Goal: Task Accomplishment & Management: Manage account settings

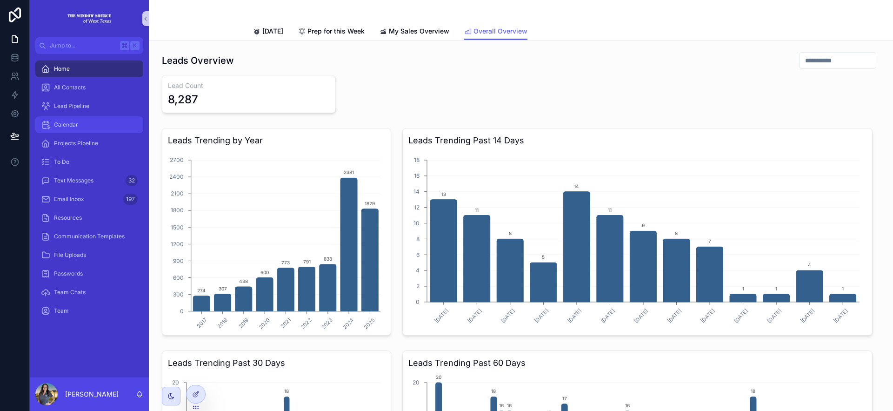
click at [82, 127] on div "Calendar" at bounding box center [89, 124] width 97 height 15
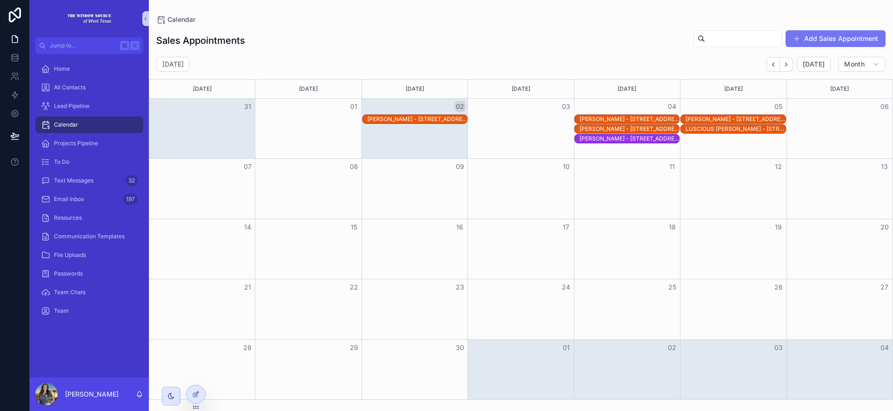
click at [836, 36] on button "Add Sales Appointment" at bounding box center [835, 38] width 100 height 17
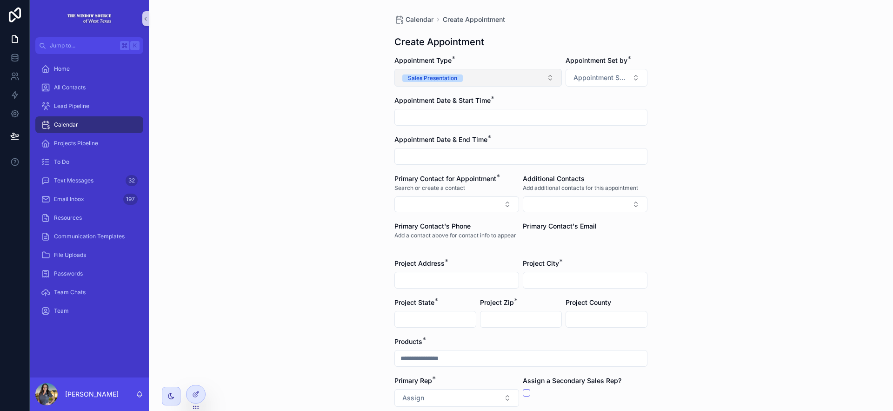
click at [474, 80] on button "Sales Presentation" at bounding box center [477, 78] width 167 height 18
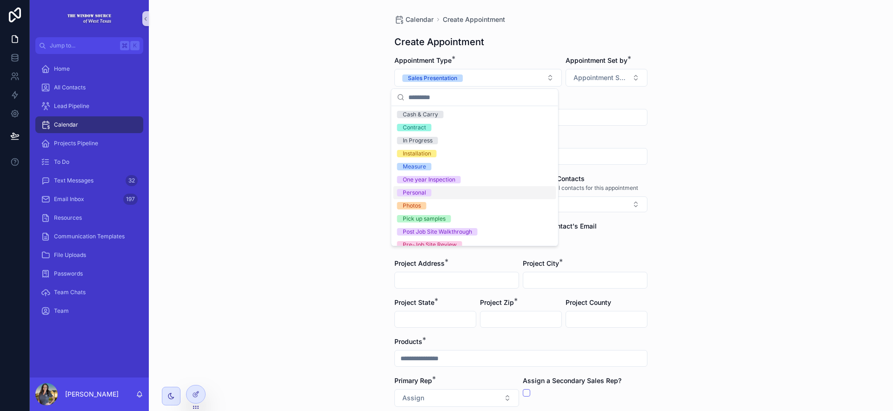
click at [490, 192] on div "Personal" at bounding box center [474, 192] width 163 height 13
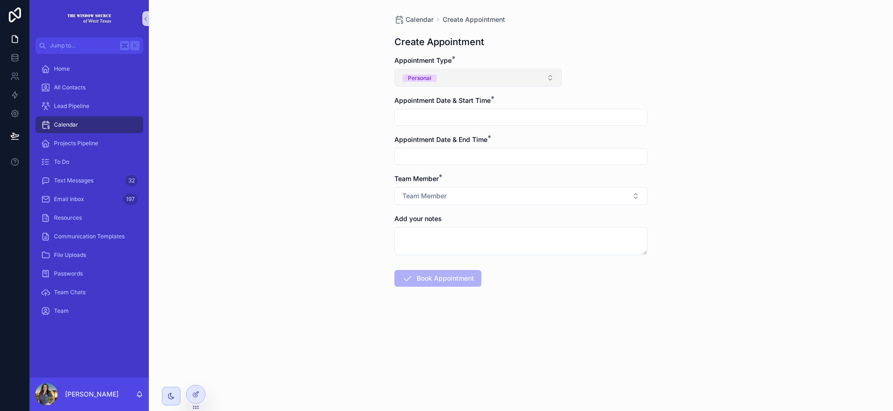
click at [547, 78] on button "Personal" at bounding box center [477, 78] width 167 height 18
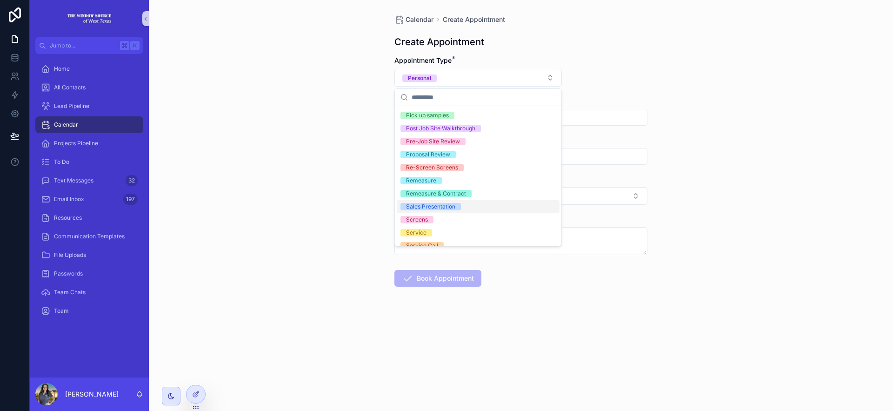
scroll to position [164, 0]
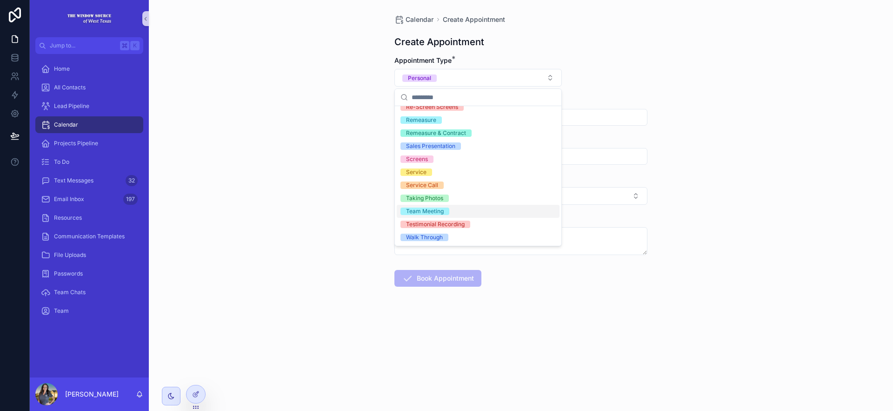
click at [507, 210] on div "Team Meeting" at bounding box center [478, 211] width 163 height 13
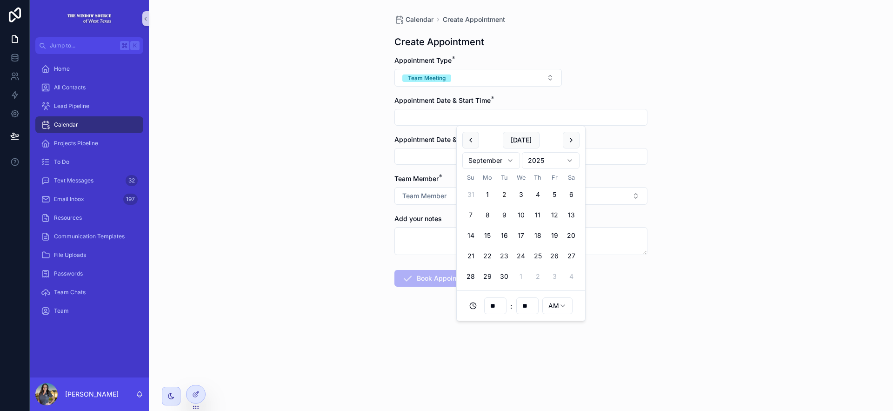
click at [488, 114] on input "scrollable content" at bounding box center [521, 117] width 252 height 13
click at [506, 233] on button "16" at bounding box center [504, 235] width 17 height 17
click at [498, 307] on input "**" at bounding box center [494, 305] width 21 height 13
click at [496, 289] on div "09" at bounding box center [495, 286] width 42 height 15
type input "**********"
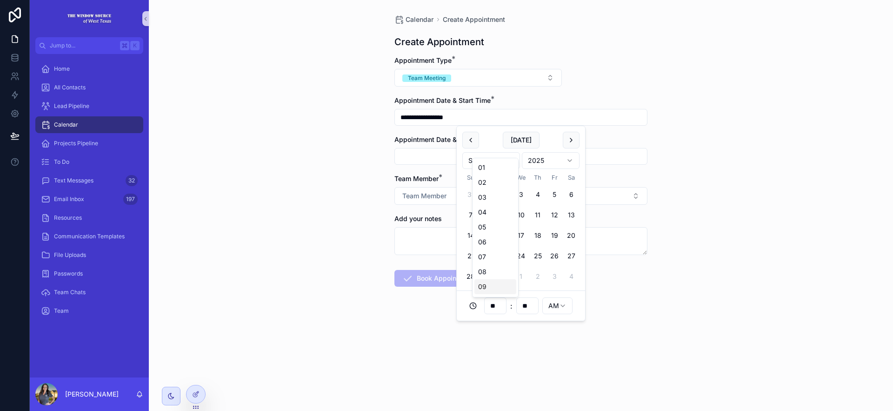
type input "**"
click at [696, 126] on div "**********" at bounding box center [521, 205] width 744 height 411
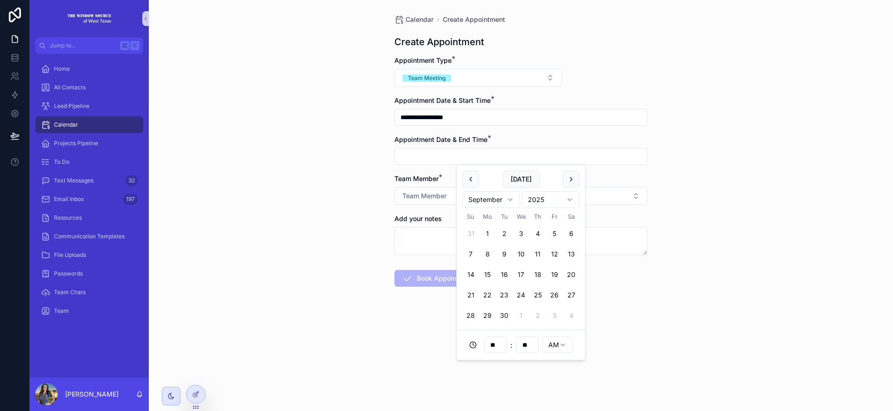
click at [510, 159] on input "scrollable content" at bounding box center [521, 156] width 252 height 13
click at [498, 344] on input "**" at bounding box center [494, 344] width 21 height 13
click at [498, 314] on div "11" at bounding box center [495, 314] width 42 height 15
click at [501, 345] on input "**" at bounding box center [494, 344] width 21 height 13
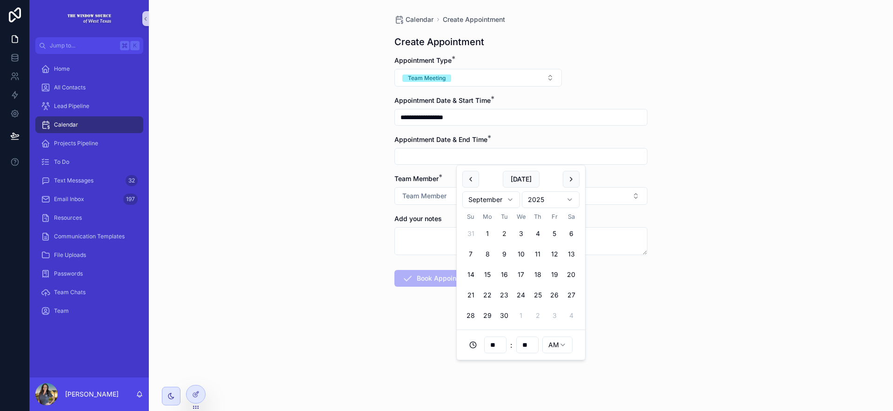
click at [497, 342] on input "**" at bounding box center [494, 344] width 21 height 13
click at [495, 343] on input "**" at bounding box center [494, 344] width 21 height 13
click at [514, 335] on div "** : ** AM" at bounding box center [521, 344] width 128 height 30
click at [502, 347] on input "**" at bounding box center [494, 344] width 21 height 13
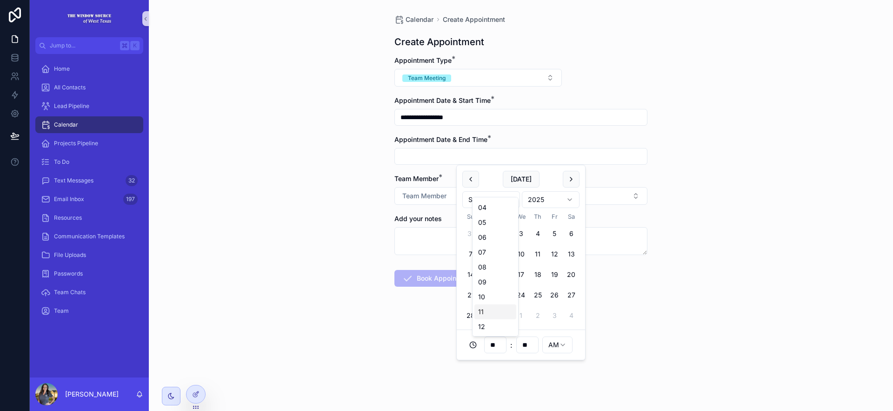
click at [491, 311] on div "11" at bounding box center [495, 311] width 42 height 15
click at [624, 301] on form "**********" at bounding box center [520, 201] width 253 height 290
click at [496, 156] on input "scrollable content" at bounding box center [521, 156] width 252 height 13
click at [508, 274] on button "16" at bounding box center [504, 274] width 17 height 17
click at [501, 345] on input "**" at bounding box center [494, 344] width 21 height 13
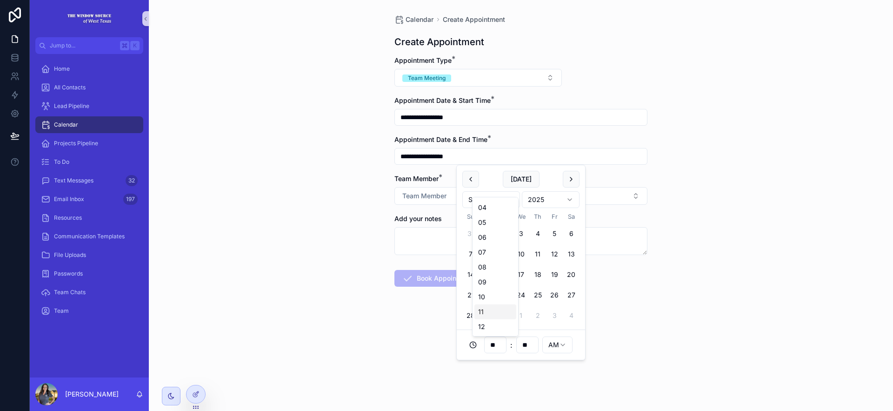
click at [490, 308] on div "11" at bounding box center [495, 311] width 42 height 15
type input "**********"
type input "**"
click at [748, 346] on div "**********" at bounding box center [521, 205] width 744 height 411
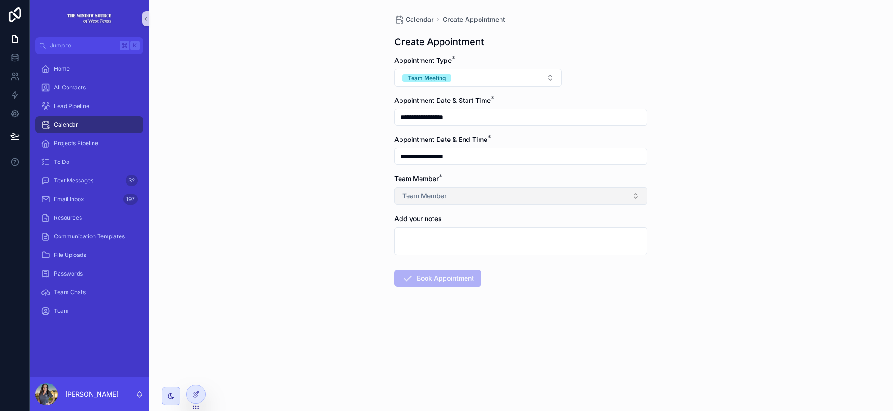
click at [450, 197] on button "Team Member" at bounding box center [520, 196] width 253 height 18
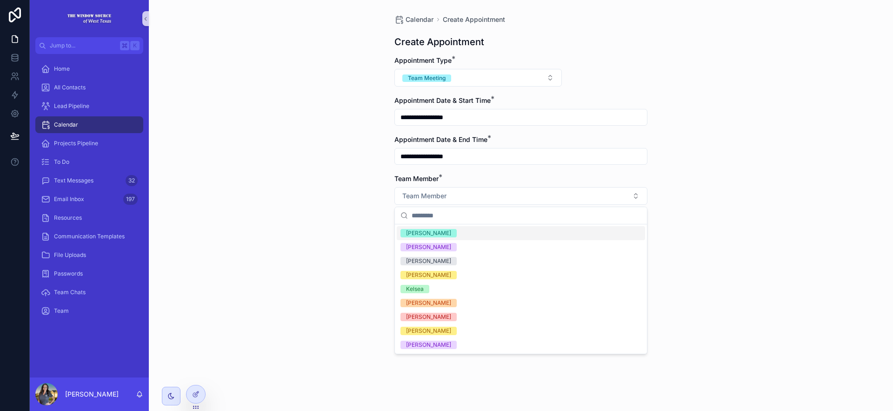
click at [439, 232] on div "Sandy" at bounding box center [521, 233] width 248 height 14
click at [447, 247] on div "[PERSON_NAME]" at bounding box center [521, 247] width 248 height 14
click at [446, 247] on div "[PERSON_NAME]" at bounding box center [521, 247] width 248 height 14
click at [462, 291] on div "Kelsea" at bounding box center [521, 289] width 248 height 14
click at [467, 315] on div "[PERSON_NAME]" at bounding box center [521, 317] width 248 height 14
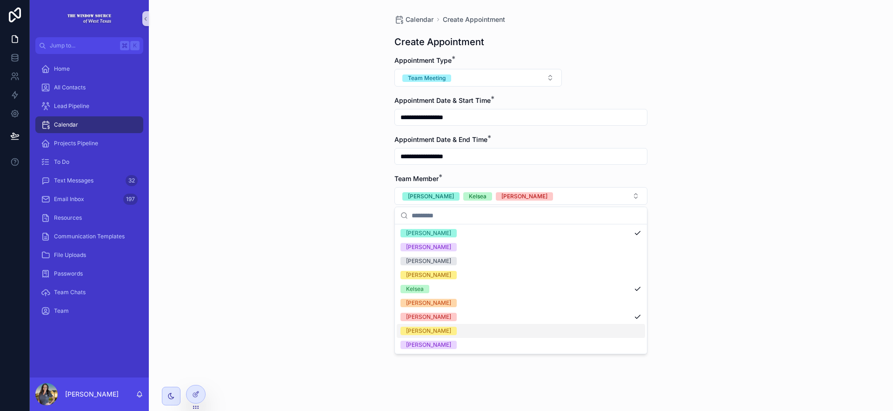
click at [472, 329] on div "[PERSON_NAME]" at bounding box center [521, 331] width 248 height 14
click at [757, 313] on div "**********" at bounding box center [521, 205] width 744 height 411
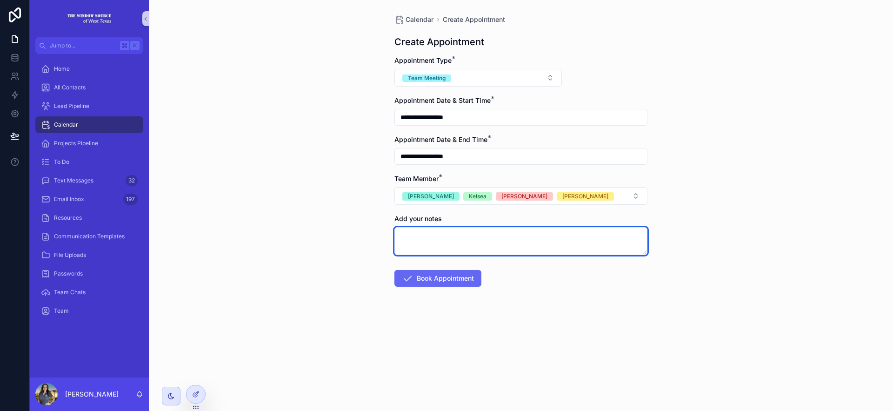
drag, startPoint x: 464, startPoint y: 245, endPoint x: 470, endPoint y: 251, distance: 9.2
click at [464, 245] on textarea "scrollable content" at bounding box center [520, 241] width 253 height 28
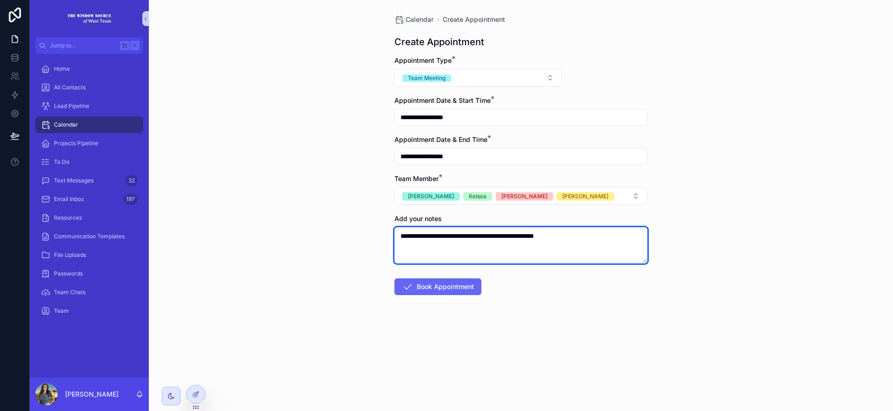
type textarea "**********"
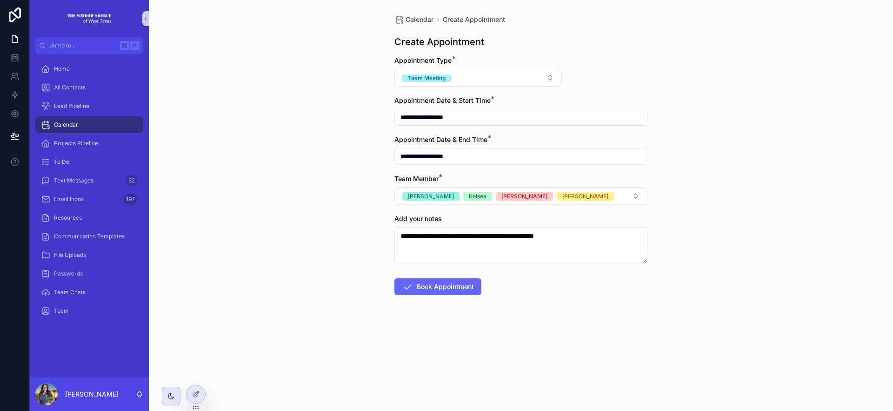
drag, startPoint x: 501, startPoint y: 346, endPoint x: 497, endPoint y: 338, distance: 8.1
click at [500, 344] on form "**********" at bounding box center [520, 205] width 253 height 298
click at [447, 286] on button "Book Appointment" at bounding box center [437, 286] width 87 height 17
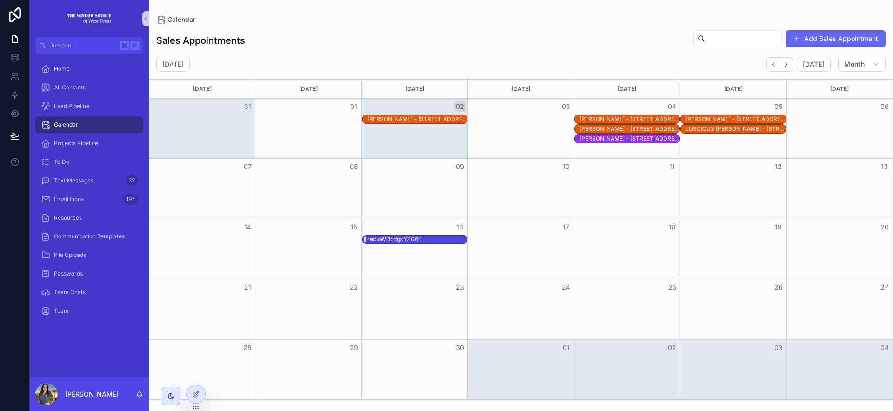
click at [441, 238] on div "recioWObdgxYZG6rl" at bounding box center [416, 239] width 99 height 8
click at [411, 238] on div "recioWObdgxYZG6rl" at bounding box center [394, 238] width 54 height 7
click at [599, 272] on icon "scrollable content" at bounding box center [601, 272] width 7 height 7
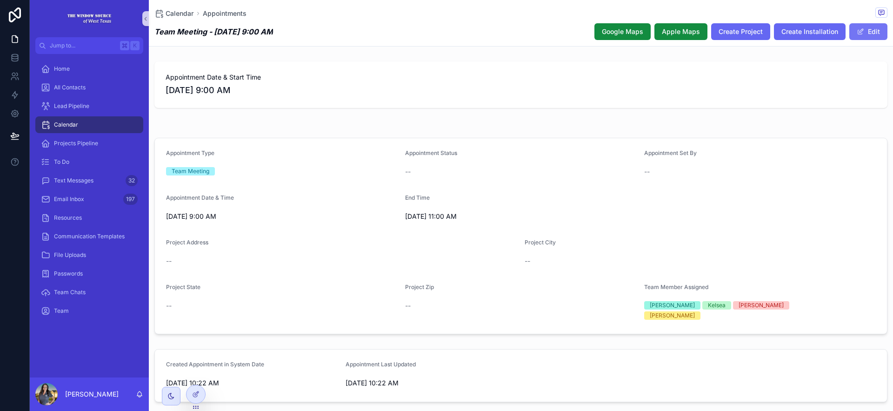
click at [866, 33] on button "Edit" at bounding box center [868, 31] width 38 height 17
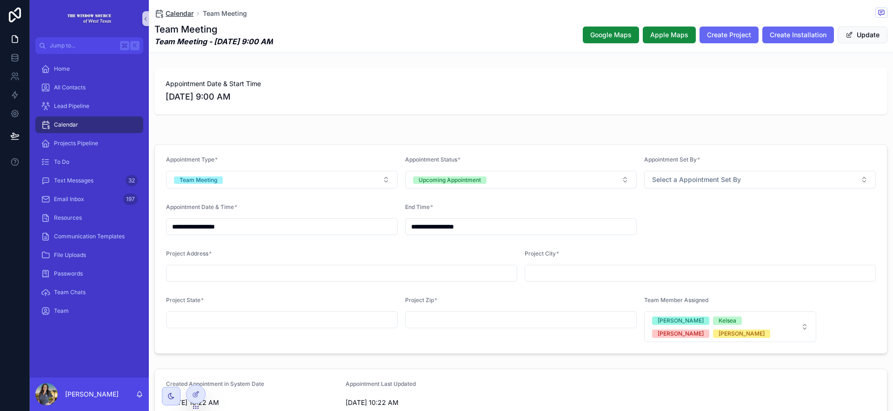
click at [179, 13] on span "Calendar" at bounding box center [180, 13] width 28 height 9
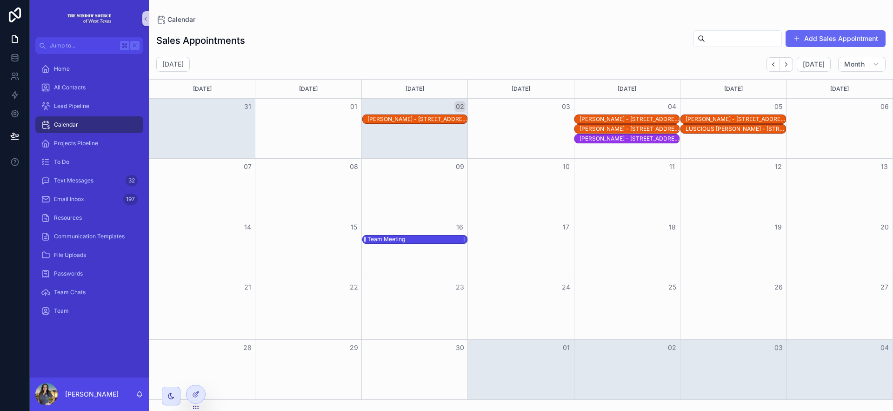
click at [438, 241] on div "Team Meeting" at bounding box center [416, 239] width 99 height 8
click at [441, 194] on div "Month View" at bounding box center [414, 189] width 106 height 60
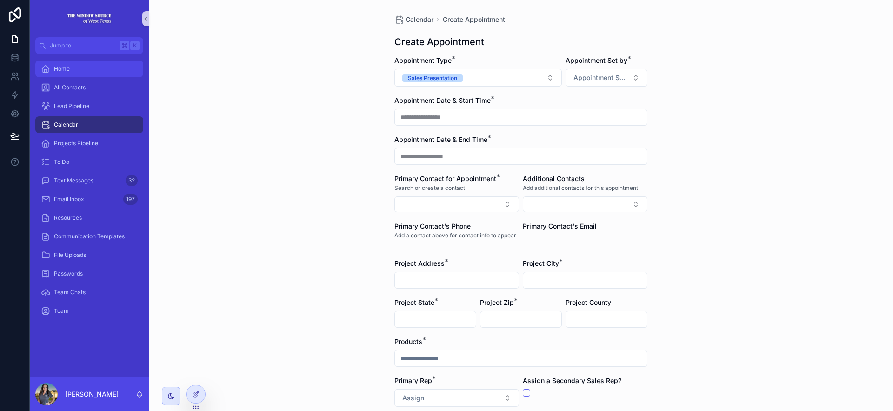
click at [90, 66] on div "Home" at bounding box center [89, 68] width 97 height 15
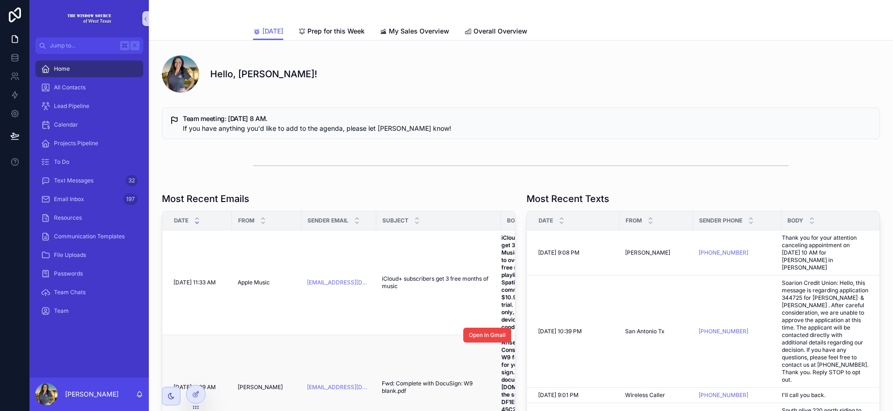
scroll to position [223, 0]
click at [728, 96] on div "Hello, Sandra!" at bounding box center [520, 72] width 729 height 48
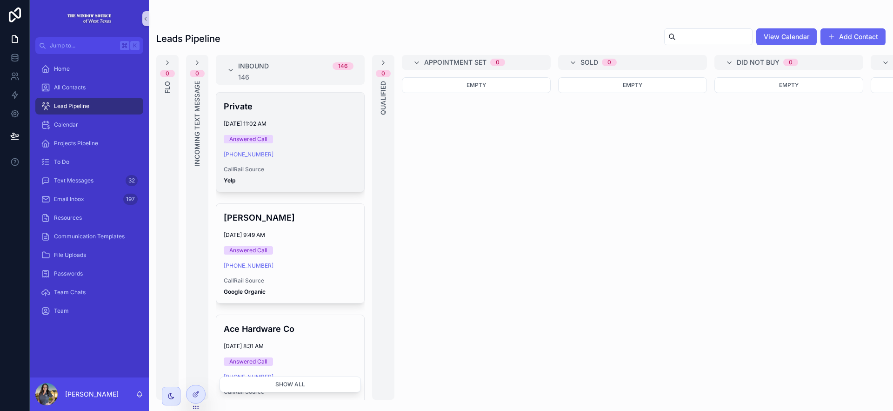
click at [331, 155] on div "[PHONE_NUMBER]" at bounding box center [290, 154] width 133 height 7
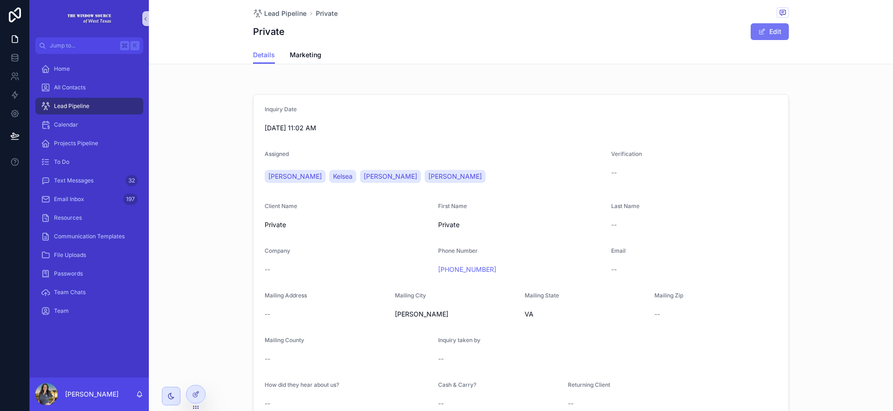
click at [556, 31] on button "Edit" at bounding box center [769, 31] width 38 height 17
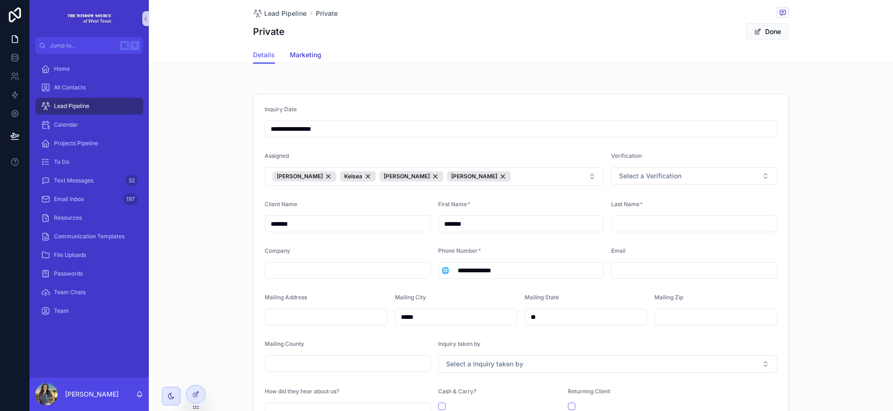
click at [310, 55] on span "Marketing" at bounding box center [306, 54] width 32 height 9
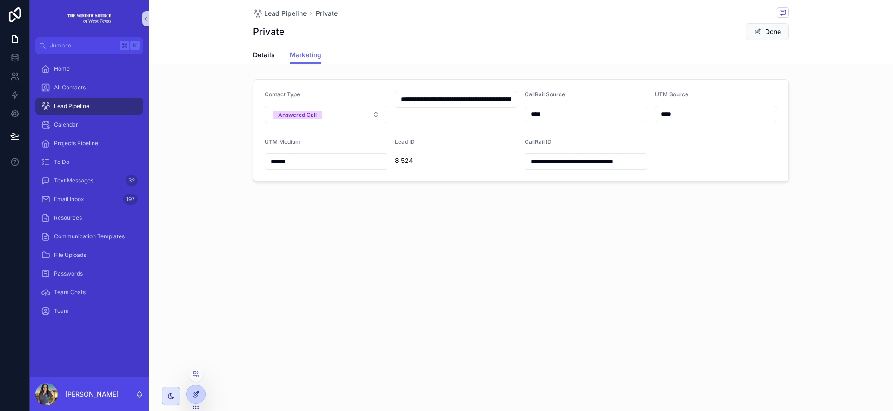
click at [200, 388] on div at bounding box center [195, 394] width 19 height 18
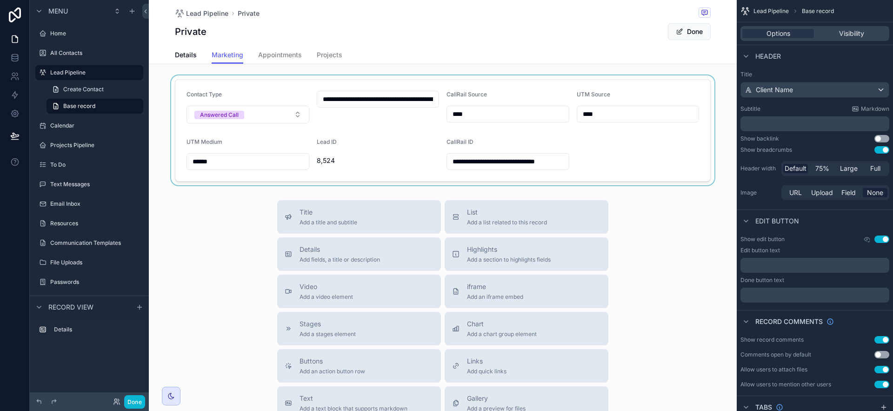
click at [556, 145] on div "scrollable content" at bounding box center [443, 130] width 588 height 110
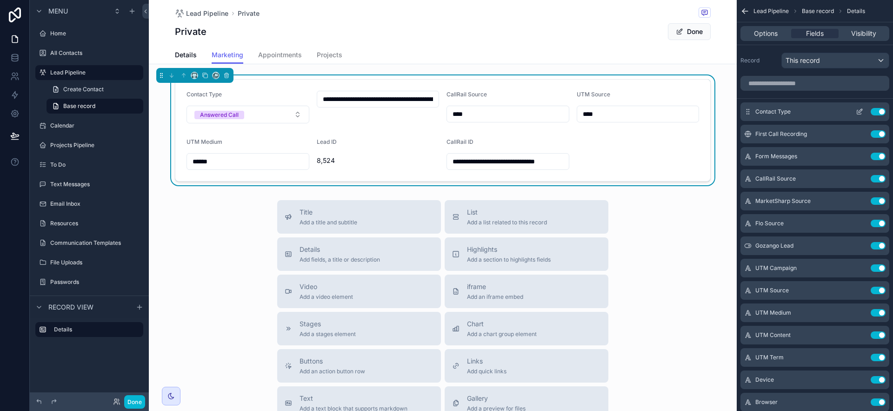
click at [556, 110] on icon "scrollable content" at bounding box center [860, 111] width 4 height 4
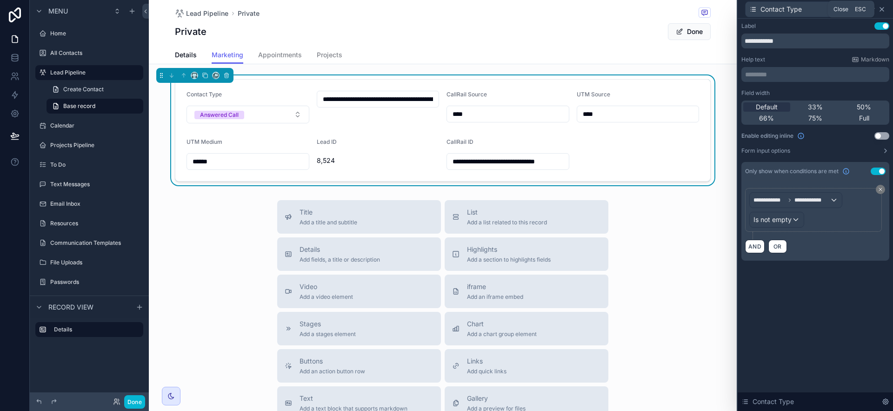
click at [556, 7] on icon at bounding box center [881, 9] width 7 height 7
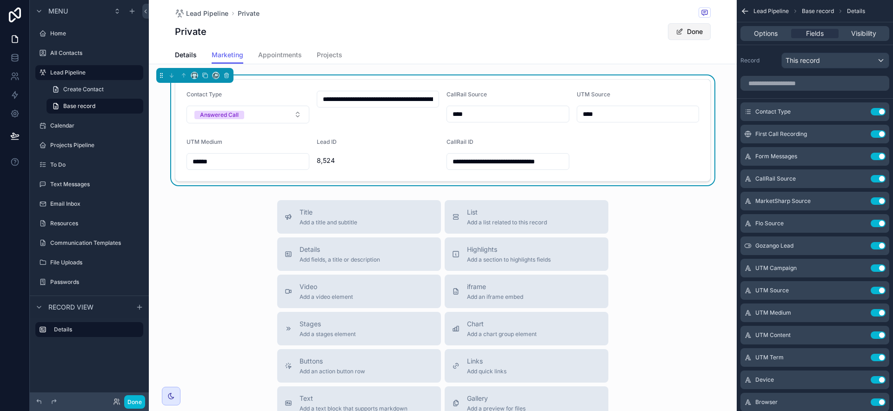
click at [556, 36] on button "Done" at bounding box center [689, 31] width 43 height 17
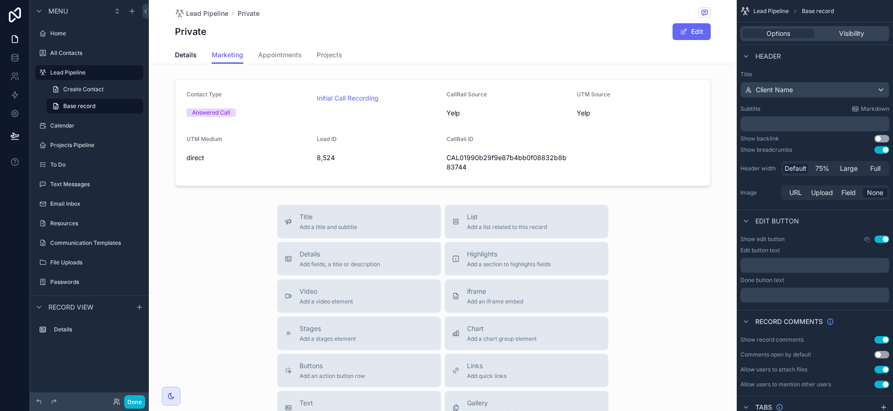
click at [556, 36] on button "Edit" at bounding box center [691, 31] width 38 height 17
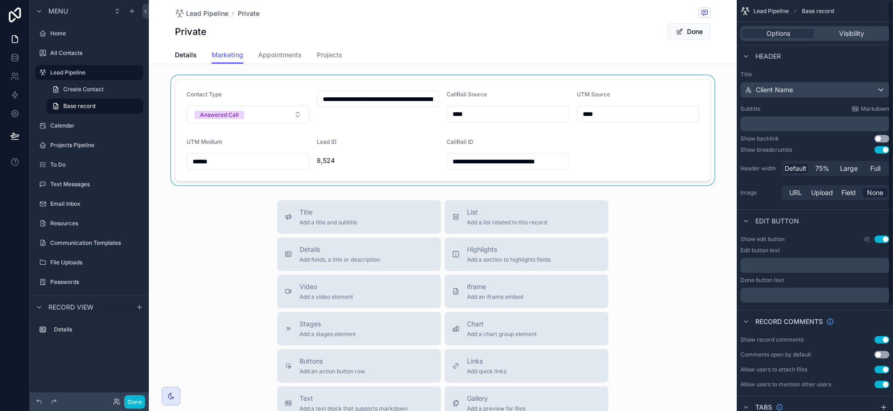
click at [556, 81] on div "scrollable content" at bounding box center [443, 130] width 588 height 110
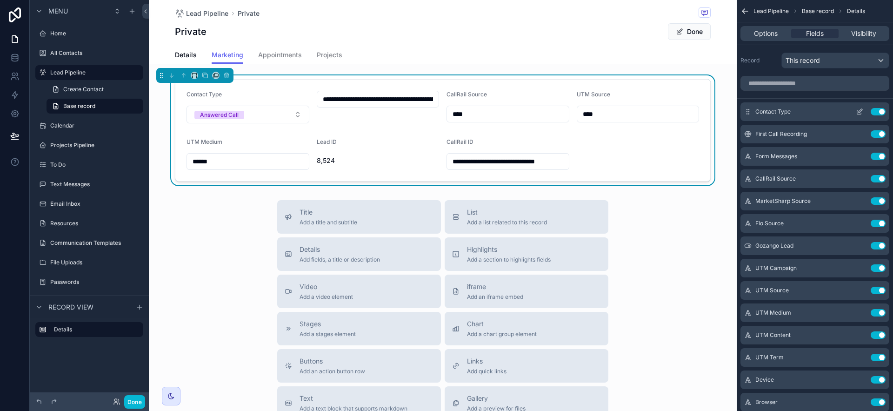
click at [556, 113] on icon "scrollable content" at bounding box center [858, 111] width 7 height 7
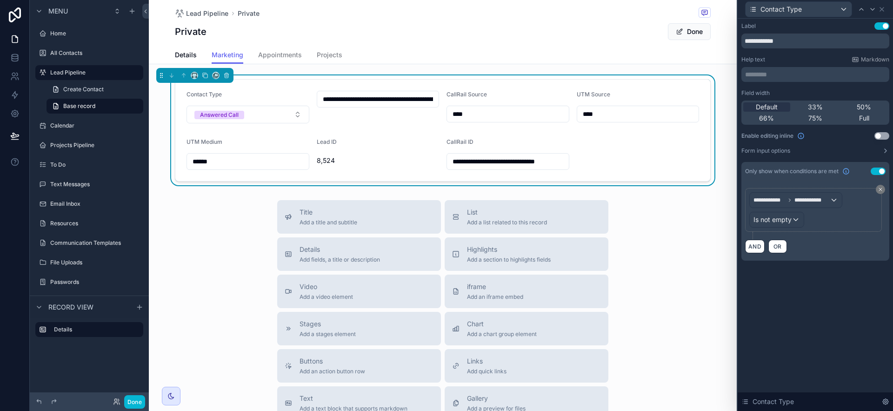
click at [556, 136] on button "Use setting" at bounding box center [881, 135] width 15 height 7
click at [556, 10] on icon at bounding box center [881, 9] width 7 height 7
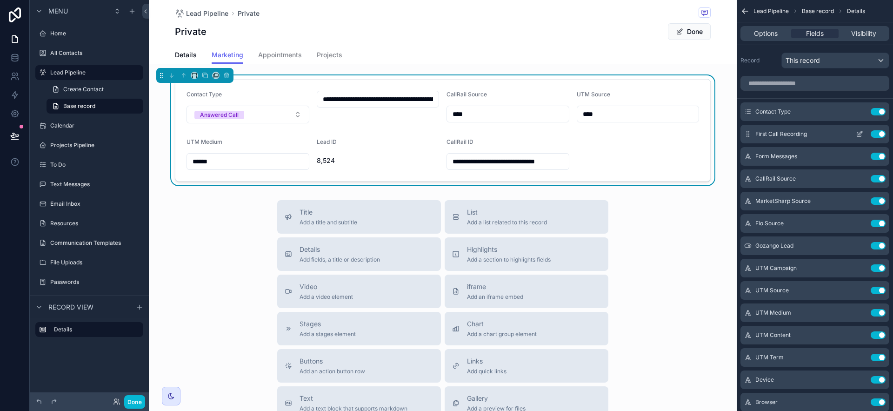
click at [556, 136] on icon "scrollable content" at bounding box center [859, 134] width 4 height 4
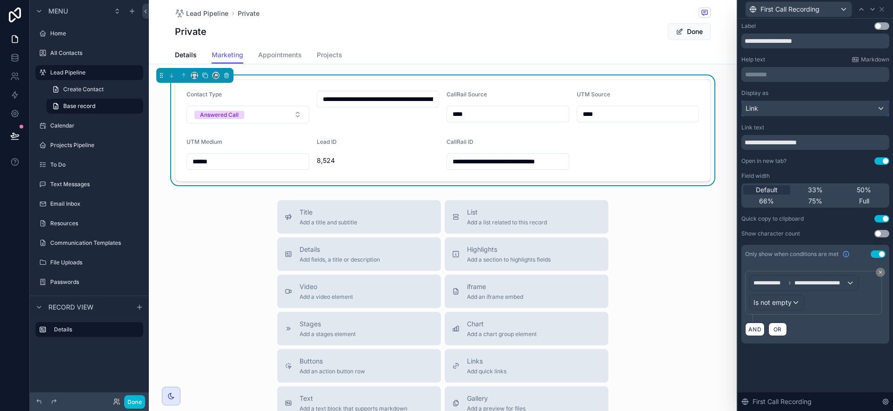
click at [556, 107] on div "Link" at bounding box center [815, 108] width 147 height 15
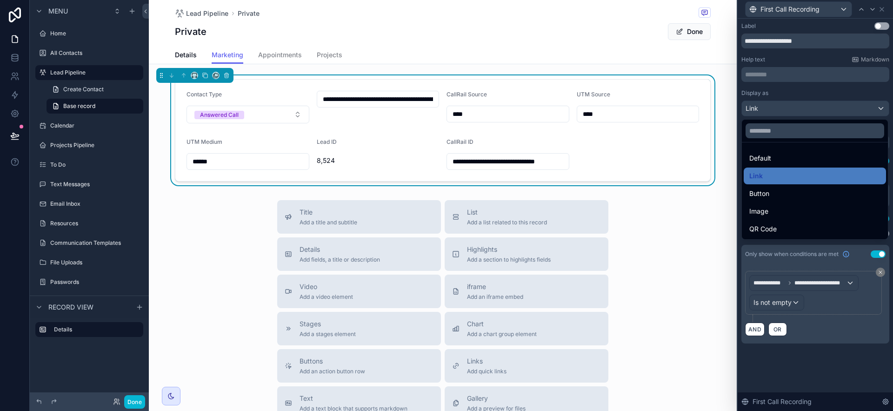
click at [556, 10] on div at bounding box center [814, 205] width 155 height 411
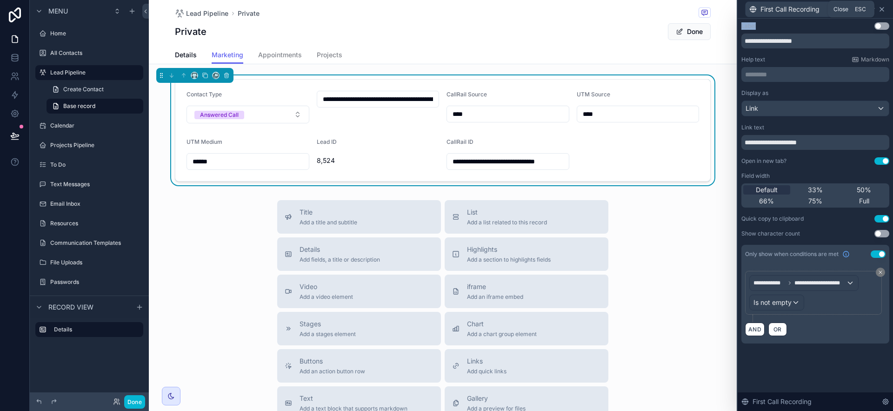
click at [556, 9] on icon at bounding box center [882, 9] width 4 height 4
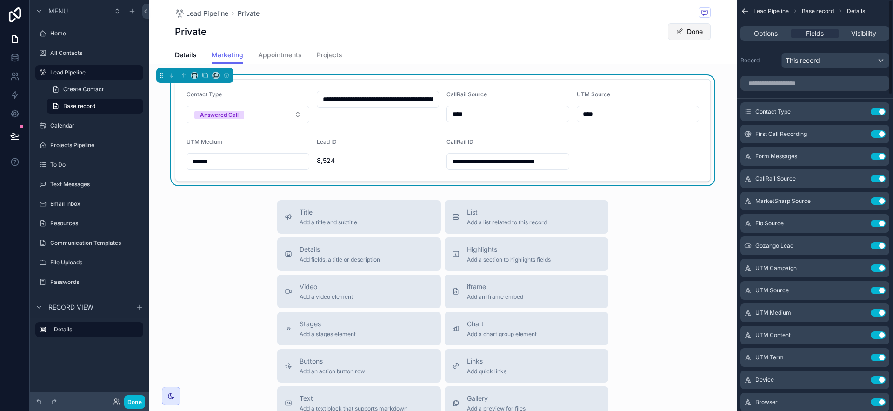
click at [556, 33] on button "Done" at bounding box center [689, 31] width 43 height 17
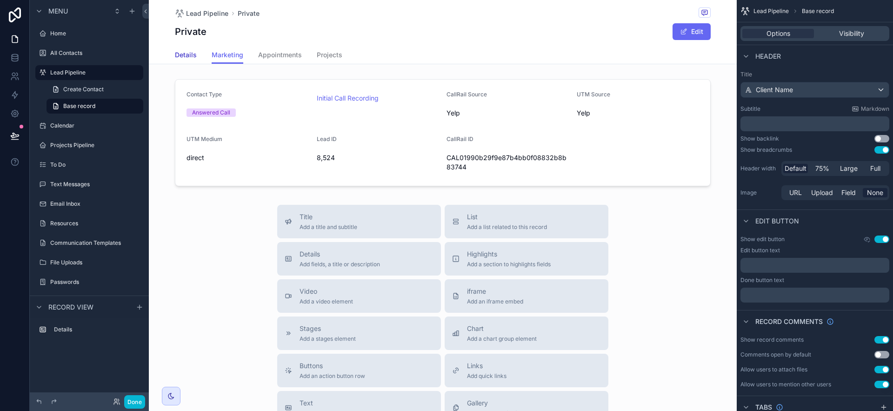
click at [188, 59] on span "Details" at bounding box center [186, 54] width 22 height 9
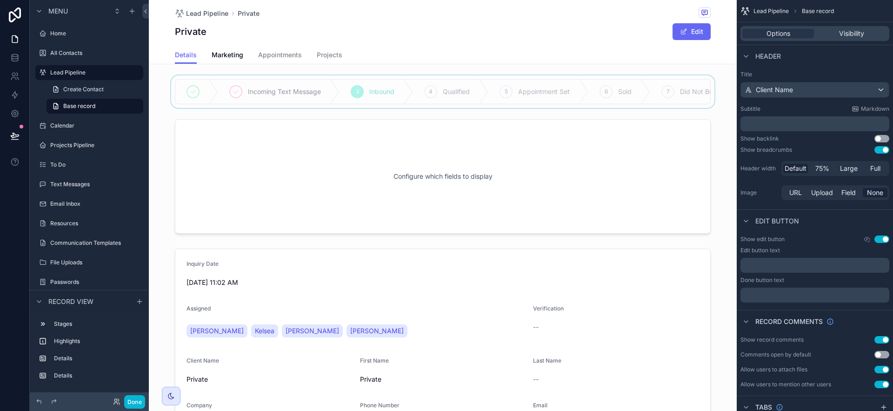
click at [556, 92] on div "scrollable content" at bounding box center [443, 91] width 588 height 33
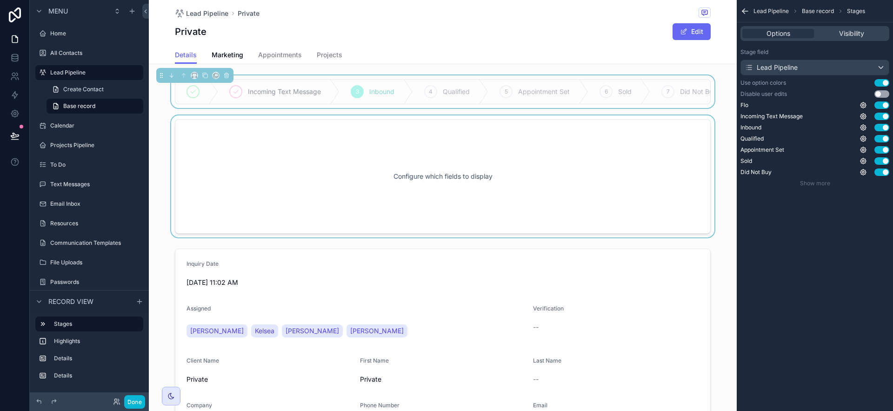
click at [556, 137] on div "scrollable content" at bounding box center [443, 176] width 588 height 122
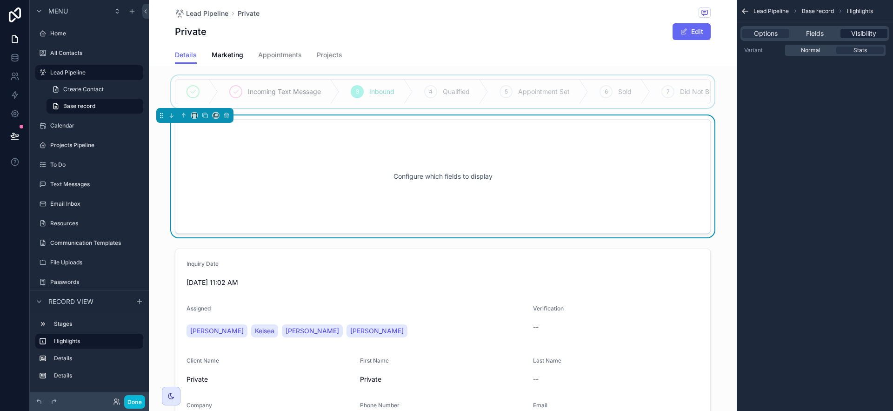
click at [556, 33] on span "Visibility" at bounding box center [863, 33] width 25 height 9
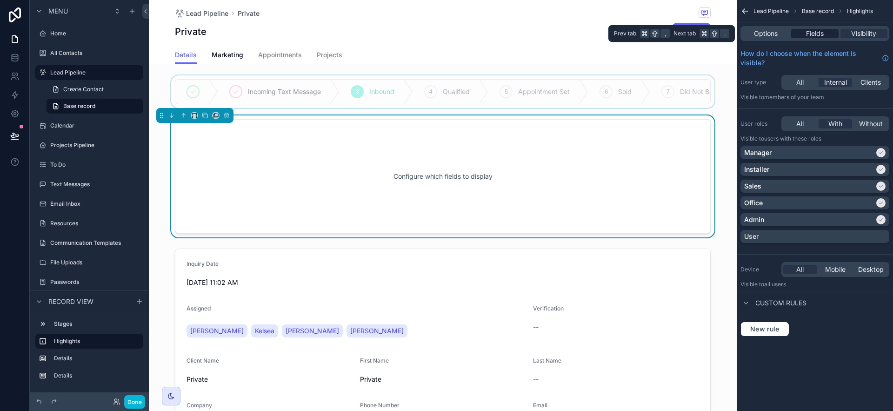
click at [556, 35] on span "Fields" at bounding box center [815, 33] width 18 height 9
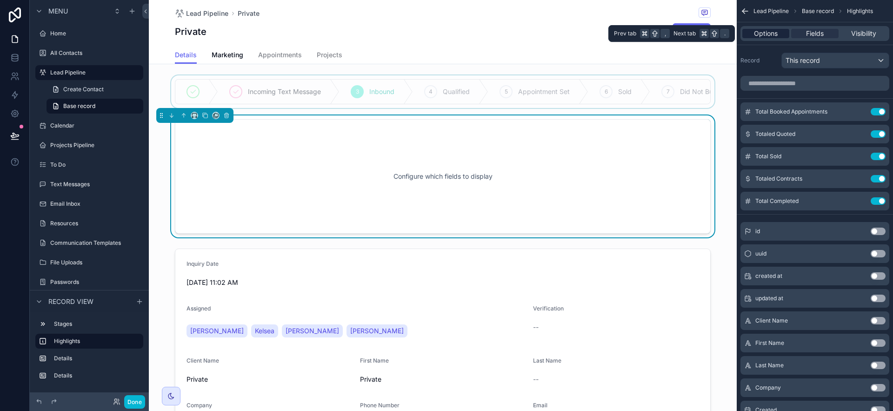
click at [556, 37] on span "Options" at bounding box center [766, 33] width 24 height 9
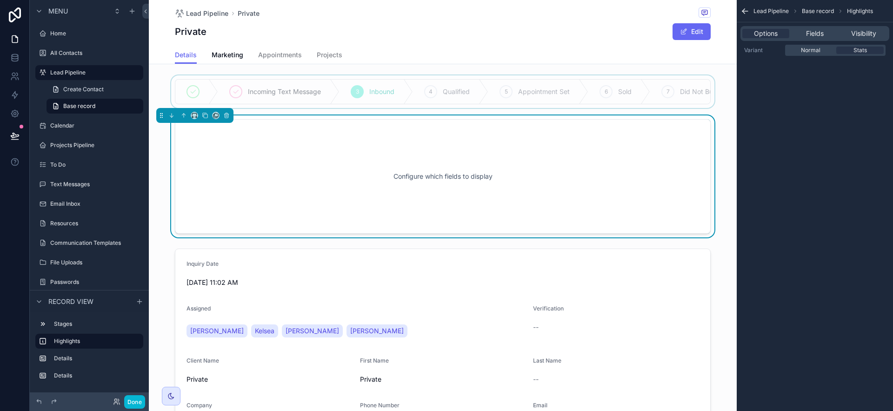
click at [556, 10] on icon "scrollable content" at bounding box center [744, 11] width 9 height 9
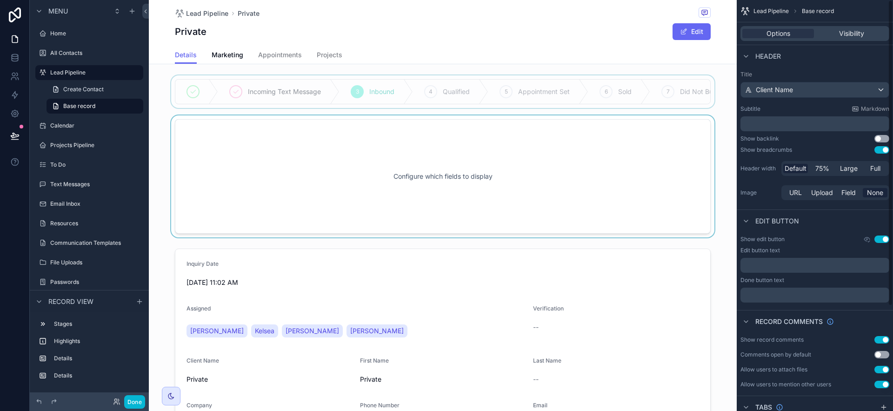
click at [556, 219] on div "scrollable content" at bounding box center [443, 176] width 588 height 122
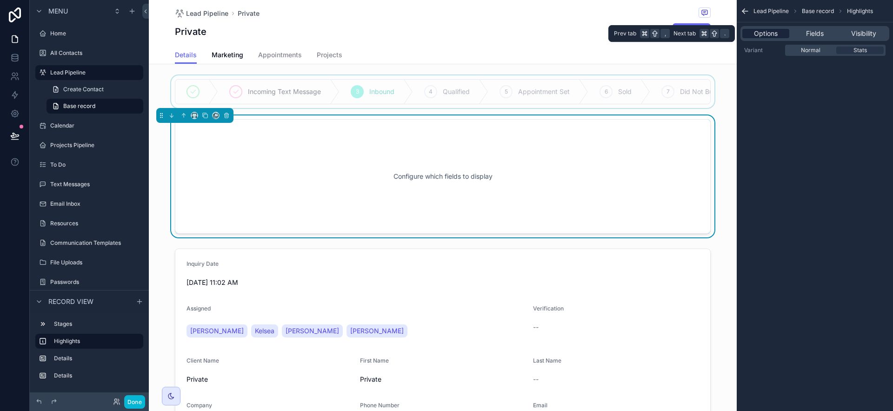
click at [556, 30] on span "Options" at bounding box center [766, 33] width 24 height 9
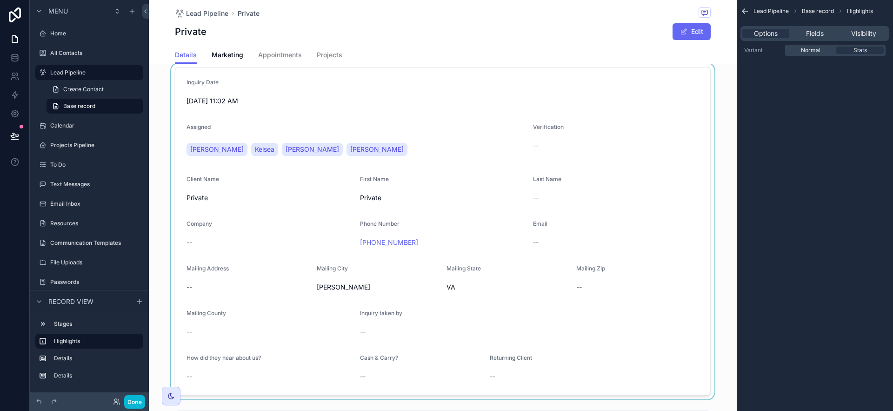
scroll to position [182, 0]
click at [556, 177] on div "scrollable content" at bounding box center [443, 230] width 588 height 336
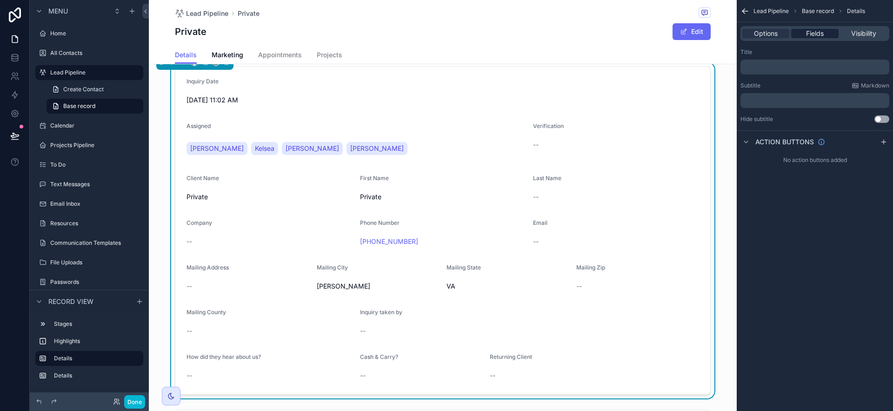
click at [556, 33] on span "Fields" at bounding box center [815, 33] width 18 height 9
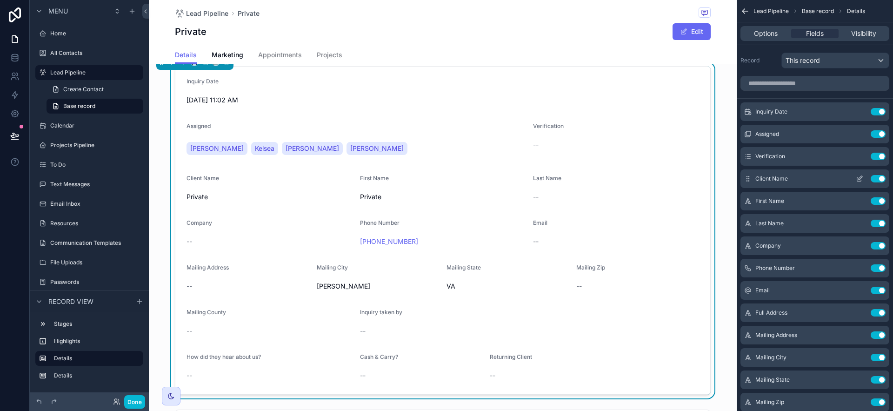
click at [556, 178] on button "Use setting" at bounding box center [877, 178] width 15 height 7
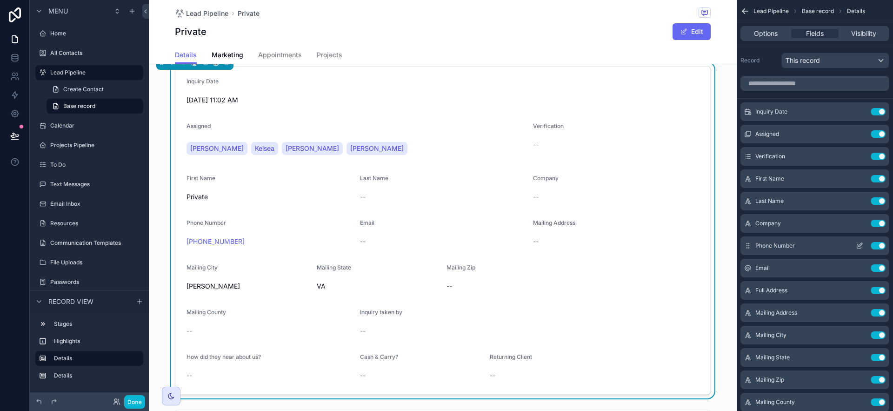
click at [556, 248] on icon "scrollable content" at bounding box center [858, 245] width 7 height 7
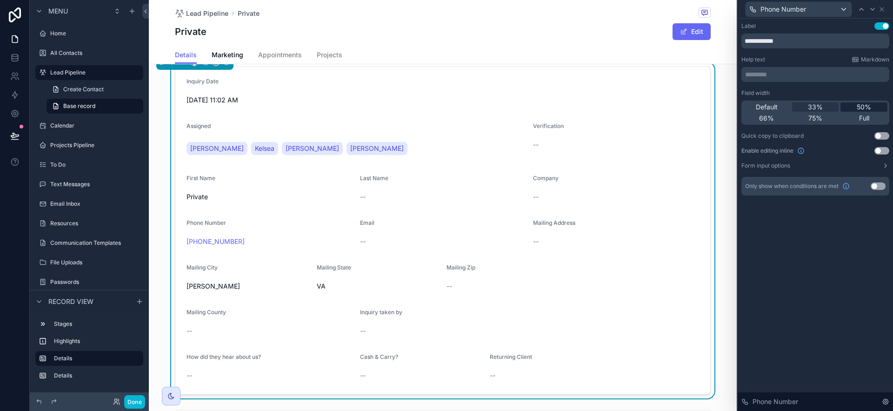
click at [556, 106] on span "50%" at bounding box center [863, 106] width 14 height 9
click at [556, 9] on div "Phone Number" at bounding box center [815, 9] width 148 height 18
click at [556, 11] on icon at bounding box center [881, 9] width 7 height 7
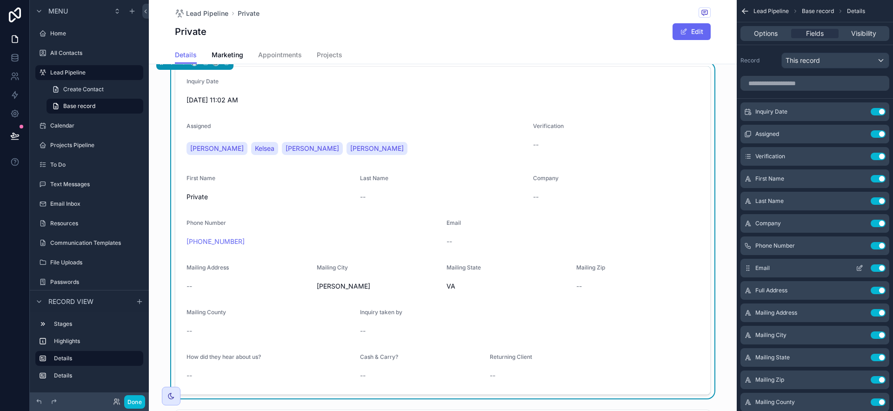
click at [556, 270] on icon "scrollable content" at bounding box center [858, 267] width 7 height 7
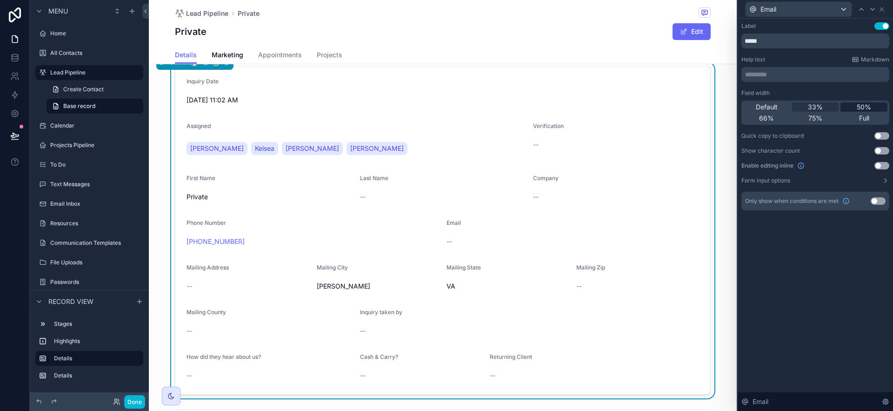
click at [556, 108] on div "50%" at bounding box center [863, 106] width 47 height 9
click at [556, 9] on icon at bounding box center [881, 9] width 7 height 7
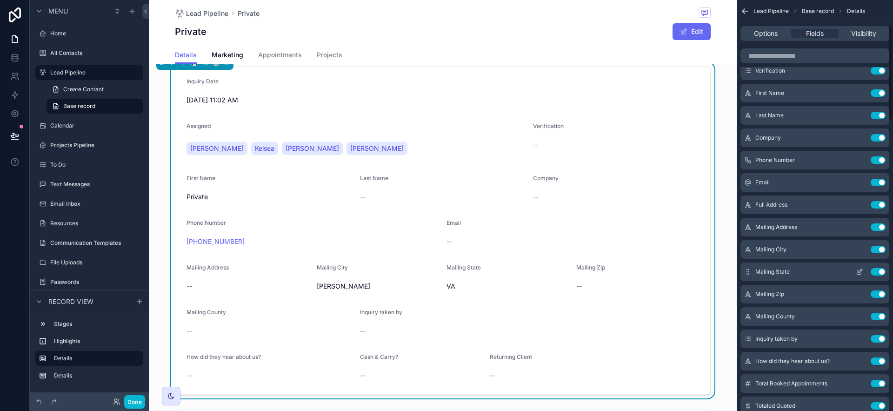
scroll to position [128, 0]
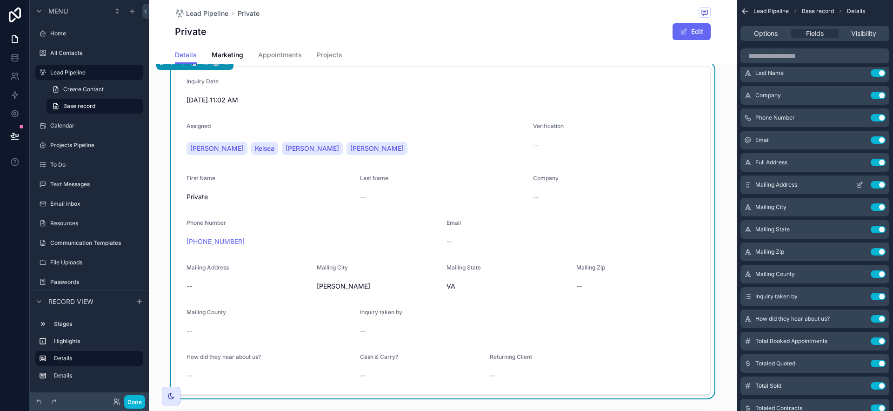
click at [556, 183] on icon "scrollable content" at bounding box center [859, 185] width 4 height 4
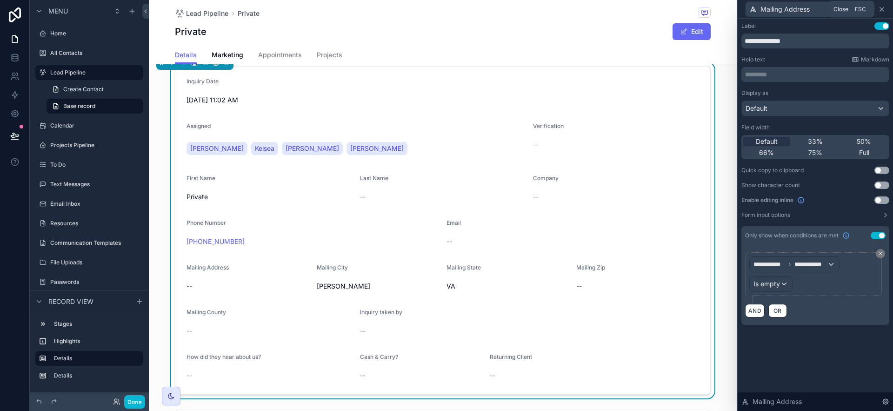
click at [556, 6] on icon at bounding box center [881, 9] width 7 height 7
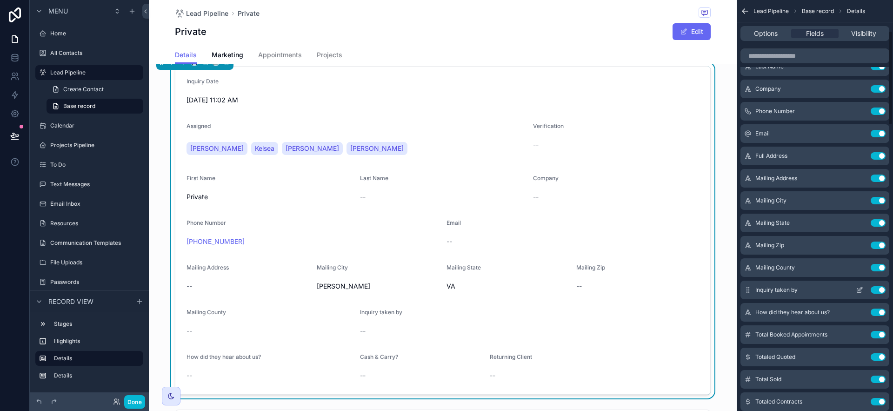
scroll to position [135, 0]
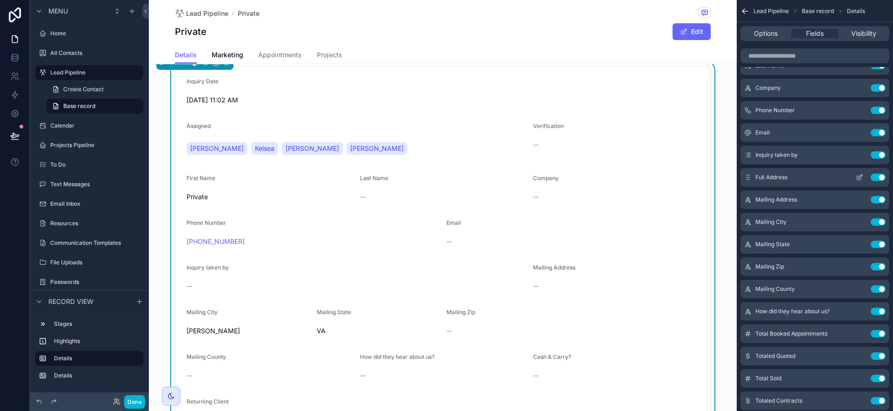
click at [556, 174] on icon "scrollable content" at bounding box center [858, 176] width 7 height 7
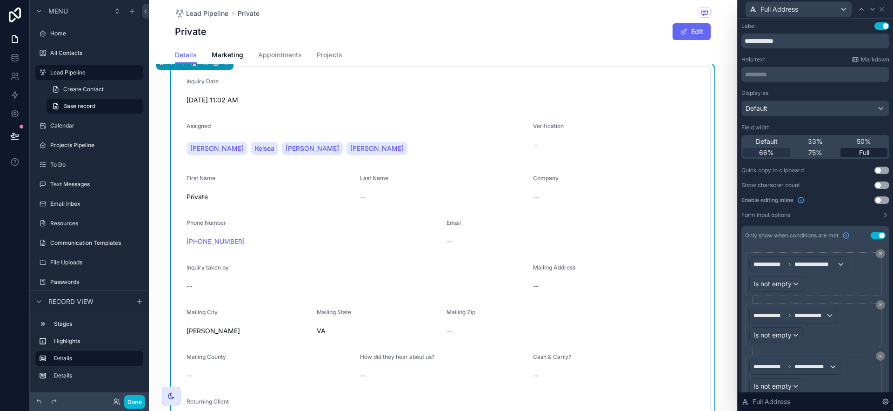
click at [556, 154] on span "Full" at bounding box center [864, 152] width 10 height 9
click at [556, 9] on icon at bounding box center [882, 9] width 4 height 4
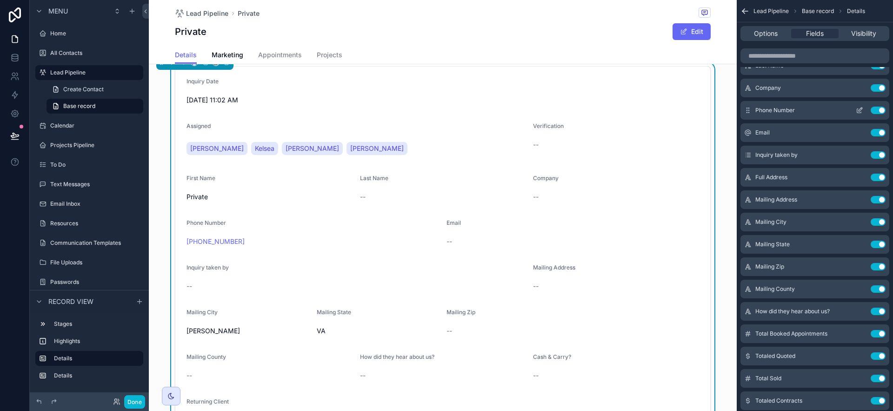
click at [556, 111] on icon "scrollable content" at bounding box center [858, 109] width 7 height 7
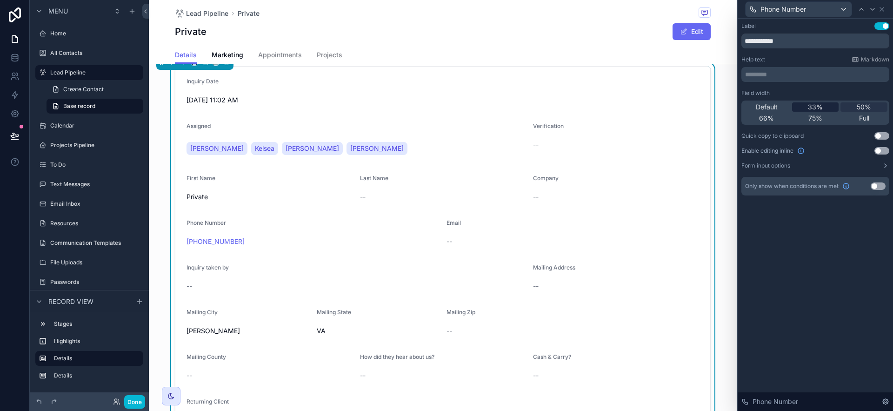
click at [556, 108] on div "33%" at bounding box center [815, 106] width 47 height 9
click at [556, 7] on icon at bounding box center [881, 9] width 7 height 7
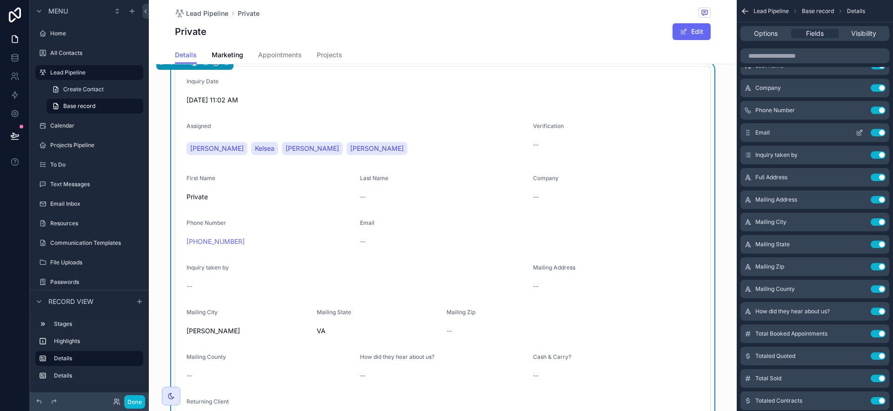
click at [556, 133] on icon "scrollable content" at bounding box center [860, 132] width 4 height 4
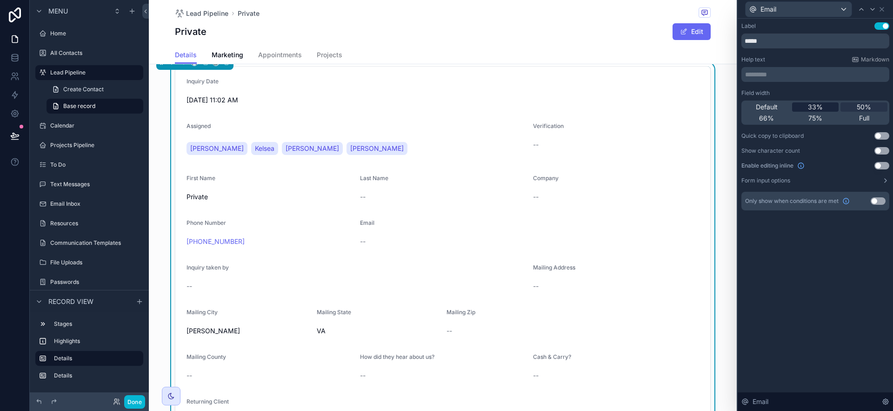
click at [556, 106] on span "33%" at bounding box center [815, 106] width 15 height 9
click at [556, 7] on icon at bounding box center [882, 9] width 4 height 4
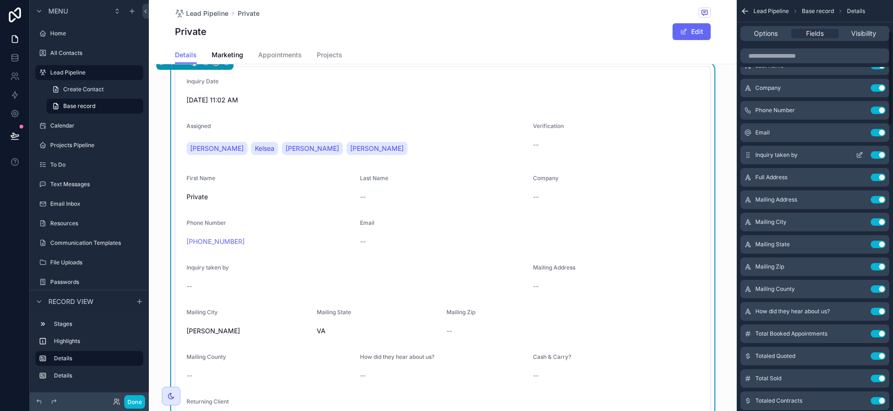
click at [556, 153] on icon "scrollable content" at bounding box center [859, 155] width 4 height 4
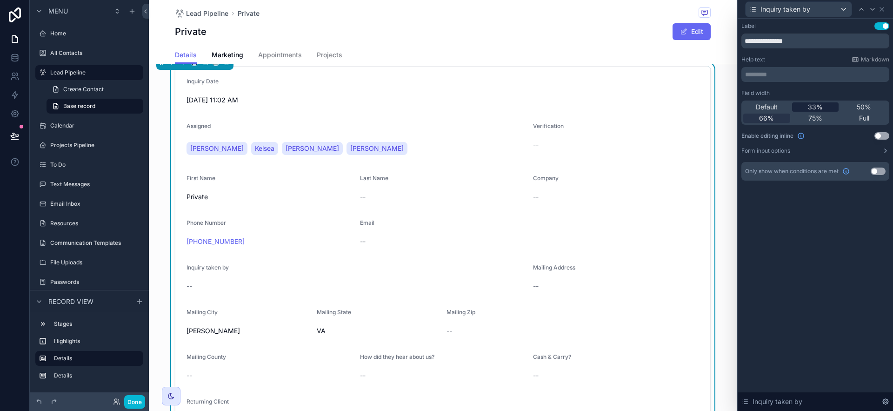
click at [556, 106] on div "33%" at bounding box center [815, 106] width 47 height 9
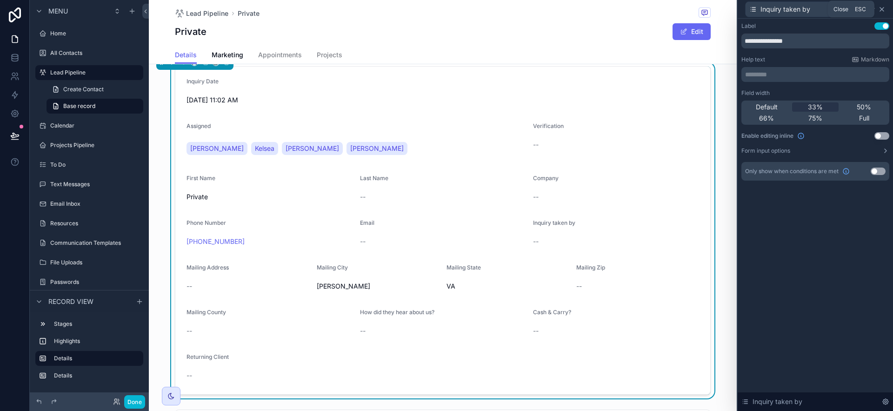
click at [556, 7] on icon at bounding box center [881, 9] width 7 height 7
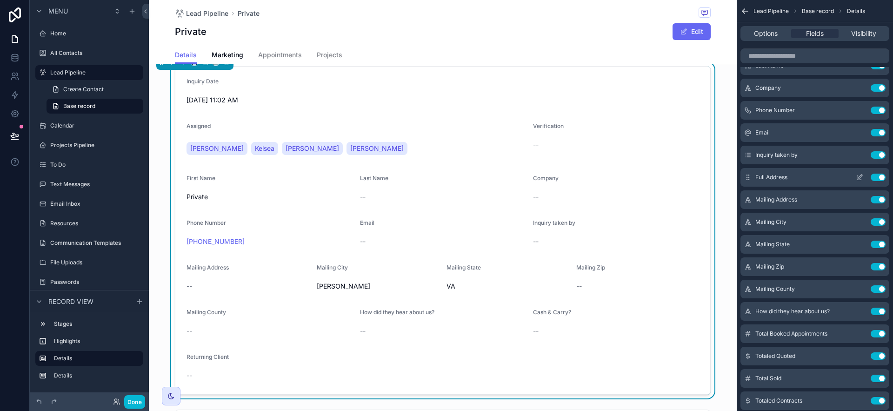
click at [556, 173] on icon "scrollable content" at bounding box center [858, 176] width 7 height 7
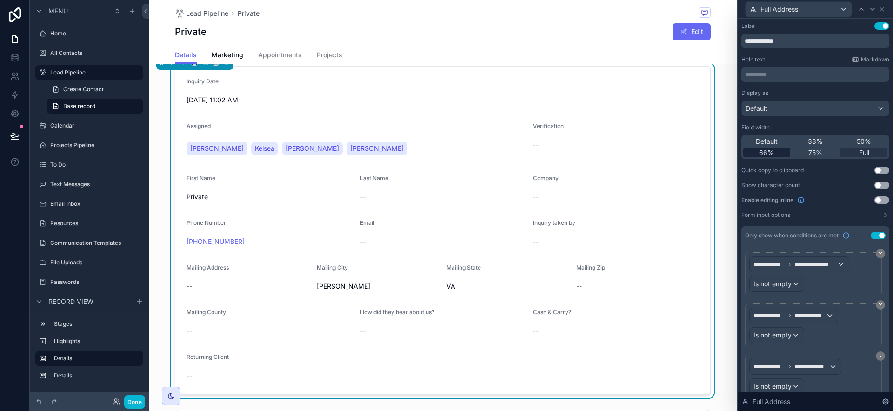
click at [556, 150] on div "66%" at bounding box center [766, 152] width 47 height 9
click at [556, 11] on icon at bounding box center [881, 9] width 7 height 7
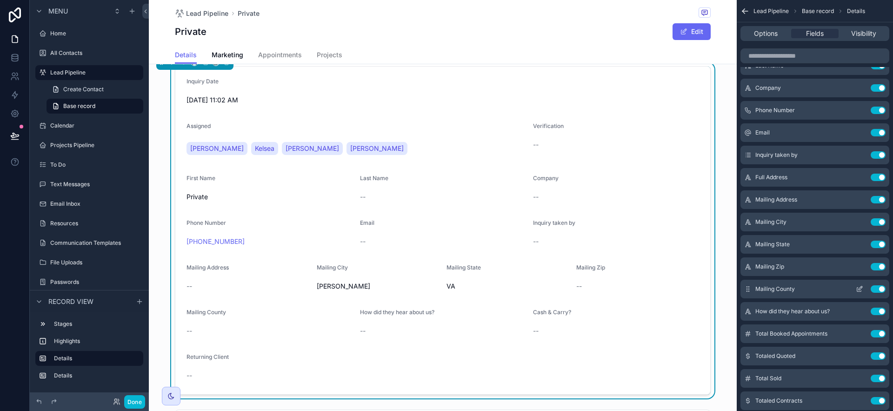
click at [556, 290] on icon "scrollable content" at bounding box center [858, 288] width 7 height 7
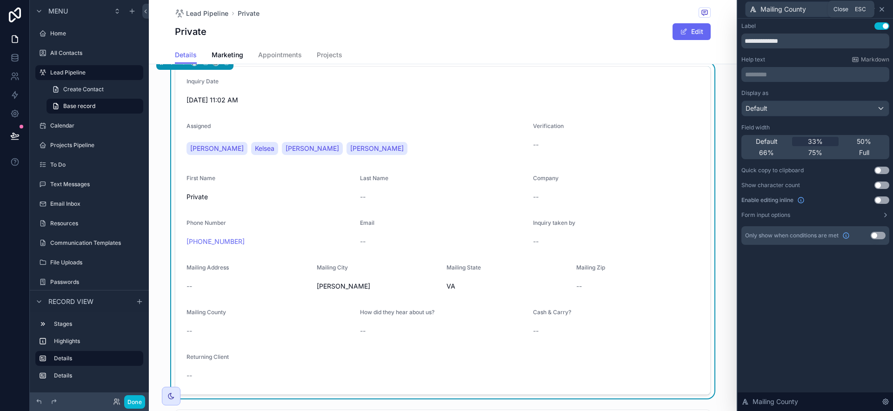
click at [556, 8] on icon at bounding box center [881, 9] width 7 height 7
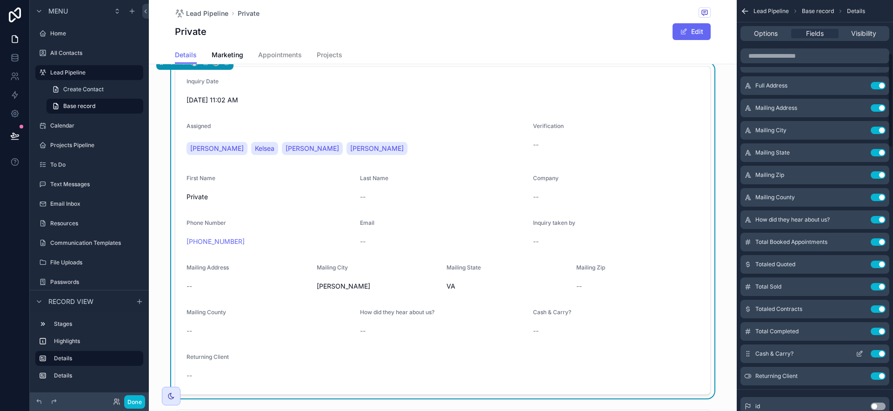
scroll to position [232, 0]
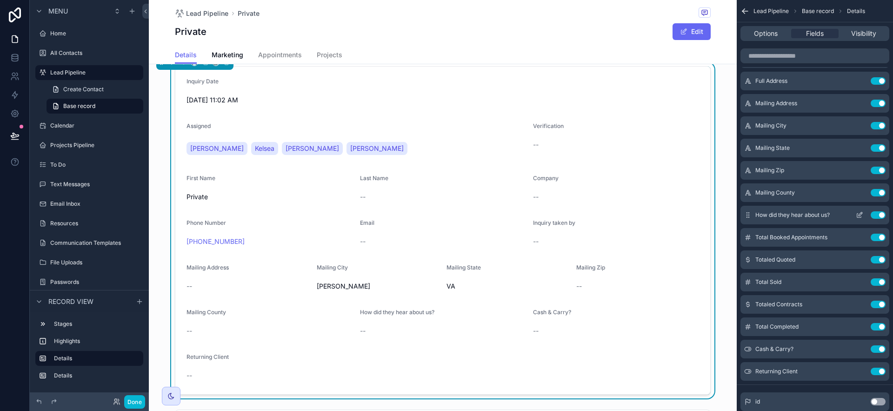
click at [556, 211] on icon "scrollable content" at bounding box center [858, 214] width 7 height 7
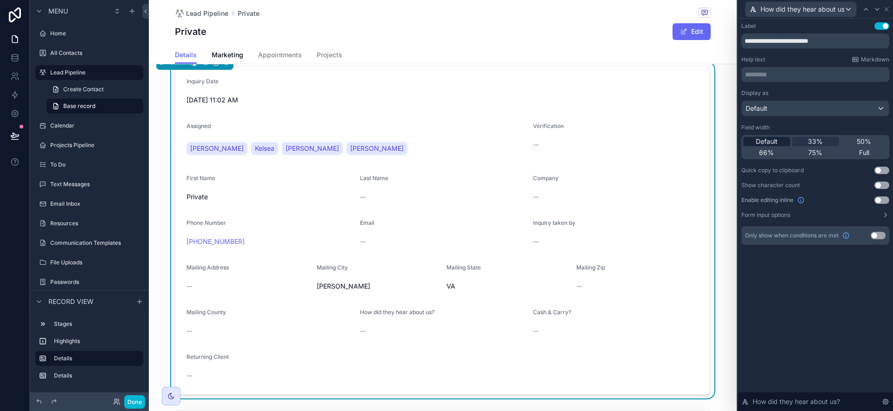
click at [556, 140] on span "Default" at bounding box center [766, 141] width 22 height 9
click at [556, 10] on icon at bounding box center [885, 9] width 7 height 7
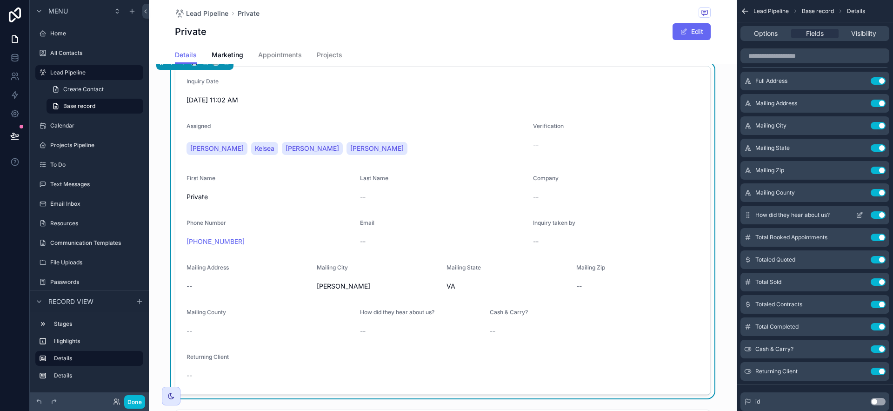
click at [556, 212] on icon "scrollable content" at bounding box center [858, 214] width 7 height 7
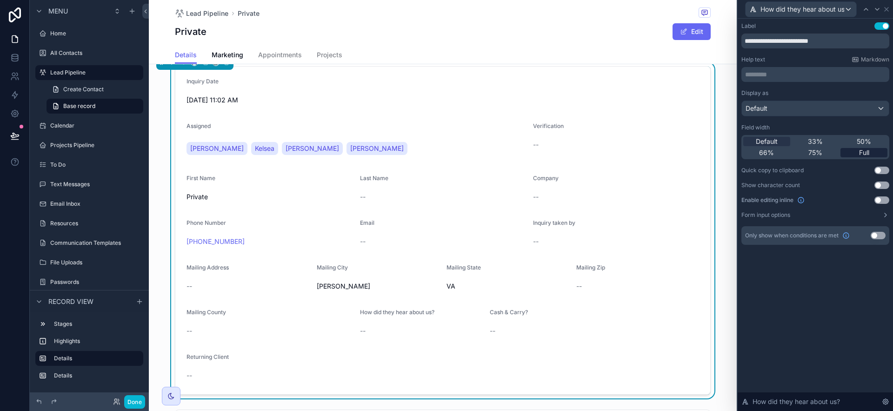
click at [556, 154] on span "Full" at bounding box center [864, 152] width 10 height 9
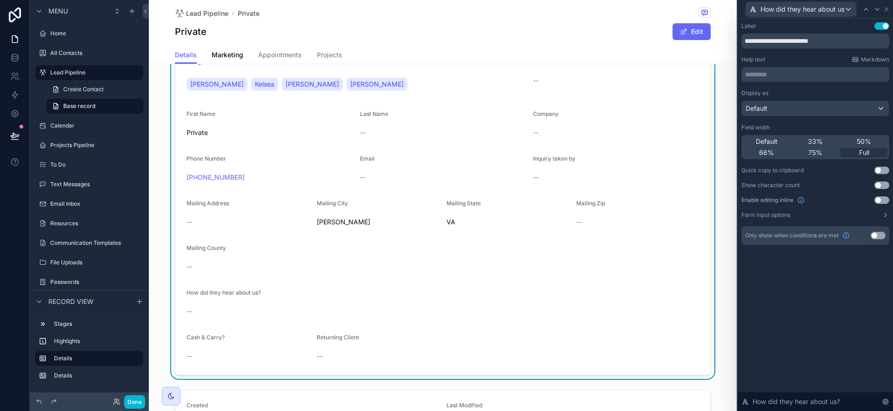
scroll to position [248, 0]
click at [556, 9] on icon at bounding box center [886, 9] width 4 height 4
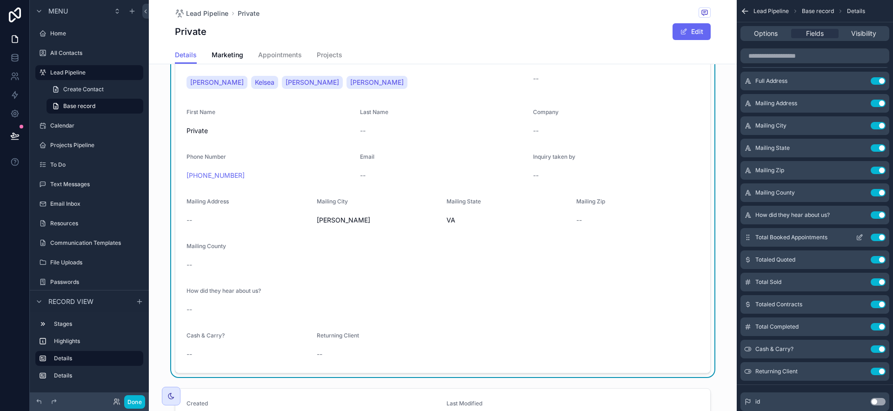
click at [556, 235] on icon "scrollable content" at bounding box center [861, 235] width 1 height 1
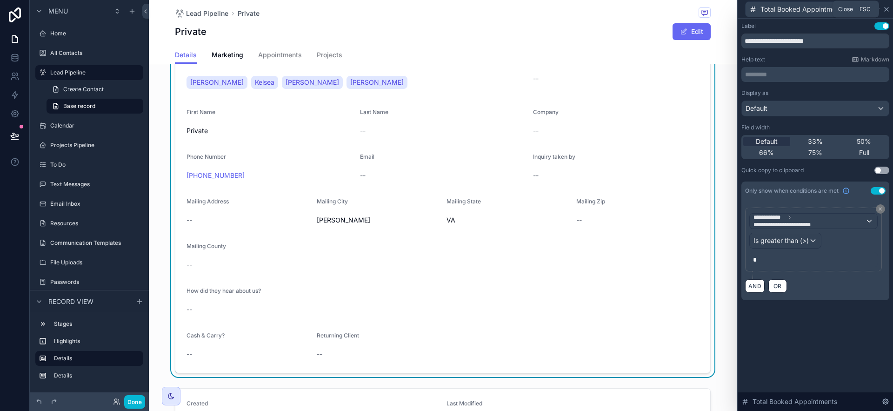
click at [556, 10] on icon at bounding box center [885, 9] width 7 height 7
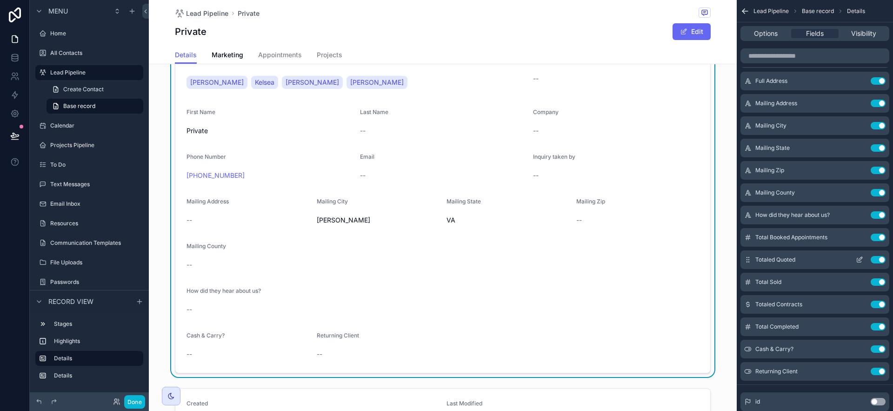
click at [556, 259] on icon "scrollable content" at bounding box center [858, 259] width 7 height 7
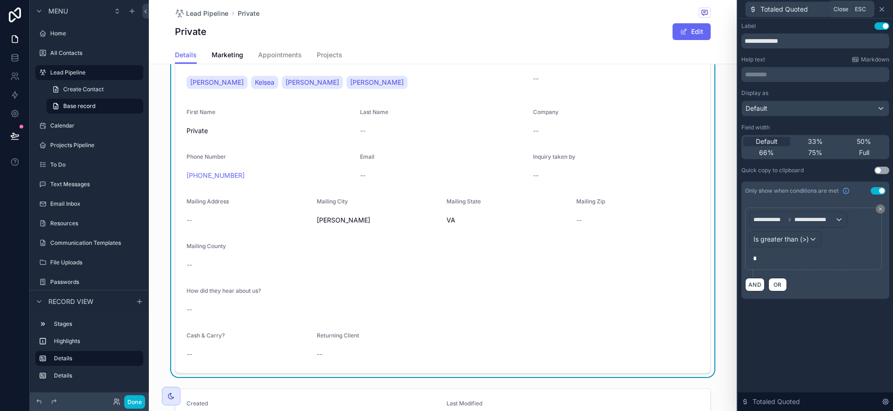
click at [556, 7] on icon at bounding box center [881, 9] width 7 height 7
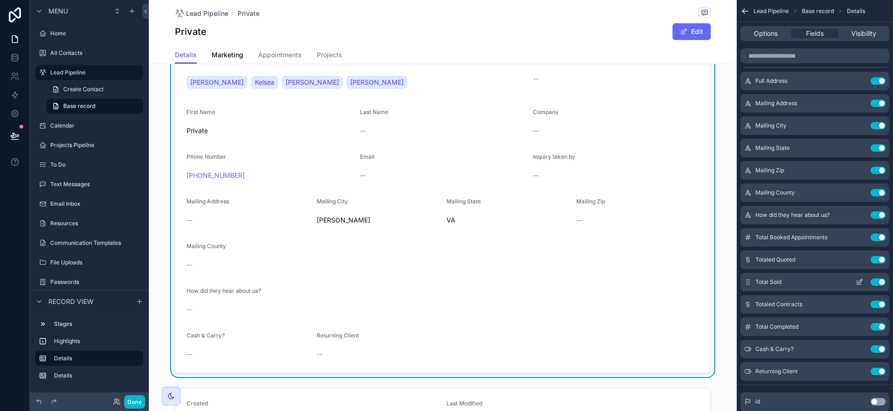
click at [556, 284] on icon "scrollable content" at bounding box center [858, 281] width 7 height 7
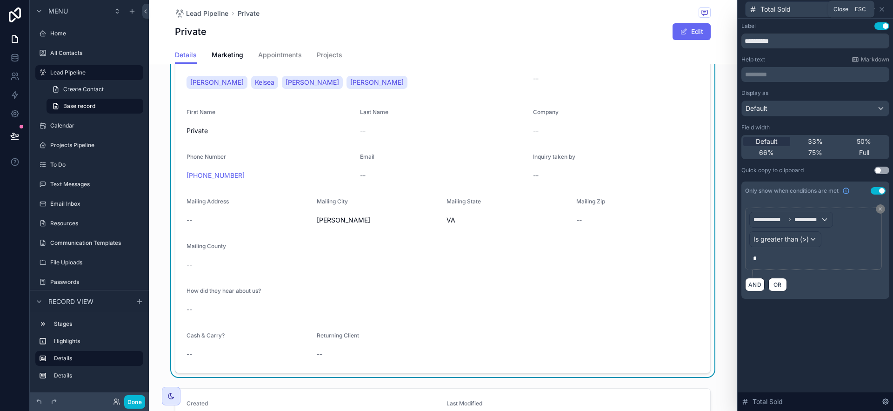
click at [556, 13] on div "Total Sold" at bounding box center [815, 9] width 148 height 18
click at [556, 11] on icon at bounding box center [881, 9] width 7 height 7
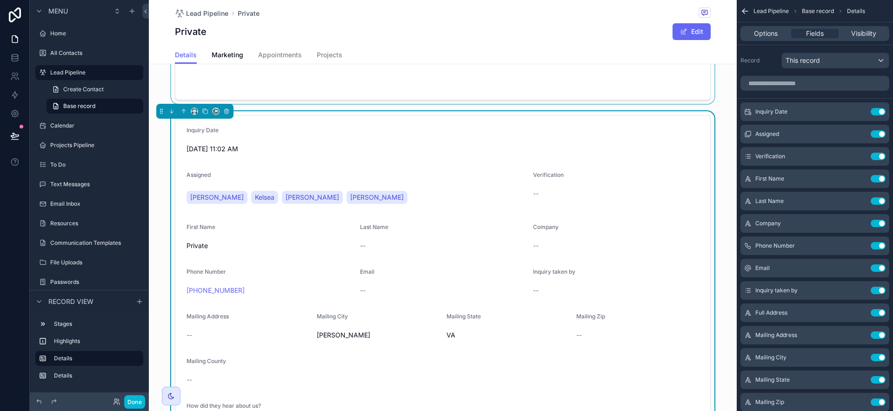
scroll to position [0, 0]
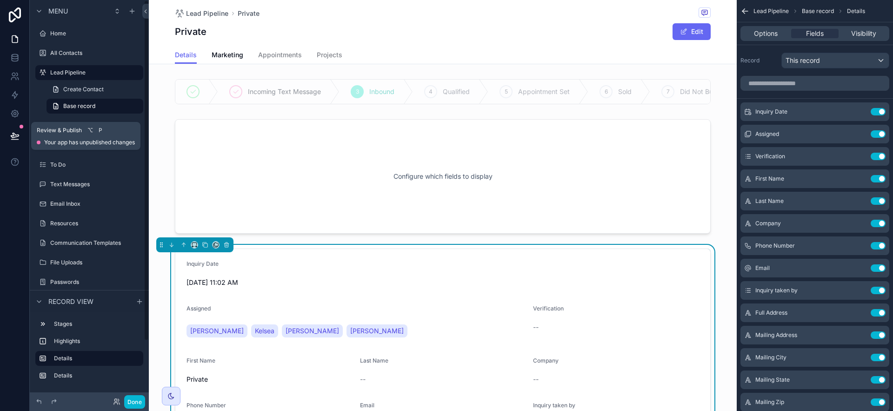
click at [19, 141] on button at bounding box center [15, 136] width 20 height 26
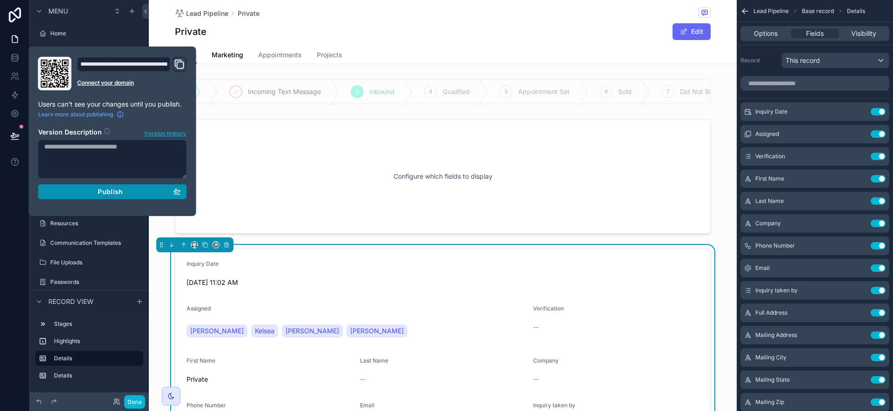
click at [124, 191] on div "Publish" at bounding box center [112, 191] width 137 height 8
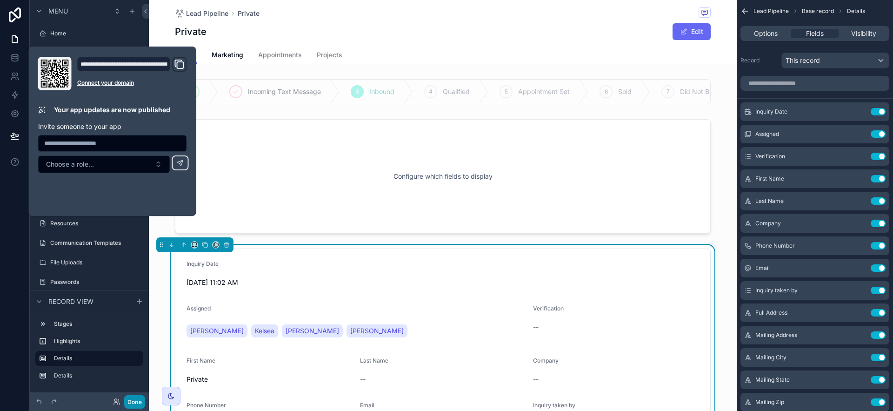
click at [138, 397] on button "Done" at bounding box center [134, 401] width 21 height 13
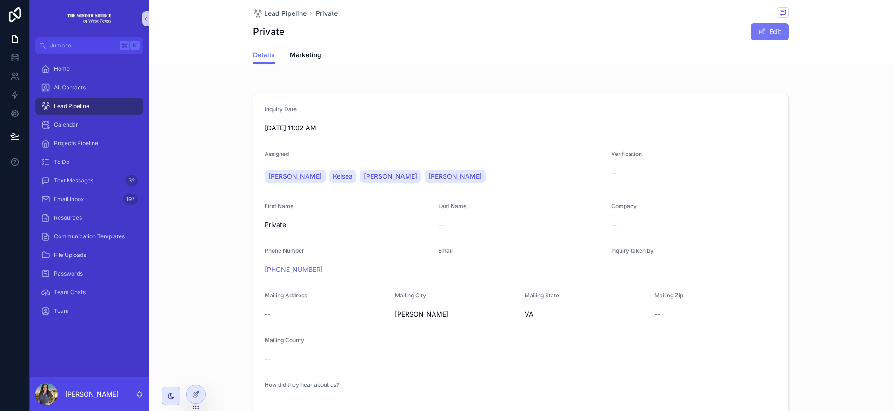
click at [556, 27] on button "Edit" at bounding box center [769, 31] width 38 height 17
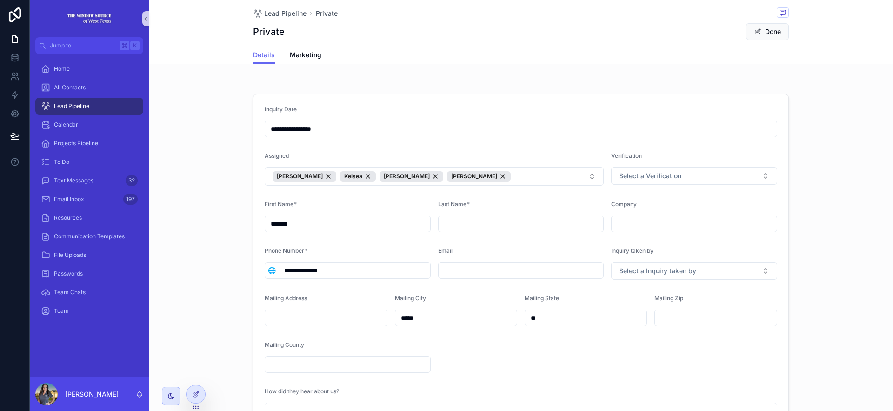
click at [282, 8] on div "Lead Pipeline Private" at bounding box center [521, 13] width 536 height 12
click at [285, 13] on span "Lead Pipeline" at bounding box center [285, 13] width 42 height 9
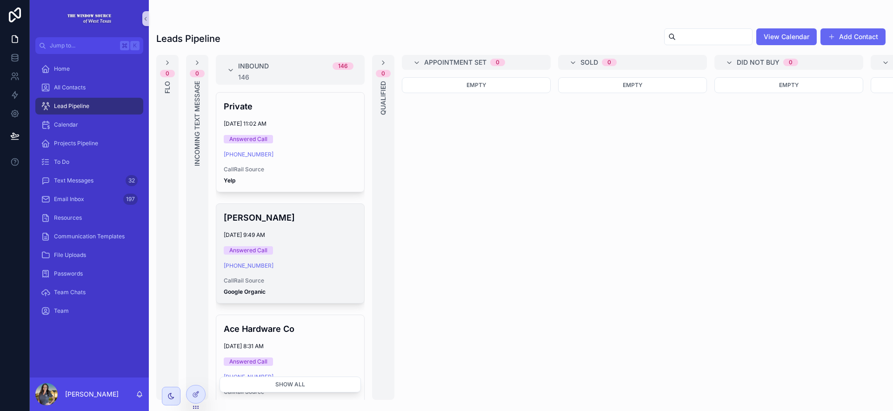
click at [315, 272] on div "[PERSON_NAME] [DATE] 9:49 AM Answered Call [PHONE_NUMBER] CallRail Source Googl…" at bounding box center [290, 253] width 148 height 99
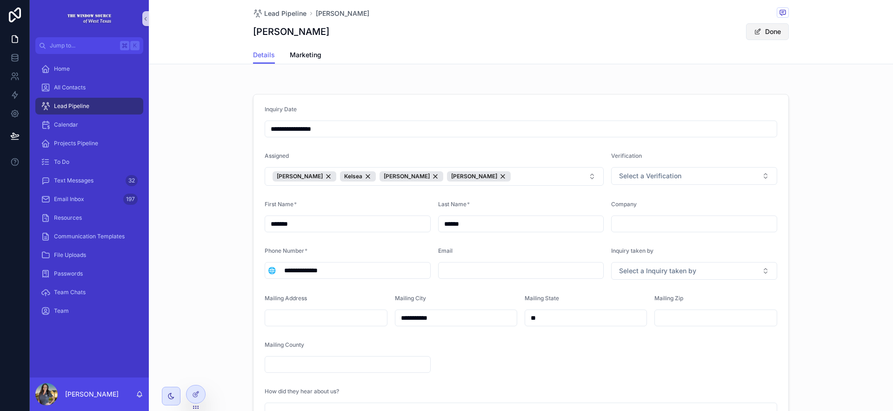
click at [556, 38] on button "Done" at bounding box center [767, 31] width 43 height 17
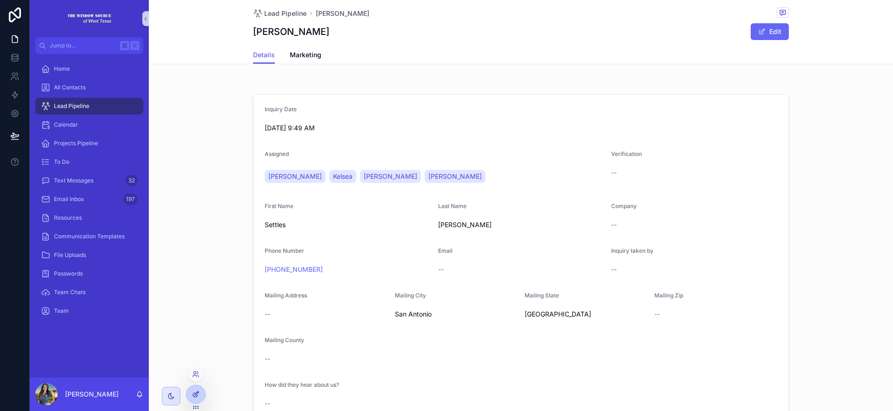
click at [194, 396] on icon at bounding box center [195, 393] width 7 height 7
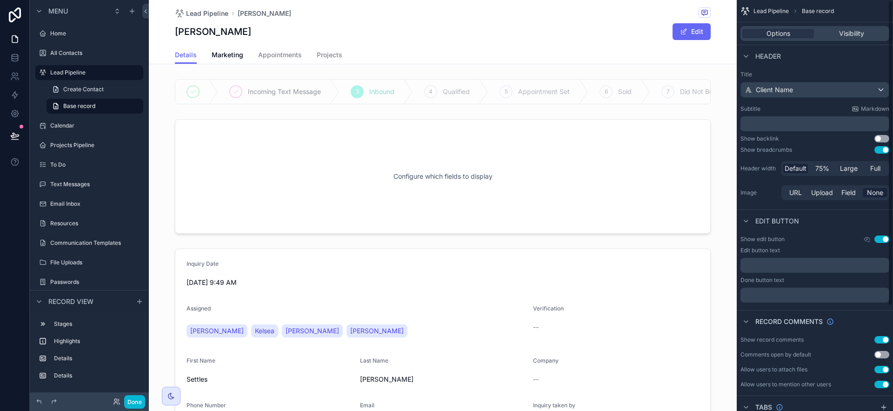
click at [556, 239] on button "Use setting" at bounding box center [881, 238] width 15 height 7
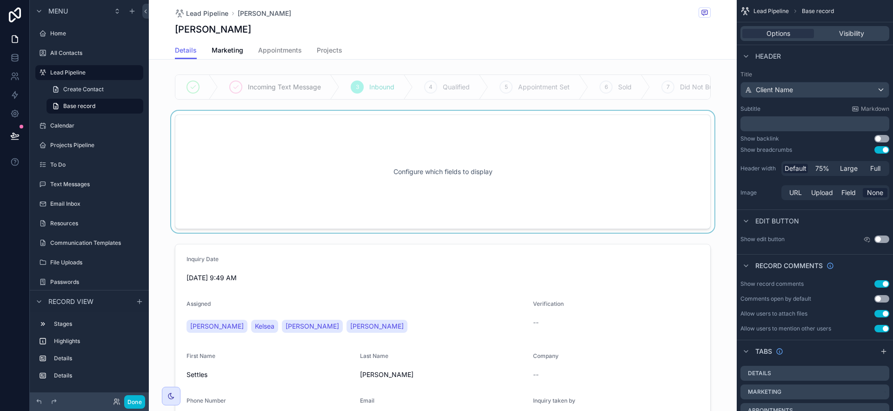
click at [456, 146] on div "scrollable content" at bounding box center [443, 172] width 588 height 122
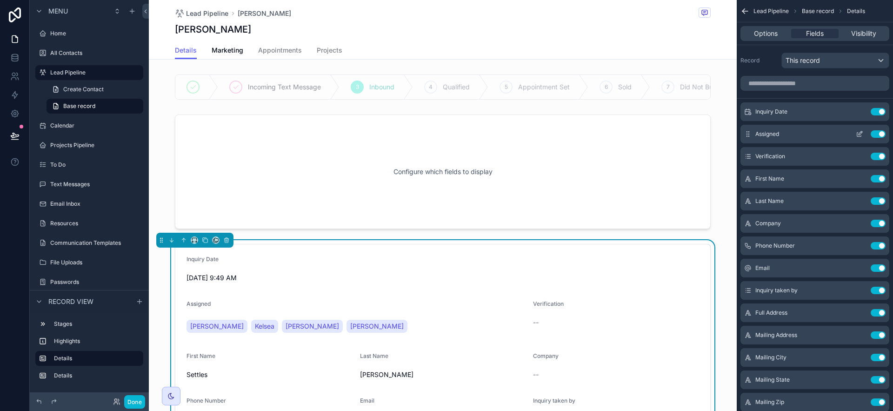
click at [556, 137] on icon "scrollable content" at bounding box center [858, 133] width 7 height 7
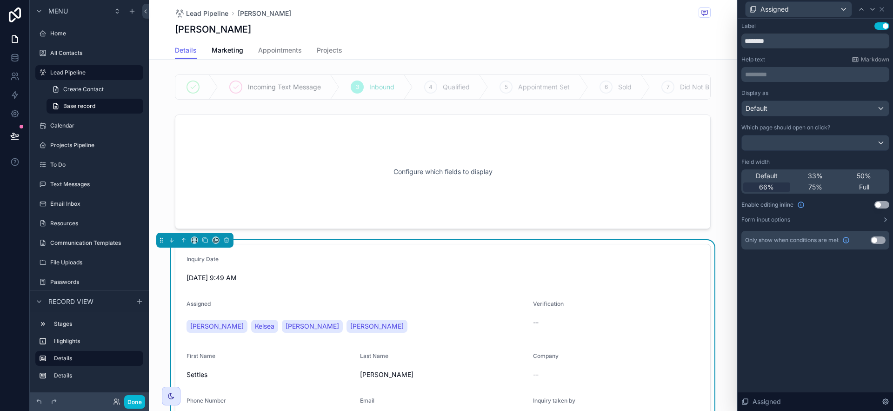
click at [556, 201] on button "Use setting" at bounding box center [881, 204] width 15 height 7
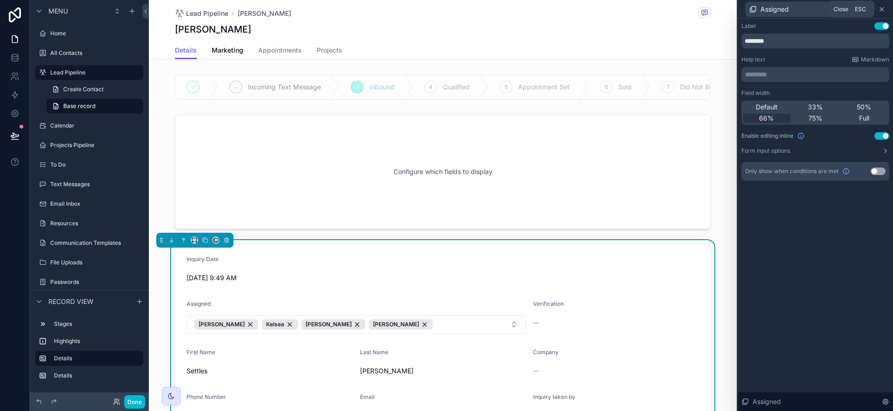
click at [556, 6] on icon at bounding box center [881, 9] width 7 height 7
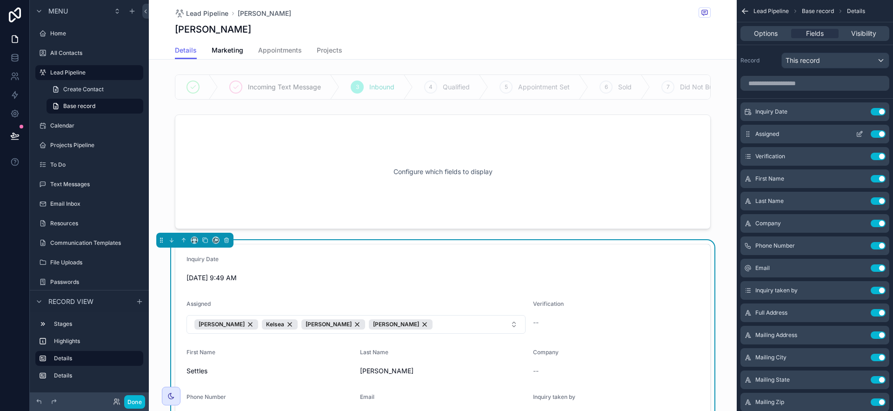
click at [556, 131] on button "Use setting" at bounding box center [877, 133] width 15 height 7
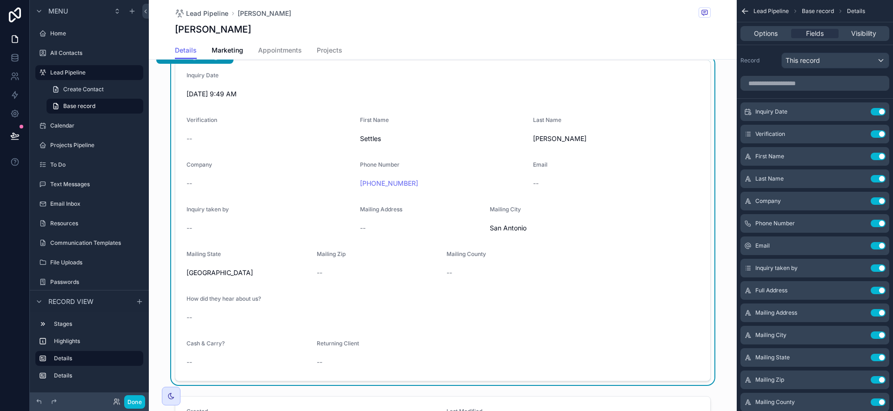
scroll to position [172, 0]
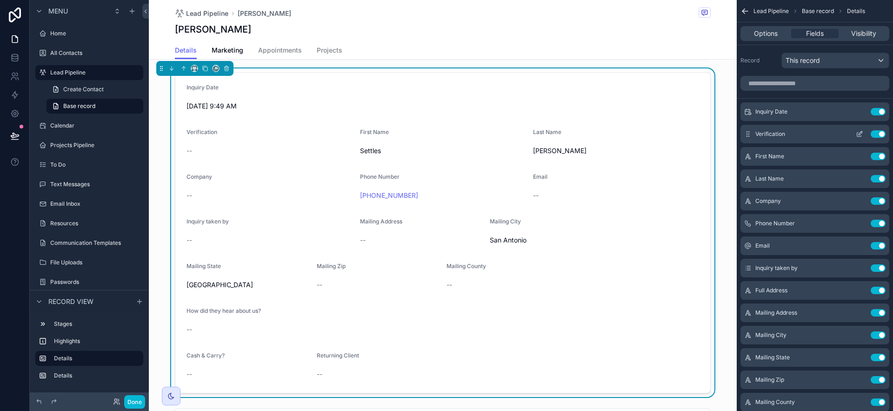
click at [556, 134] on icon "scrollable content" at bounding box center [860, 133] width 4 height 4
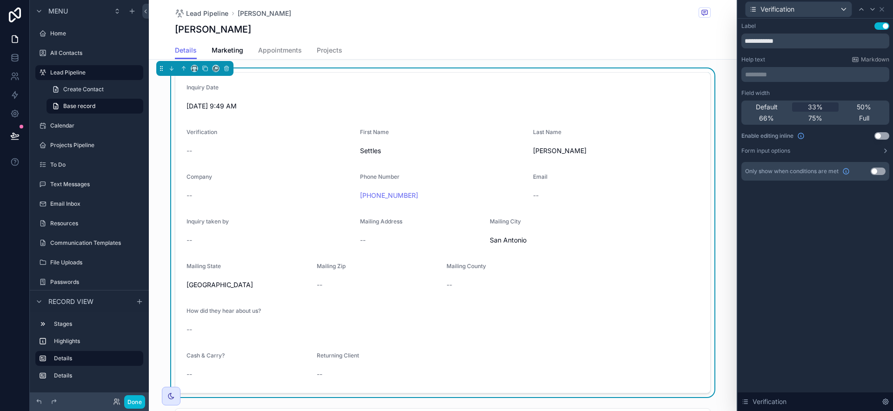
click at [556, 133] on div "Enable editing inline Use setting" at bounding box center [815, 135] width 148 height 7
click at [556, 136] on button "Use setting" at bounding box center [881, 135] width 15 height 7
click at [556, 7] on icon at bounding box center [881, 9] width 7 height 7
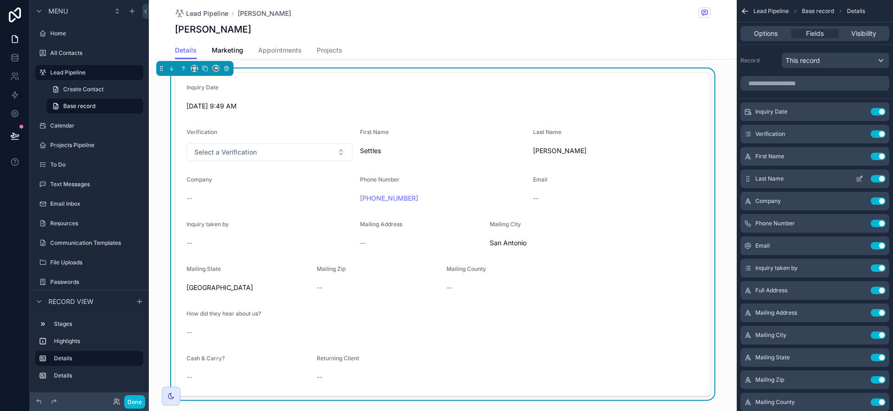
click at [556, 177] on icon "scrollable content" at bounding box center [858, 178] width 7 height 7
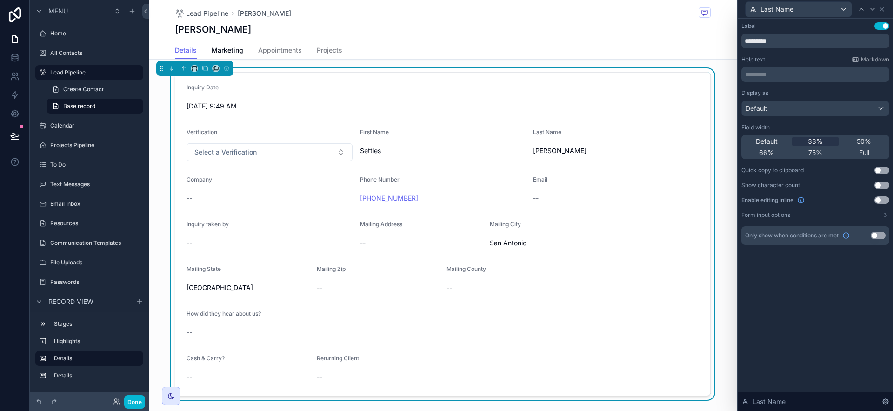
click at [556, 200] on button "Use setting" at bounding box center [881, 199] width 15 height 7
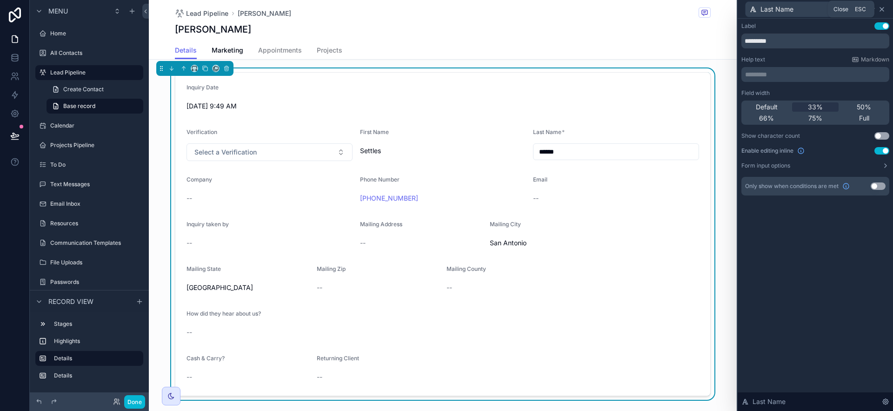
click at [556, 9] on icon at bounding box center [881, 9] width 7 height 7
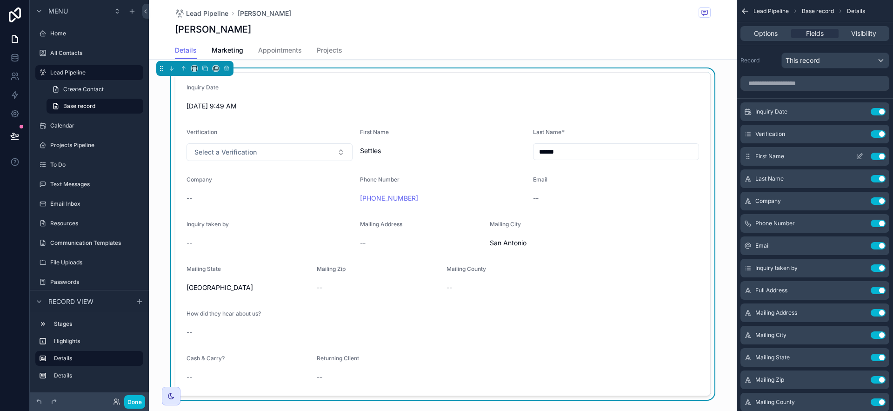
click at [556, 154] on icon "scrollable content" at bounding box center [861, 154] width 1 height 1
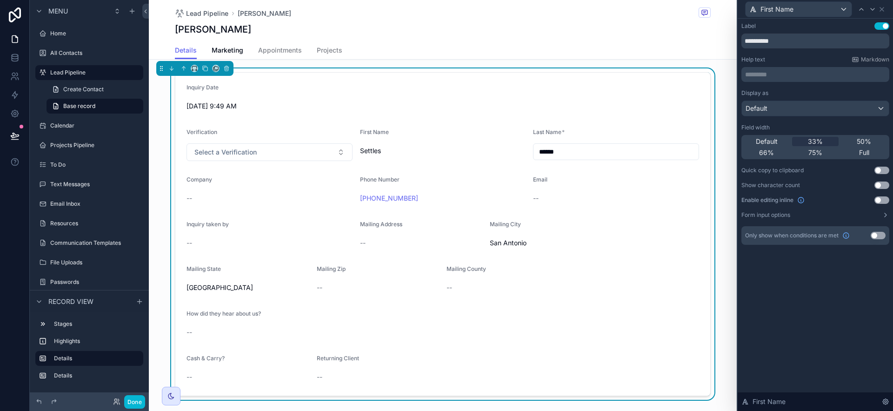
click at [556, 199] on button "Use setting" at bounding box center [881, 199] width 15 height 7
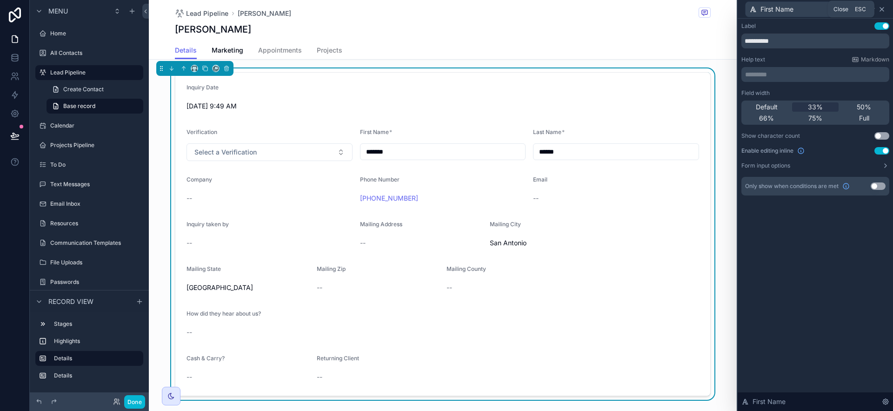
click at [556, 9] on icon at bounding box center [882, 9] width 4 height 4
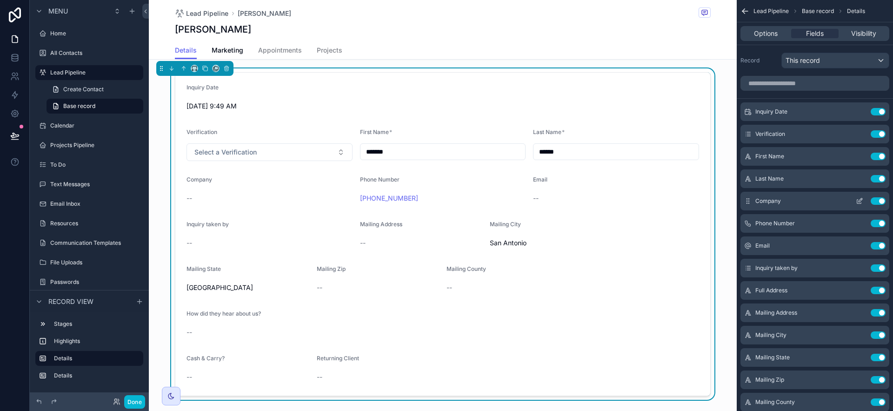
click at [556, 199] on icon "scrollable content" at bounding box center [858, 200] width 7 height 7
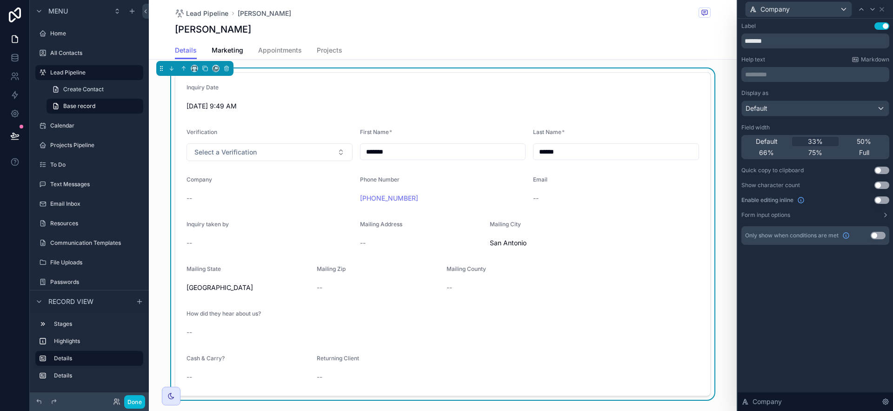
click at [556, 200] on button "Use setting" at bounding box center [881, 199] width 15 height 7
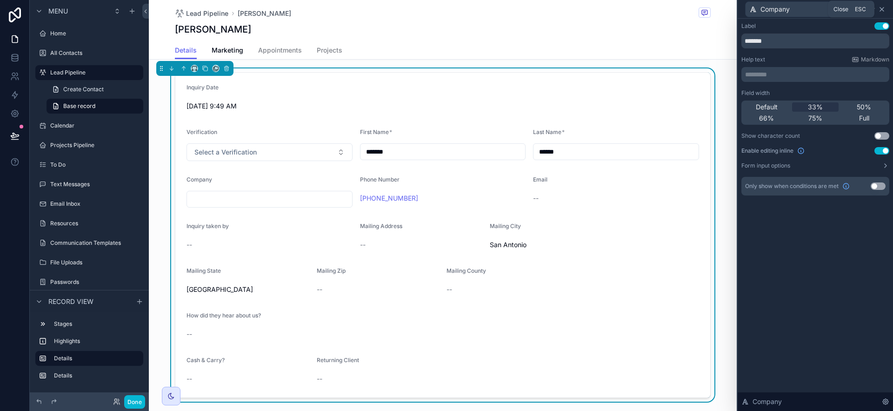
click at [556, 12] on icon at bounding box center [881, 9] width 7 height 7
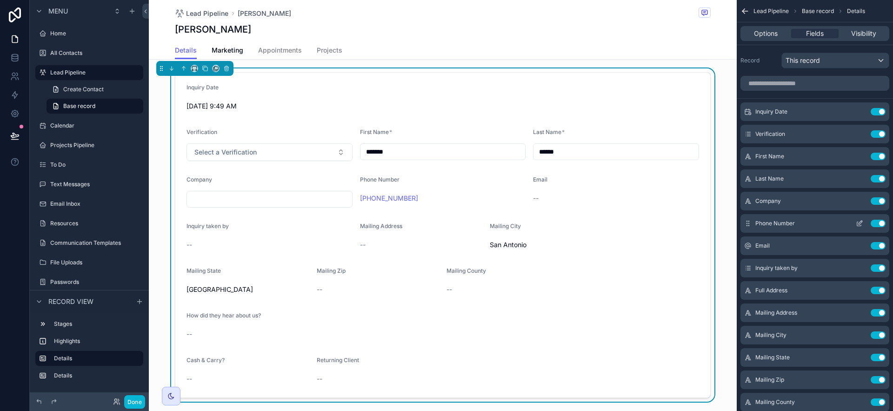
click at [556, 222] on icon "scrollable content" at bounding box center [858, 222] width 7 height 7
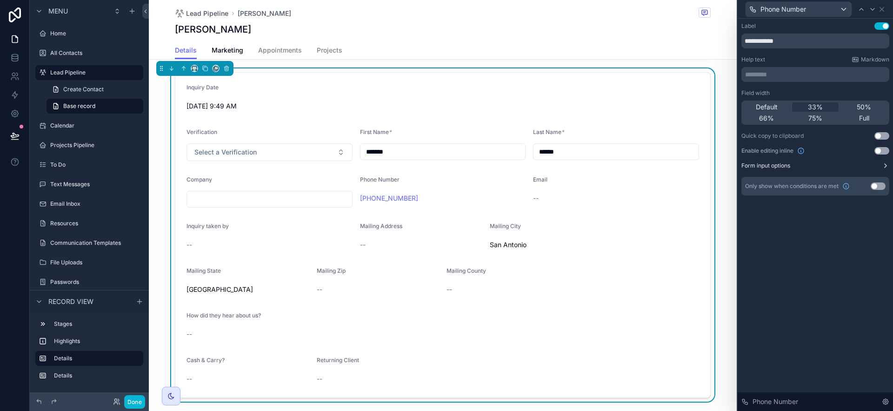
click at [556, 150] on button "Use setting" at bounding box center [881, 150] width 15 height 7
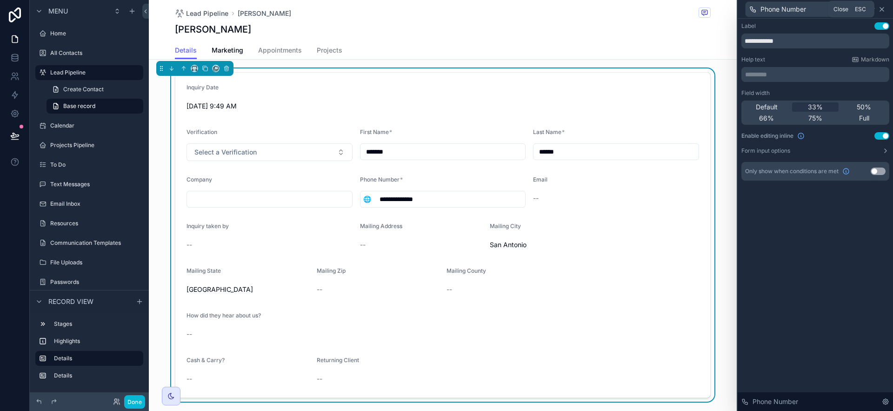
click at [556, 9] on icon at bounding box center [881, 9] width 7 height 7
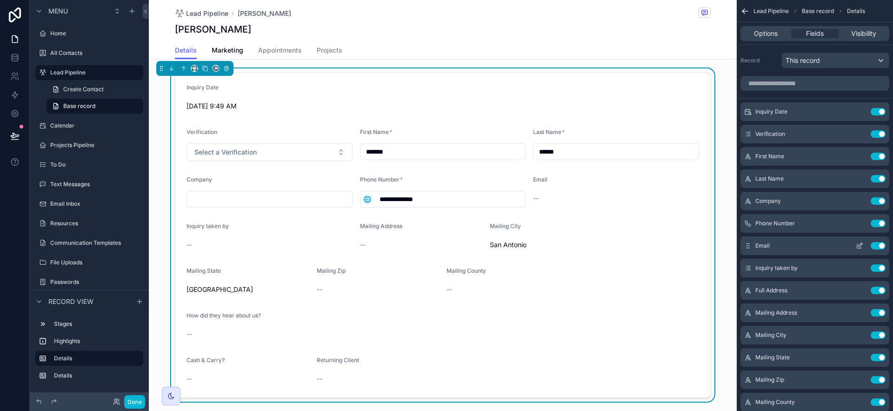
click at [556, 245] on icon "scrollable content" at bounding box center [860, 245] width 4 height 4
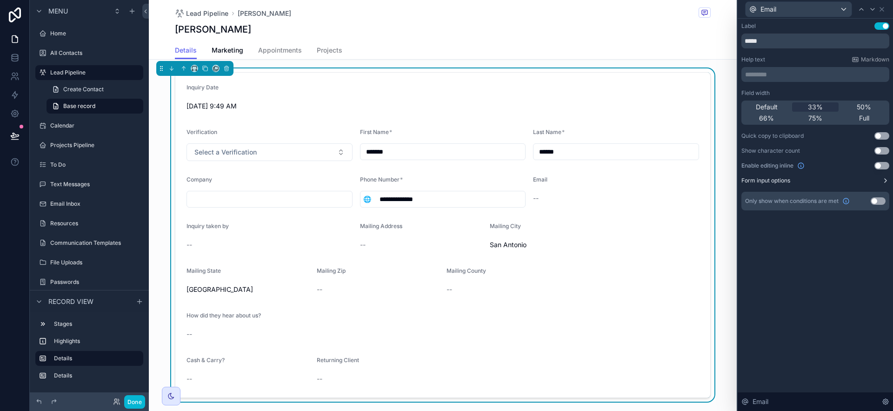
click at [556, 166] on button "Use setting" at bounding box center [881, 165] width 15 height 7
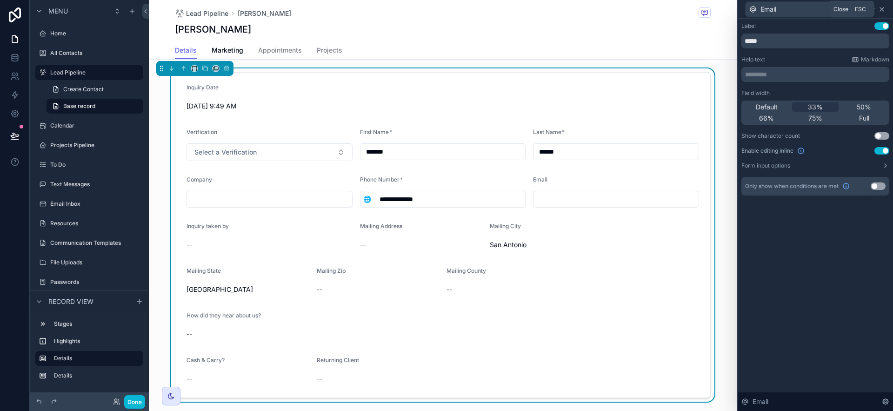
click at [556, 9] on icon at bounding box center [881, 9] width 7 height 7
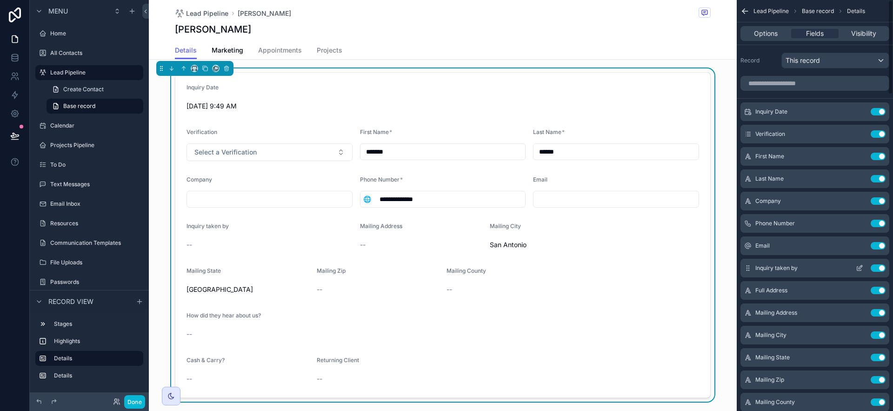
click at [556, 268] on icon "scrollable content" at bounding box center [858, 267] width 7 height 7
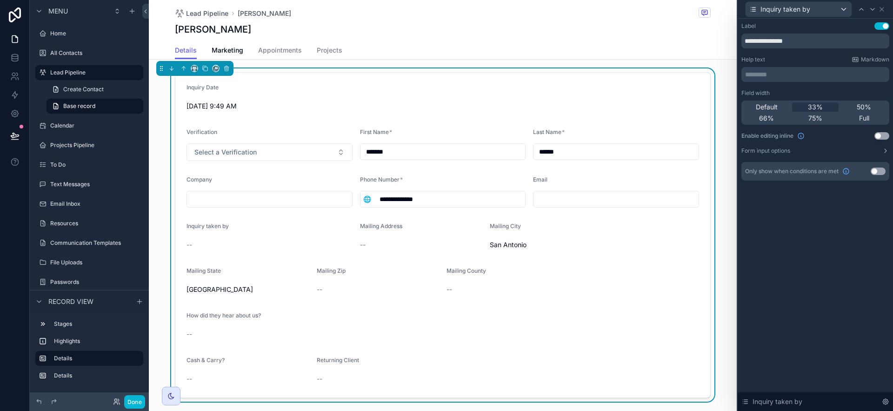
click at [556, 133] on button "Use setting" at bounding box center [881, 135] width 15 height 7
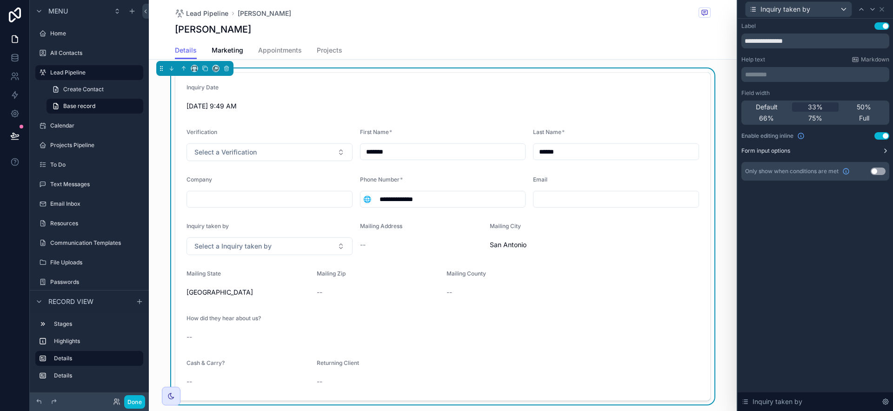
click at [556, 148] on icon at bounding box center [884, 150] width 7 height 7
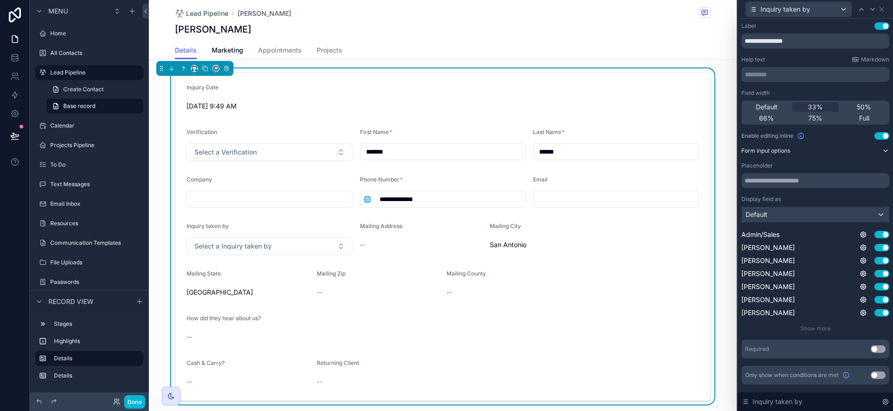
click at [556, 215] on div "Default" at bounding box center [815, 214] width 147 height 15
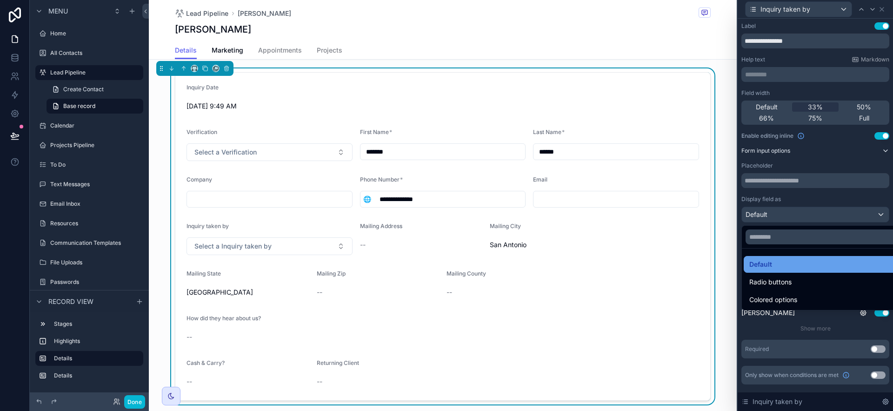
click at [556, 266] on div "Default" at bounding box center [825, 263] width 153 height 11
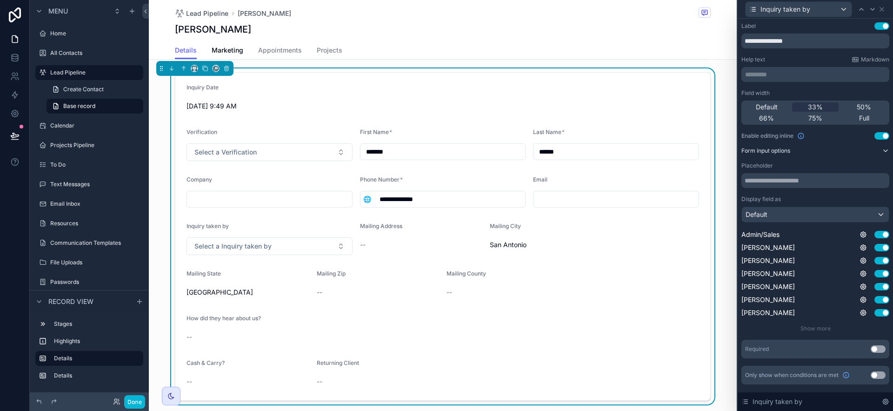
click at [556, 135] on button "Use setting" at bounding box center [881, 135] width 15 height 7
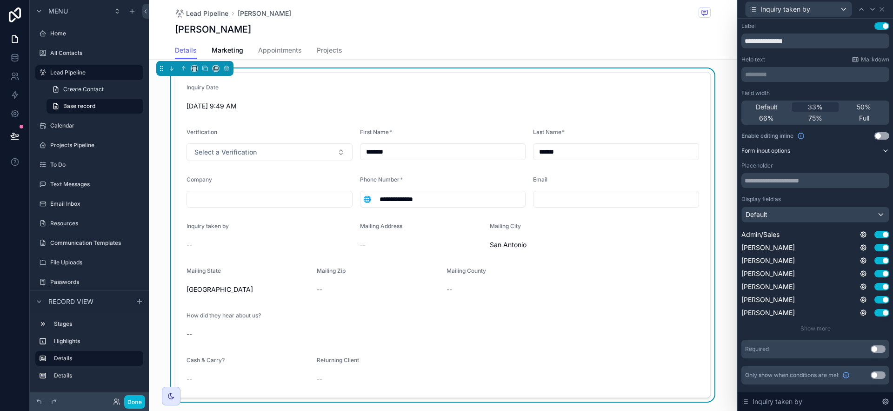
click at [556, 135] on button "Use setting" at bounding box center [881, 135] width 15 height 7
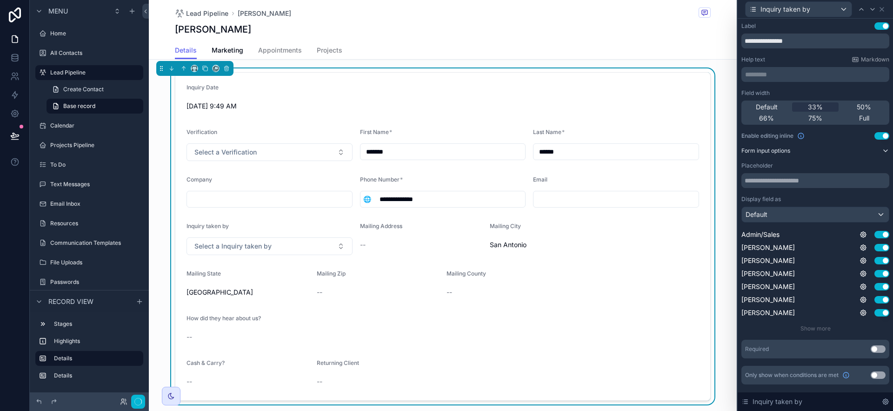
click at [556, 144] on div "Field width Default 33% 50% 66% 75% Full Enable editing inline Use setting Form…" at bounding box center [815, 223] width 148 height 269
click at [556, 150] on icon at bounding box center [884, 150] width 7 height 7
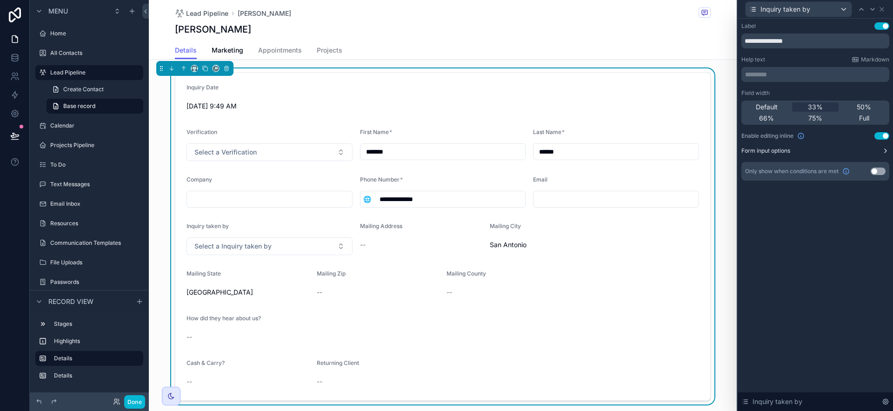
click at [556, 149] on button "Form input options" at bounding box center [815, 150] width 148 height 7
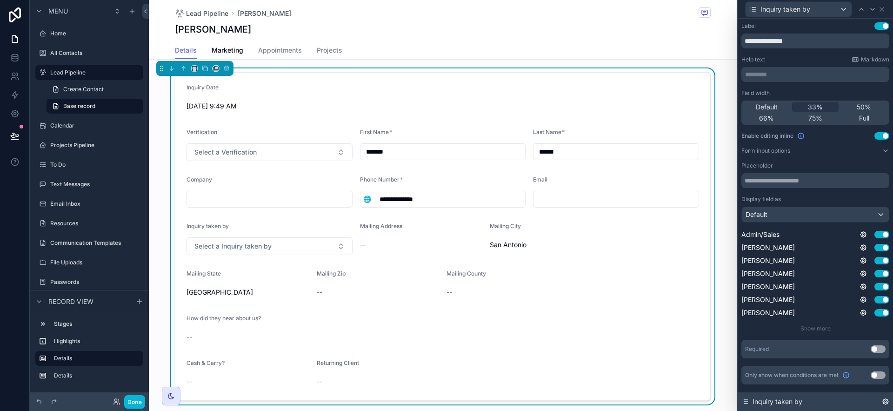
click at [556, 403] on icon at bounding box center [885, 401] width 6 height 6
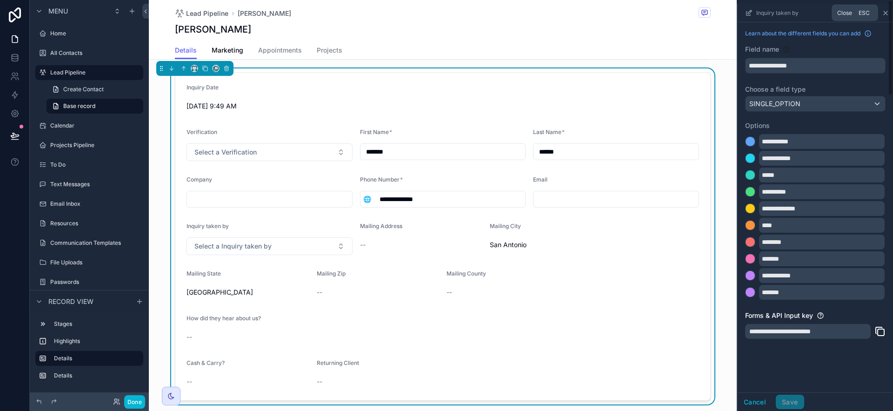
click at [556, 10] on icon "scrollable content" at bounding box center [884, 12] width 7 height 7
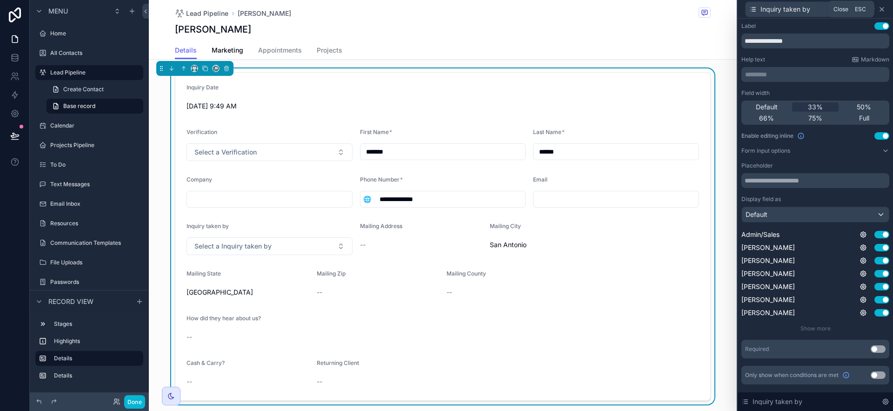
click at [556, 7] on icon at bounding box center [881, 9] width 7 height 7
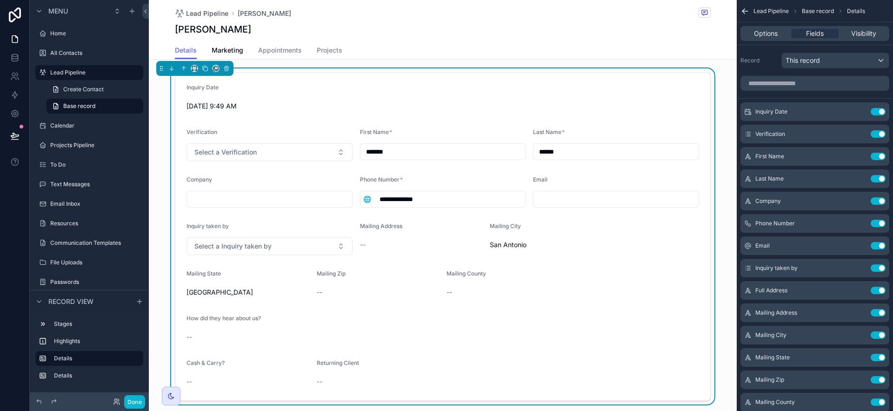
click at [306, 233] on div "Inquiry taken by" at bounding box center [269, 227] width 166 height 11
click at [556, 267] on button "Use setting" at bounding box center [877, 267] width 15 height 7
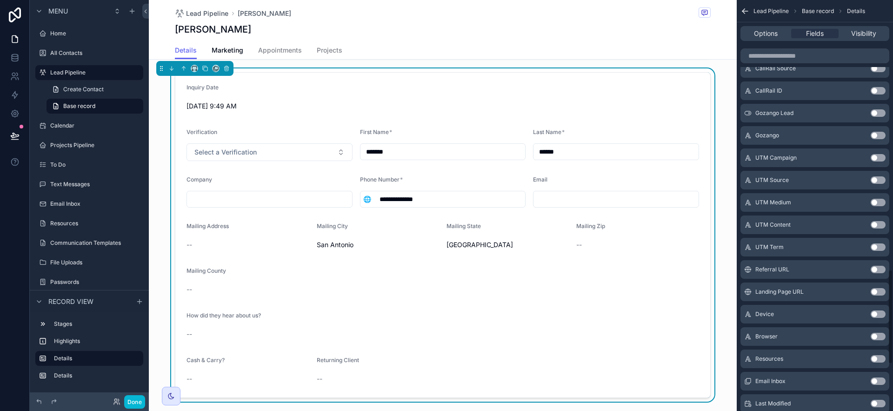
scroll to position [1191, 0]
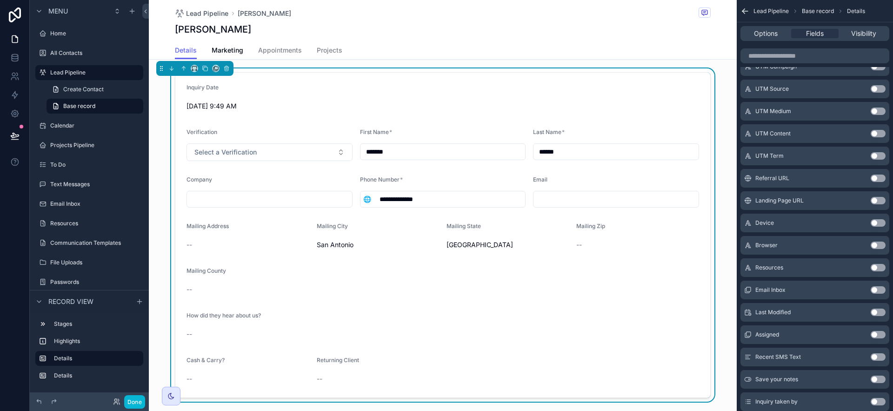
click at [556, 332] on button "Use setting" at bounding box center [877, 334] width 15 height 7
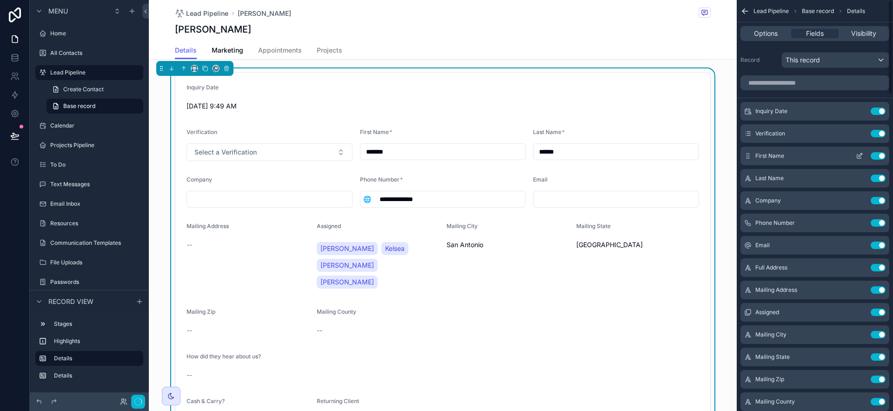
scroll to position [0, 0]
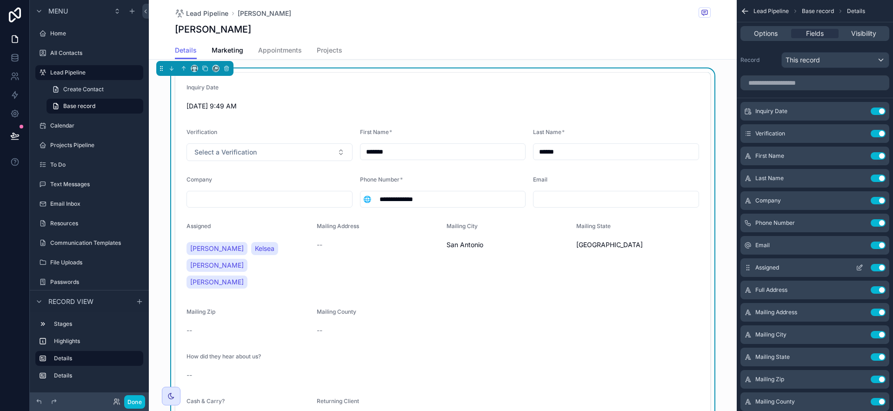
click at [556, 268] on icon "scrollable content" at bounding box center [858, 267] width 7 height 7
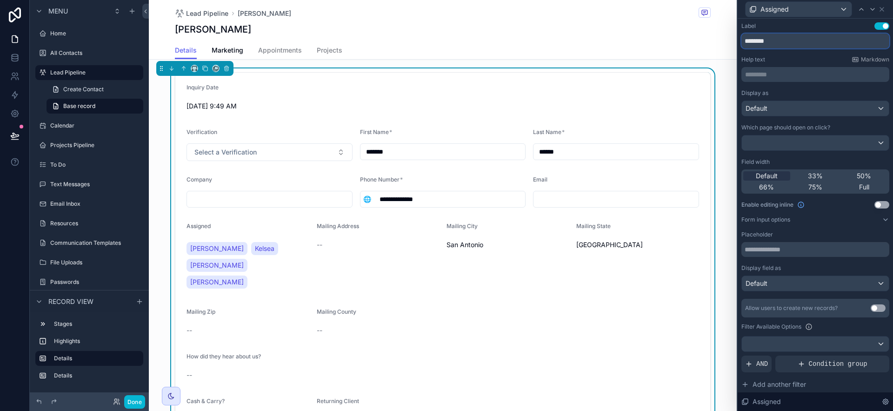
click at [556, 44] on input "********" at bounding box center [815, 40] width 148 height 15
type input "*"
type input "**********"
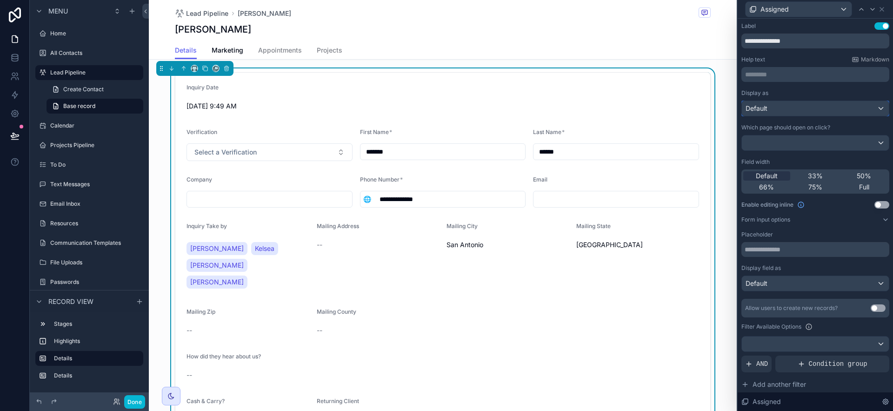
click at [556, 110] on div "Default" at bounding box center [815, 108] width 147 height 15
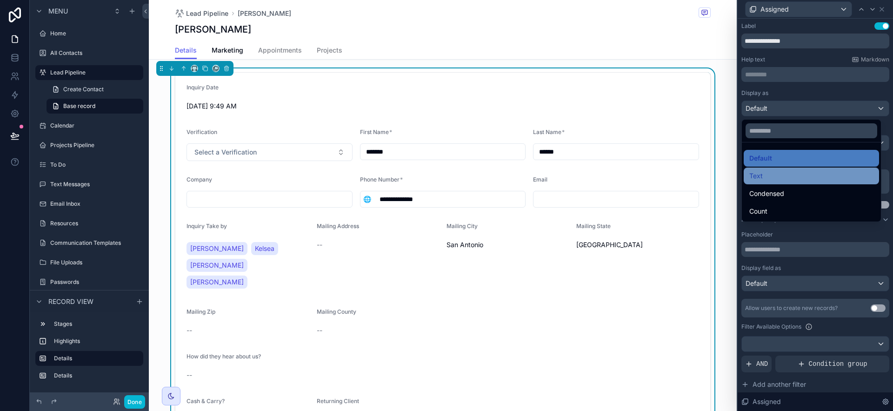
click at [556, 177] on div "Text" at bounding box center [811, 175] width 124 height 11
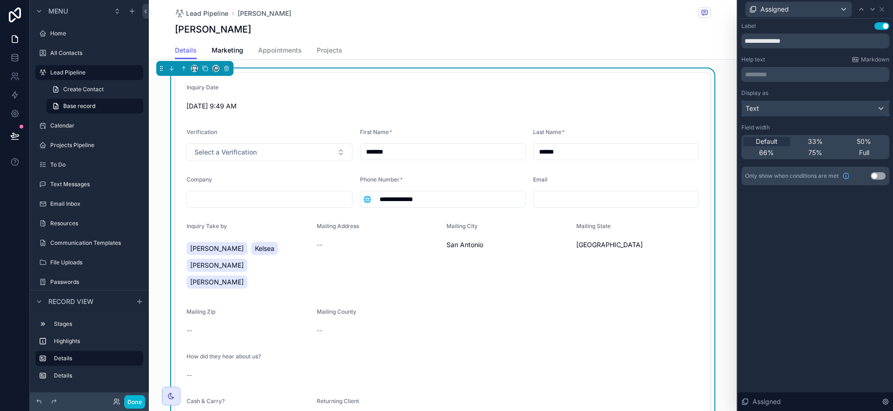
click at [556, 112] on div "Text" at bounding box center [815, 108] width 147 height 15
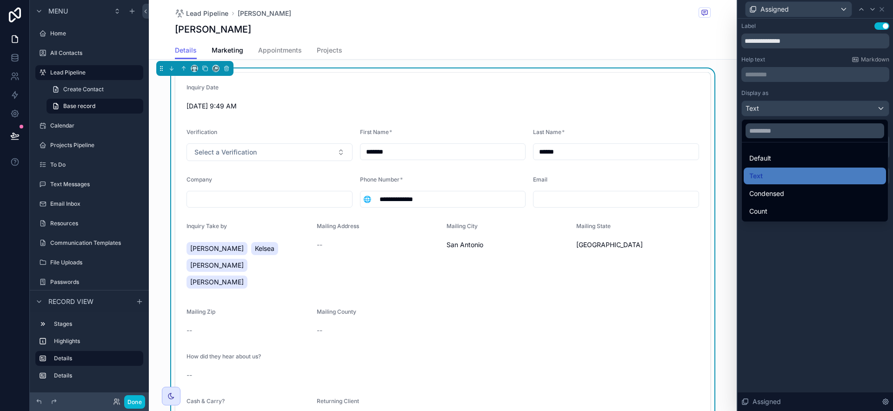
click at [556, 191] on div "Condensed" at bounding box center [814, 193] width 131 height 11
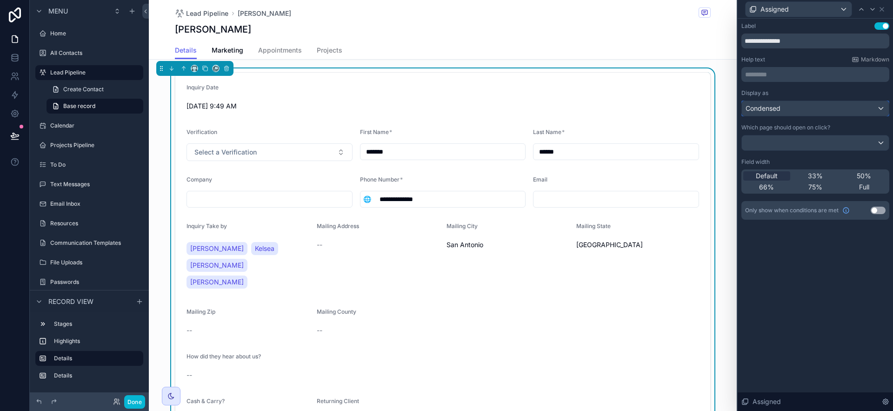
click at [556, 110] on div "Condensed" at bounding box center [815, 108] width 147 height 15
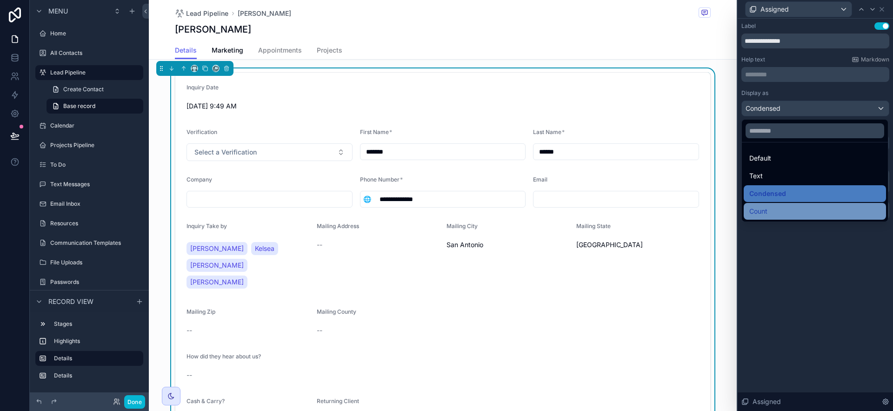
click at [556, 213] on div "Count" at bounding box center [814, 210] width 131 height 11
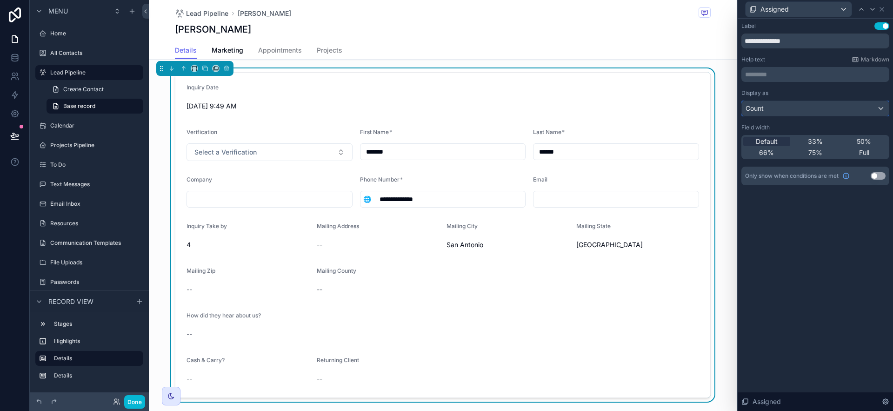
click at [556, 112] on div "Count" at bounding box center [815, 108] width 147 height 15
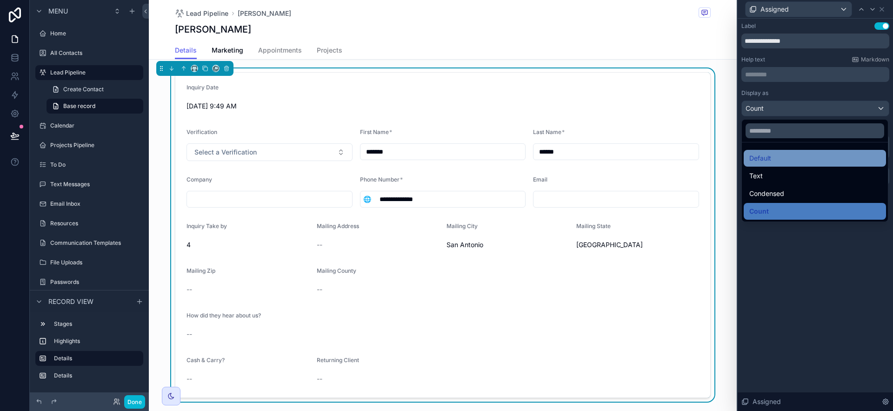
click at [556, 157] on div "Default" at bounding box center [814, 157] width 131 height 11
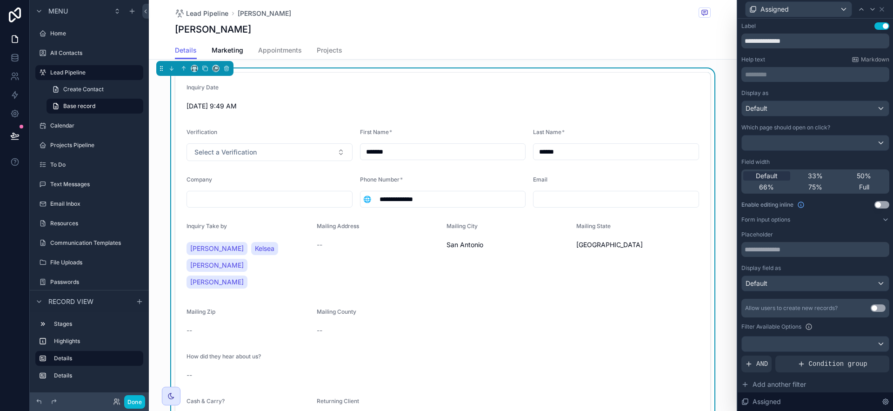
click at [556, 88] on div "**********" at bounding box center [815, 248] width 148 height 453
click at [556, 139] on div at bounding box center [815, 142] width 147 height 15
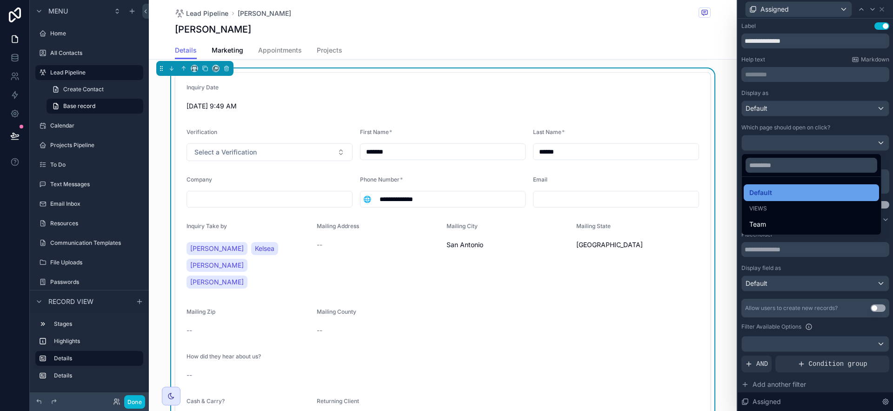
click at [556, 199] on div "Default" at bounding box center [810, 192] width 135 height 17
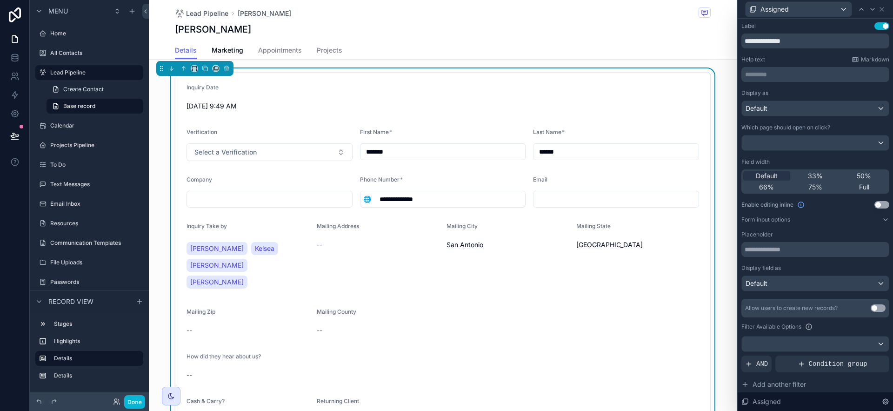
click at [556, 205] on button "Use setting" at bounding box center [881, 204] width 15 height 7
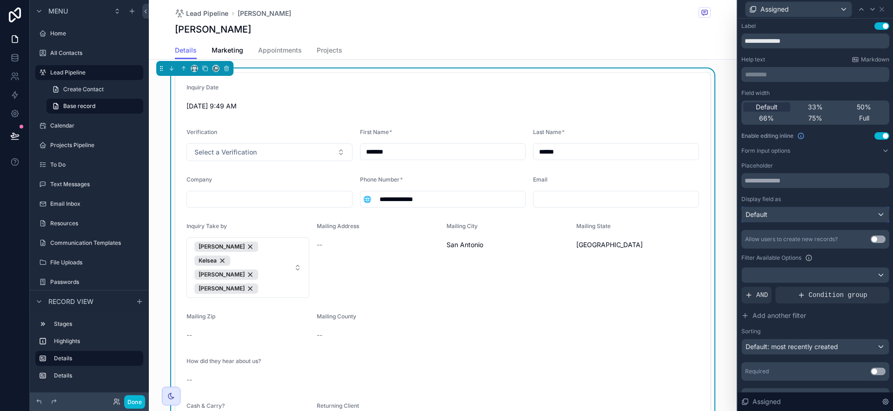
click at [556, 214] on div "Default" at bounding box center [815, 214] width 147 height 15
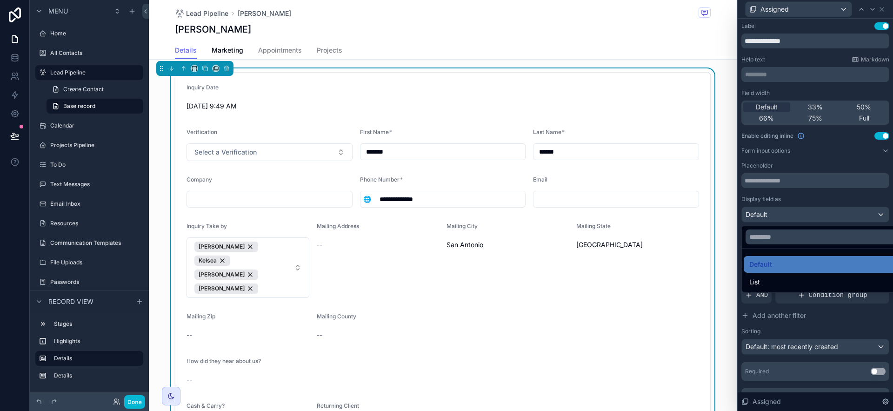
click at [556, 198] on div at bounding box center [814, 205] width 155 height 411
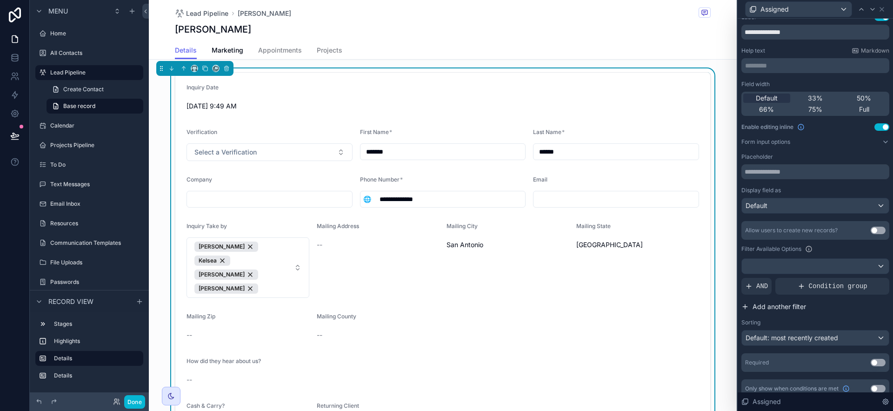
scroll to position [18, 0]
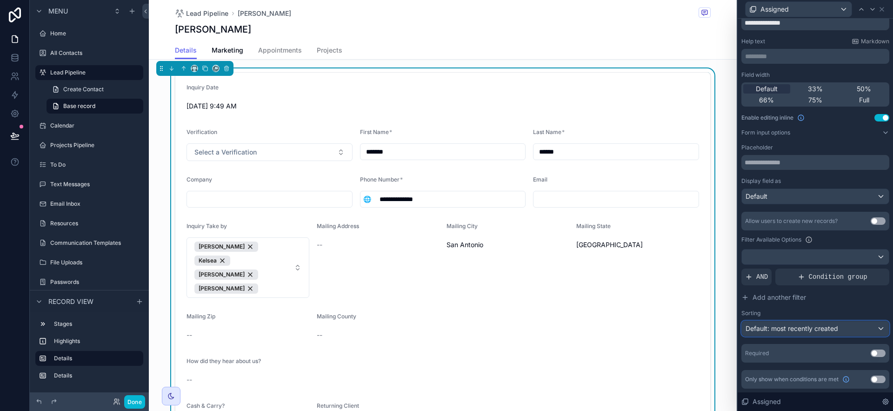
click at [556, 327] on div "Default: most recently created" at bounding box center [815, 328] width 147 height 15
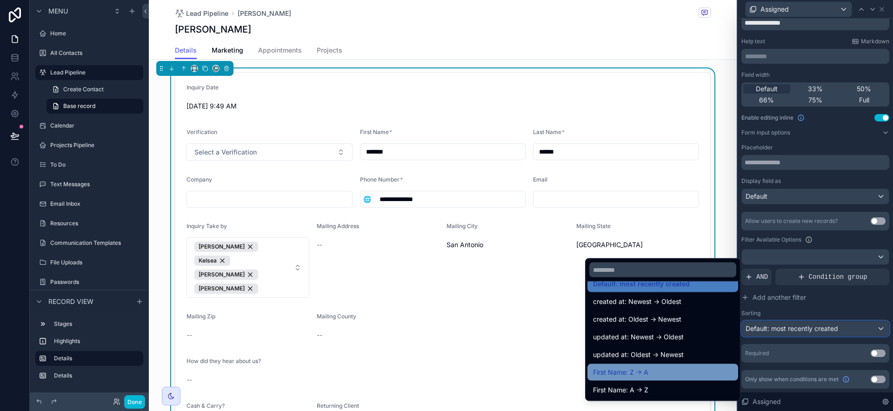
scroll to position [14, 0]
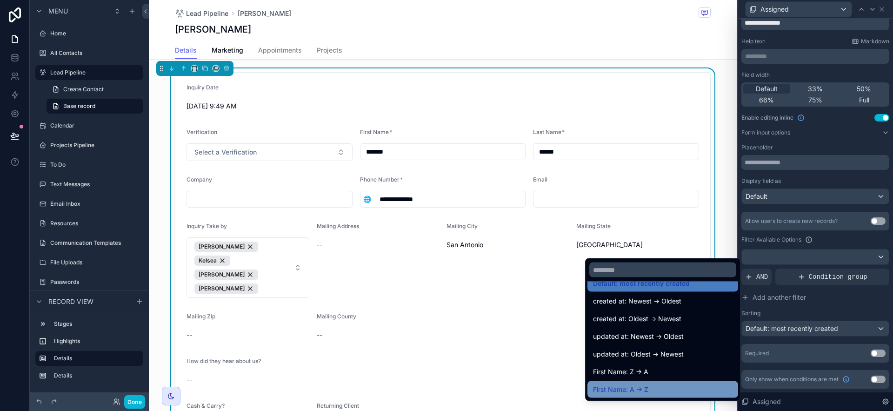
click at [556, 387] on div "First Name: A -> Z" at bounding box center [662, 389] width 139 height 11
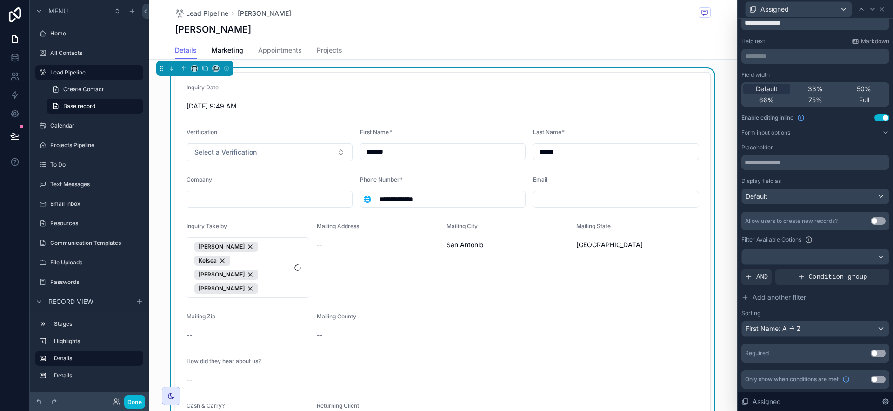
click at [556, 309] on div "Sorting" at bounding box center [815, 312] width 148 height 7
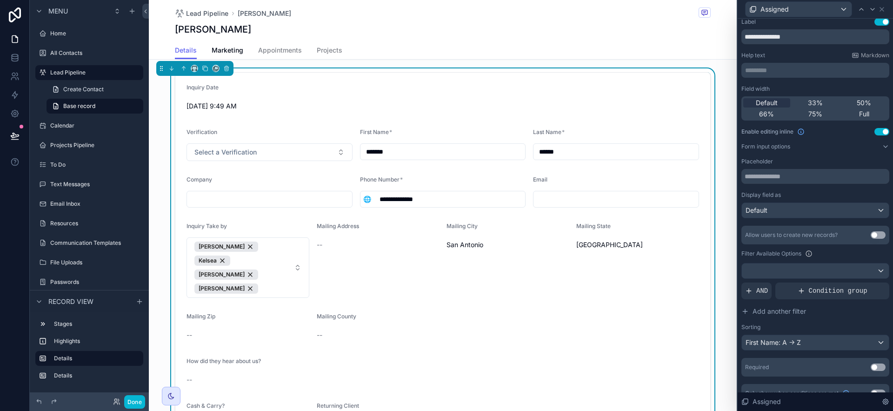
scroll to position [1, 0]
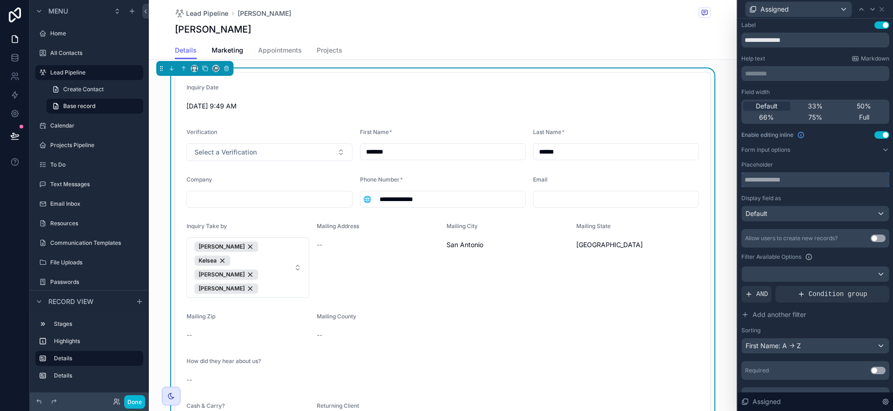
click at [556, 173] on input "text" at bounding box center [815, 179] width 148 height 15
click at [556, 180] on input "text" at bounding box center [815, 179] width 148 height 15
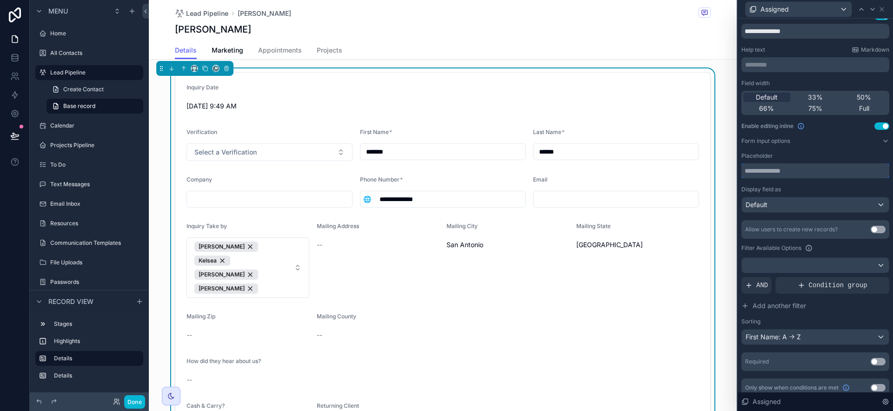
scroll to position [18, 0]
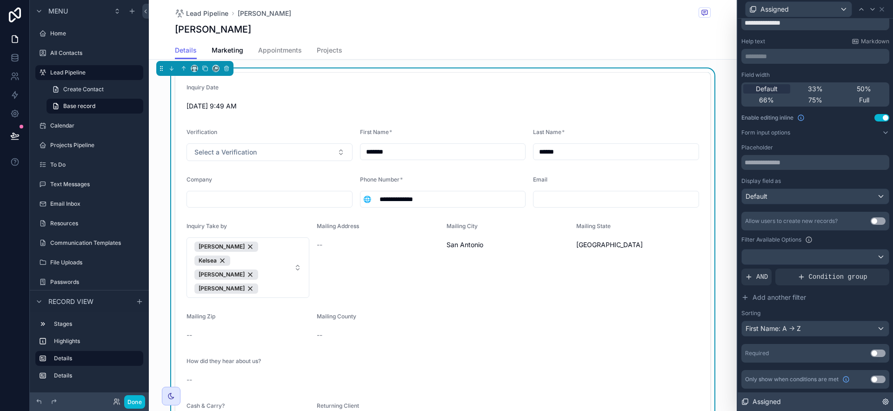
click at [556, 401] on icon at bounding box center [885, 401] width 2 height 2
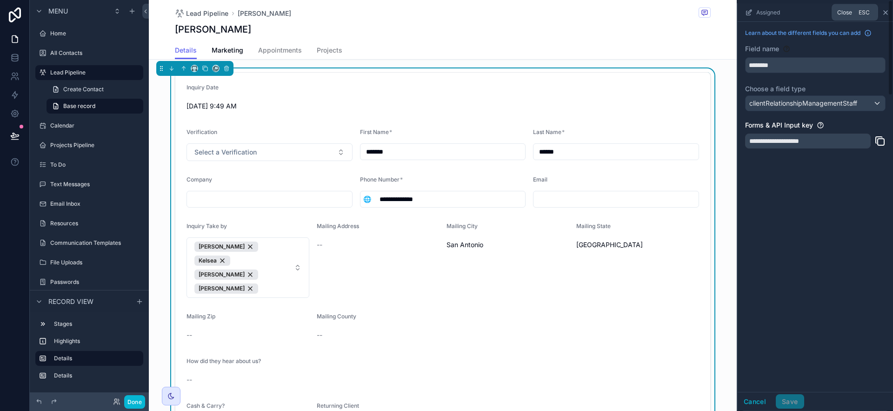
click at [556, 15] on icon "scrollable content" at bounding box center [884, 12] width 7 height 7
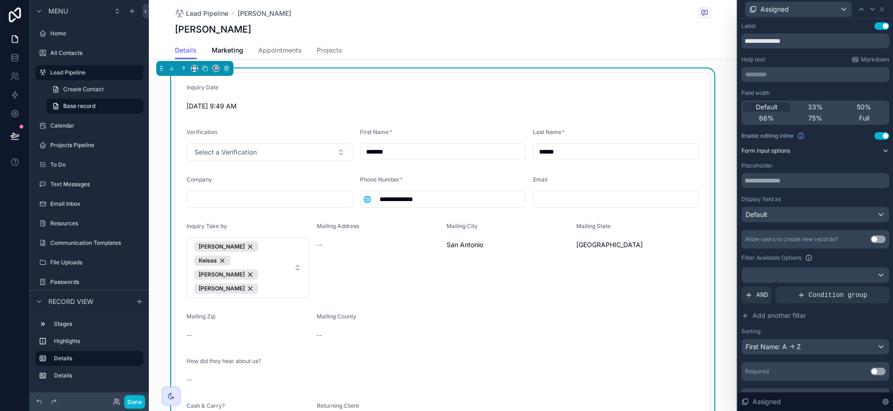
click at [556, 149] on button "Form input options" at bounding box center [815, 150] width 148 height 7
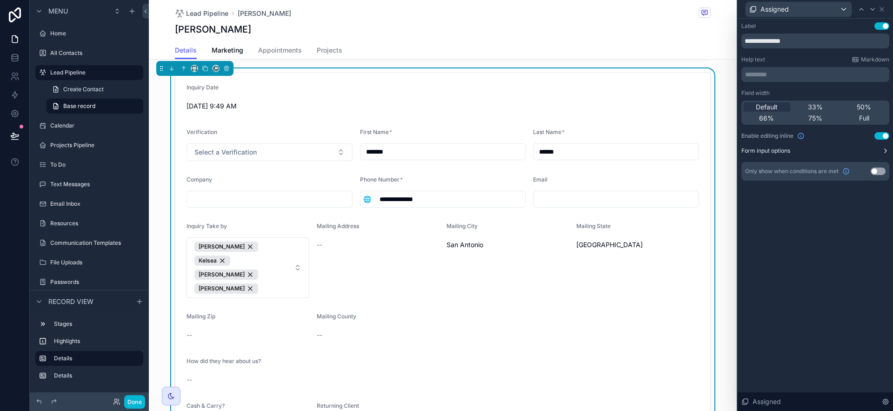
click at [556, 149] on button "Form input options" at bounding box center [815, 150] width 148 height 7
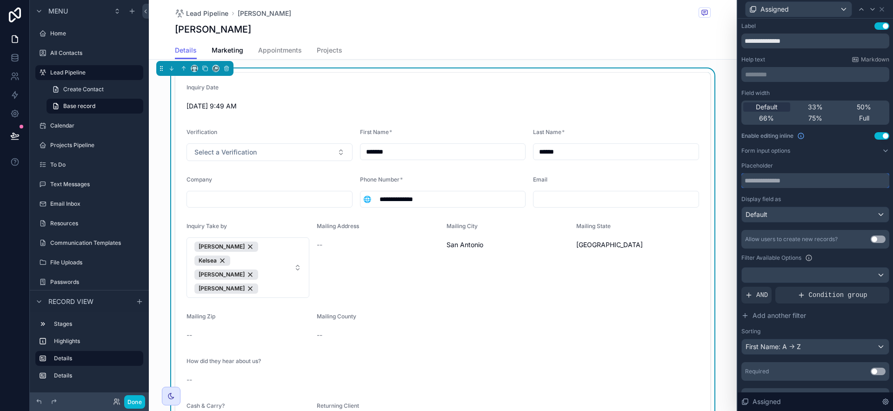
click at [556, 181] on input "text" at bounding box center [815, 180] width 148 height 15
click at [556, 183] on input "text" at bounding box center [815, 180] width 148 height 15
click at [556, 214] on div "Default" at bounding box center [815, 214] width 147 height 15
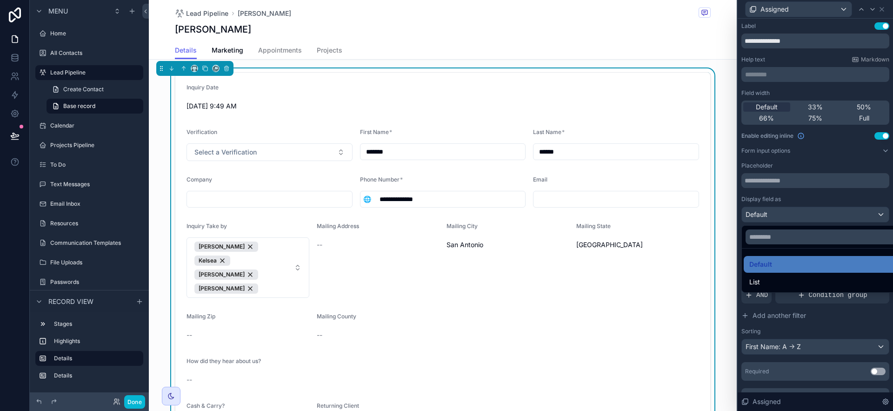
click at [556, 214] on div at bounding box center [814, 205] width 155 height 411
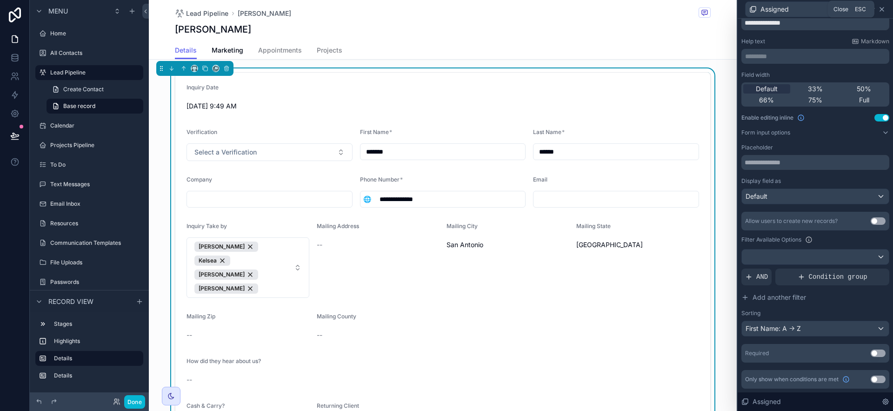
click at [556, 8] on icon at bounding box center [882, 9] width 4 height 4
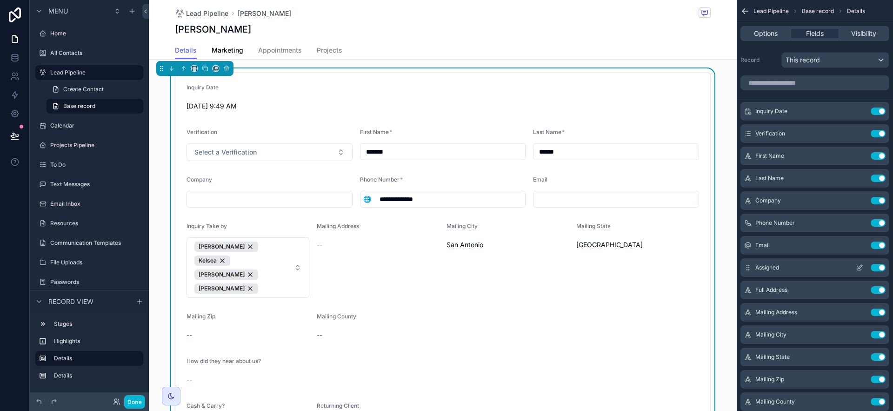
click at [556, 267] on icon "scrollable content" at bounding box center [860, 267] width 4 height 4
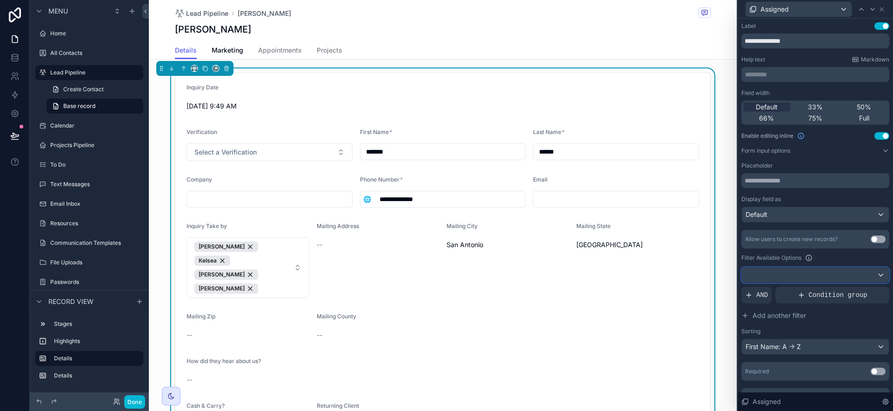
click at [556, 272] on div at bounding box center [815, 274] width 147 height 15
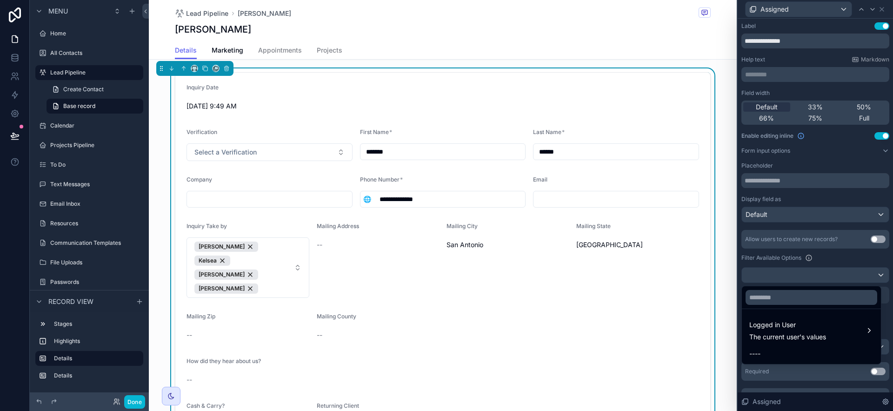
click at [556, 259] on div at bounding box center [814, 205] width 155 height 411
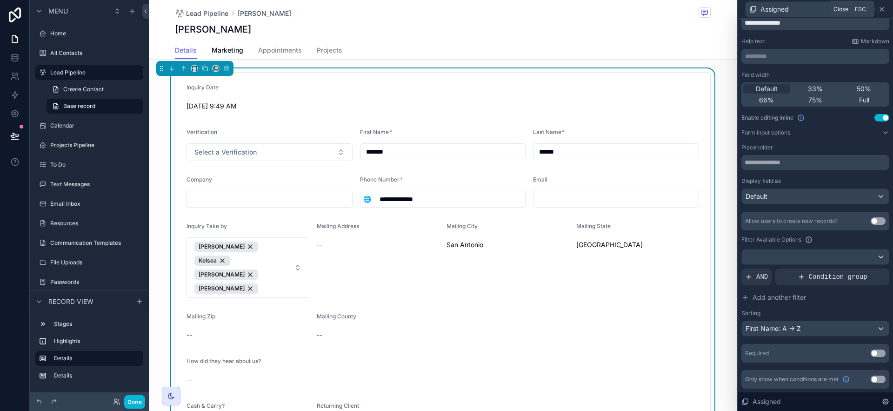
click at [556, 8] on icon at bounding box center [881, 9] width 7 height 7
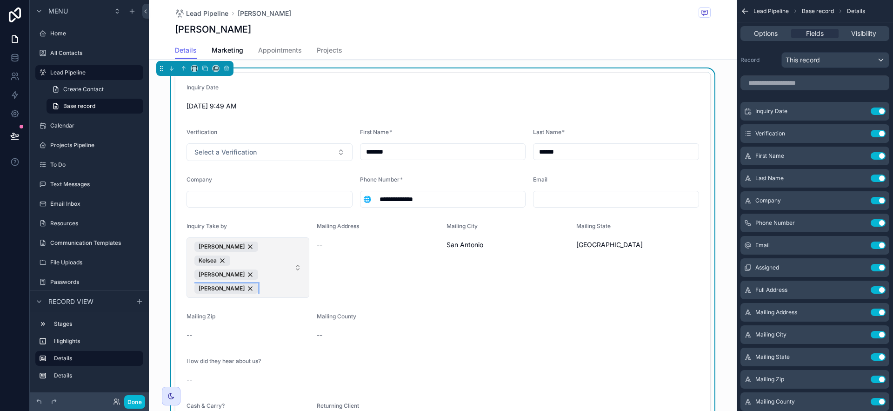
click at [258, 283] on div "[PERSON_NAME]" at bounding box center [226, 288] width 64 height 10
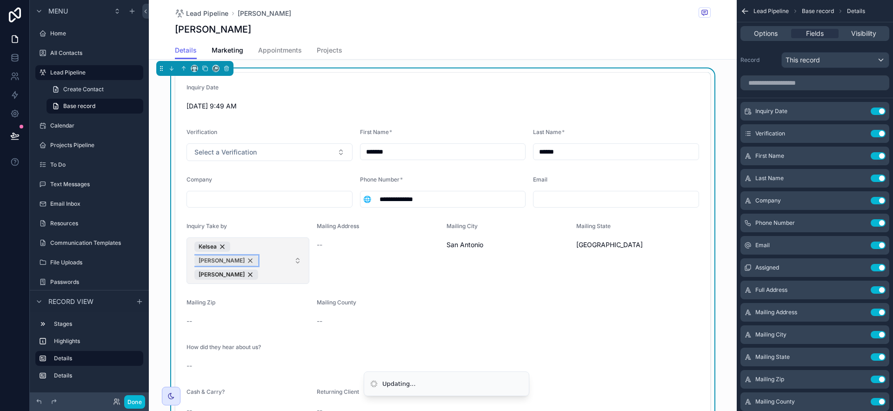
click at [258, 255] on div "[PERSON_NAME]" at bounding box center [226, 260] width 64 height 10
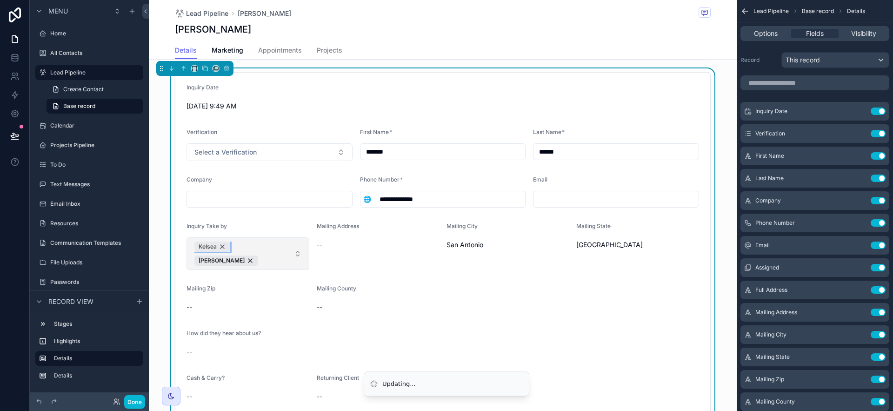
click at [220, 252] on div "Kelsea" at bounding box center [212, 246] width 36 height 10
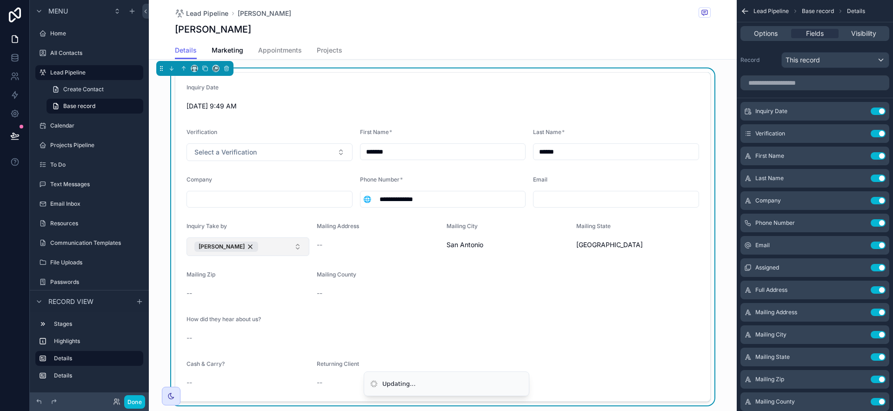
click at [220, 252] on div "[PERSON_NAME]" at bounding box center [226, 246] width 64 height 10
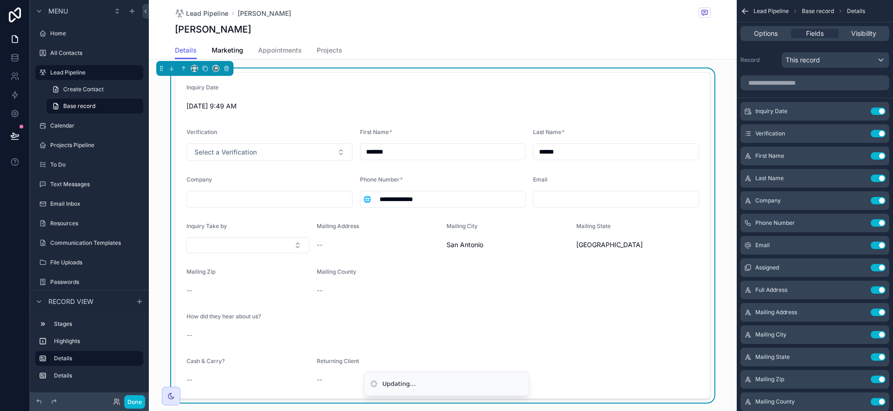
click at [391, 242] on div "Mailing Address --" at bounding box center [378, 237] width 123 height 31
click at [556, 311] on icon "scrollable content" at bounding box center [860, 311] width 4 height 4
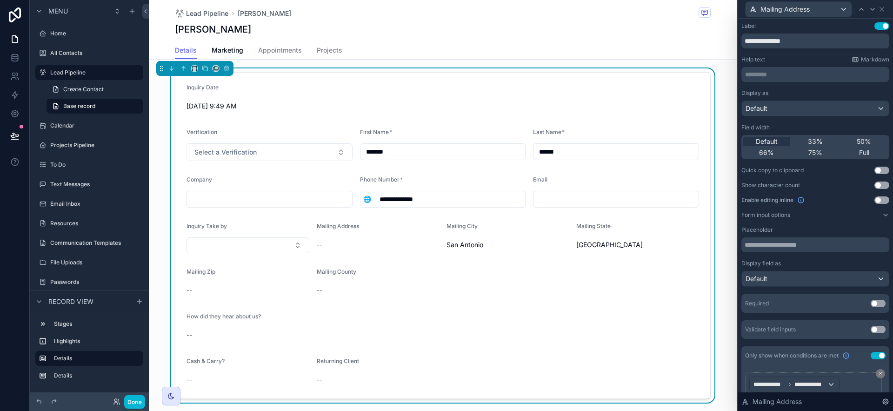
click at [556, 200] on button "Use setting" at bounding box center [881, 199] width 15 height 7
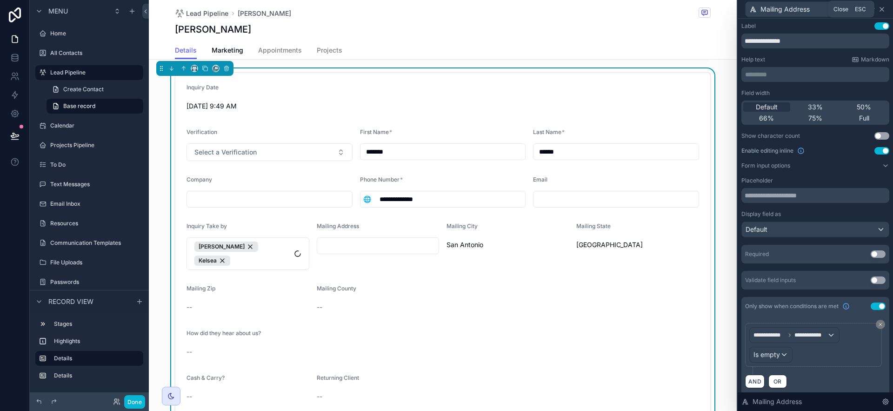
click at [556, 8] on icon at bounding box center [882, 9] width 4 height 4
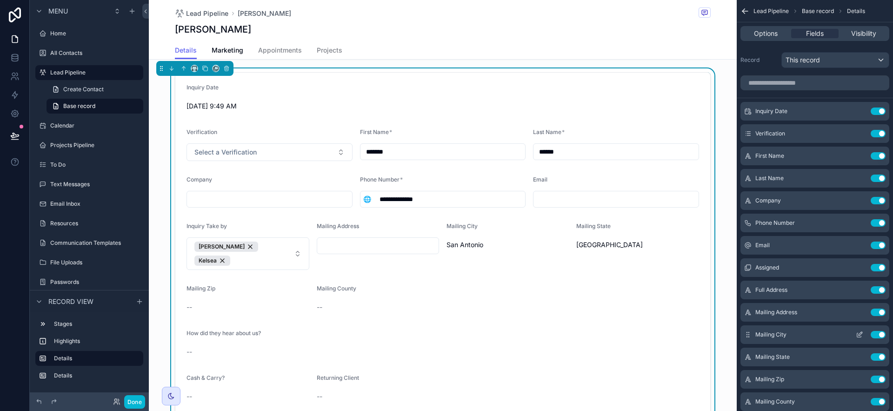
click at [556, 336] on icon "scrollable content" at bounding box center [858, 334] width 7 height 7
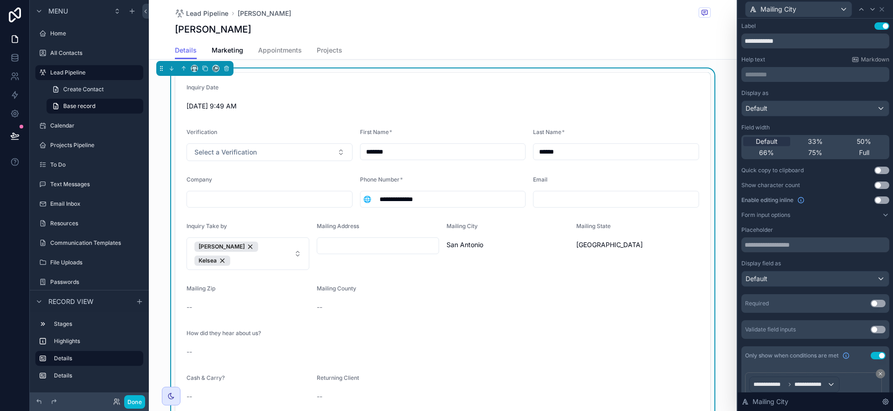
click at [556, 200] on button "Use setting" at bounding box center [881, 199] width 15 height 7
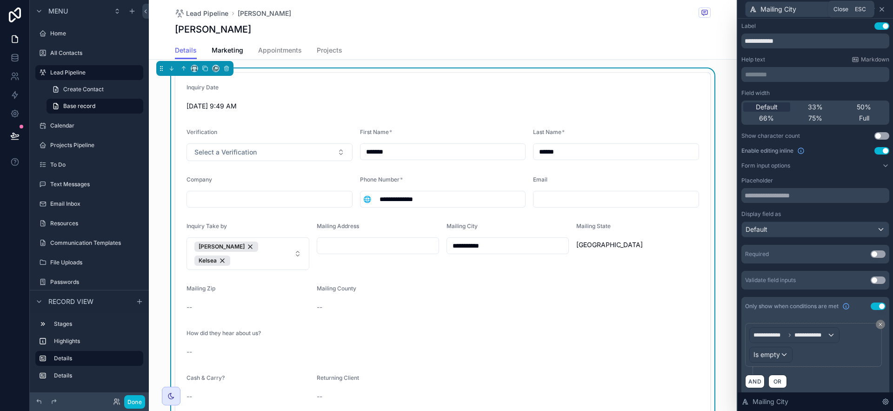
click at [556, 10] on icon at bounding box center [882, 9] width 4 height 4
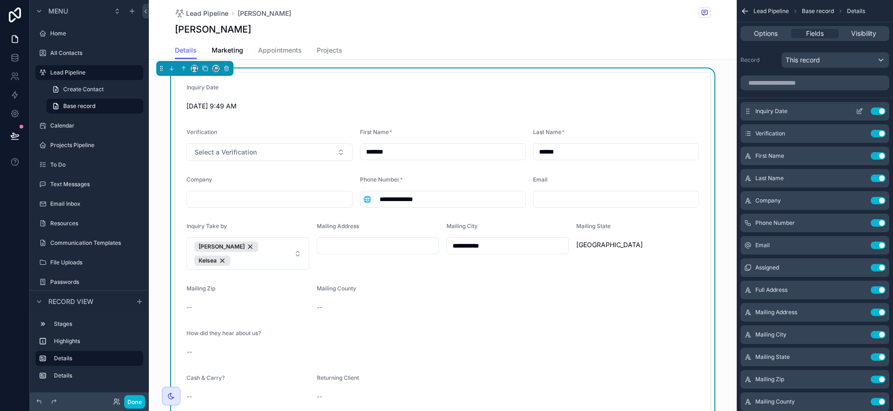
click at [556, 113] on icon "scrollable content" at bounding box center [859, 112] width 4 height 4
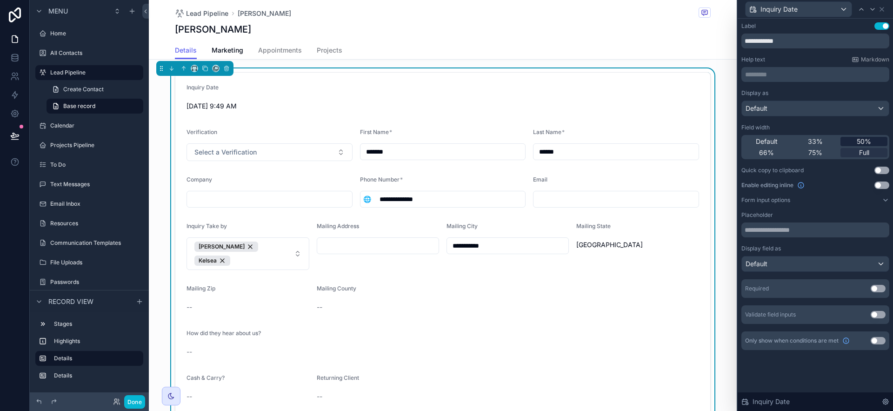
click at [556, 139] on div "50%" at bounding box center [863, 141] width 47 height 9
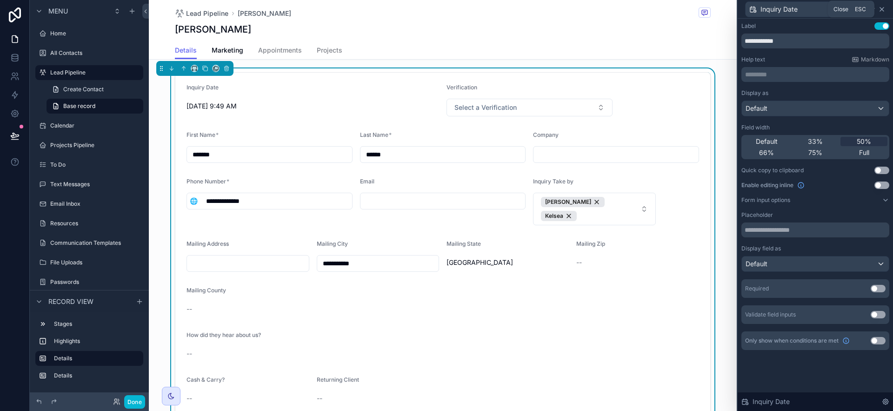
click at [556, 9] on icon at bounding box center [882, 9] width 4 height 4
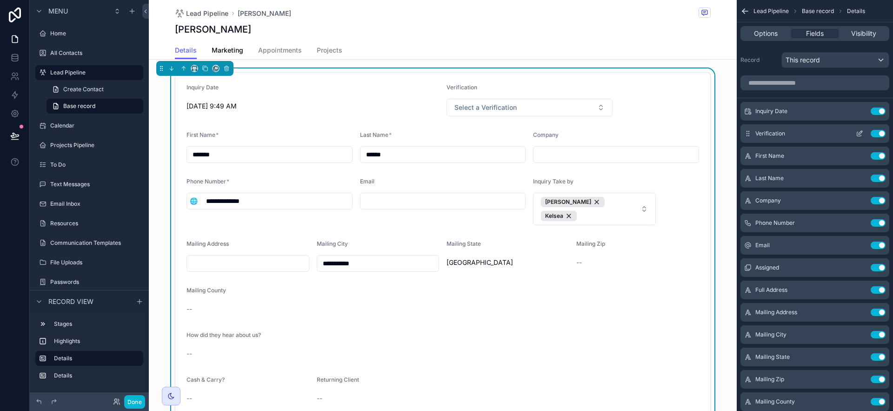
click at [556, 132] on icon "scrollable content" at bounding box center [858, 133] width 7 height 7
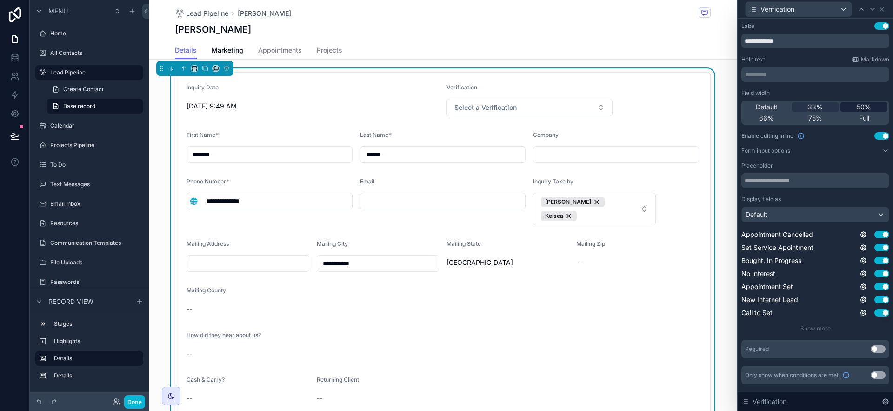
drag, startPoint x: 864, startPoint y: 105, endPoint x: 892, endPoint y: 58, distance: 54.9
click at [556, 105] on span "50%" at bounding box center [863, 106] width 14 height 9
click at [556, 8] on icon at bounding box center [882, 9] width 4 height 4
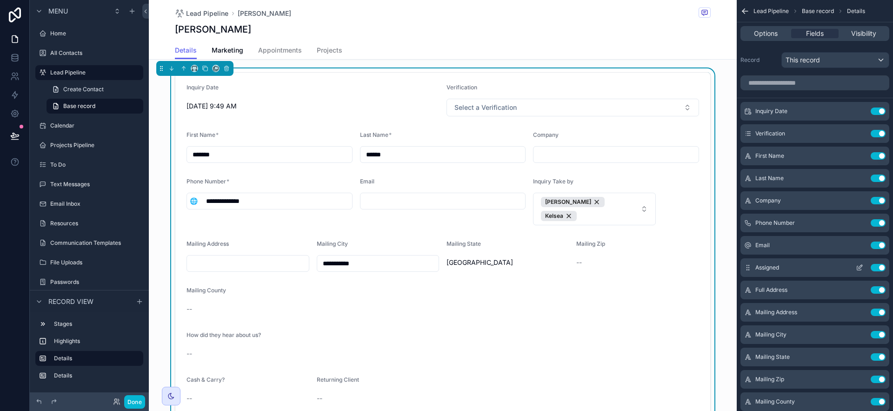
click at [556, 267] on icon "scrollable content" at bounding box center [860, 267] width 4 height 4
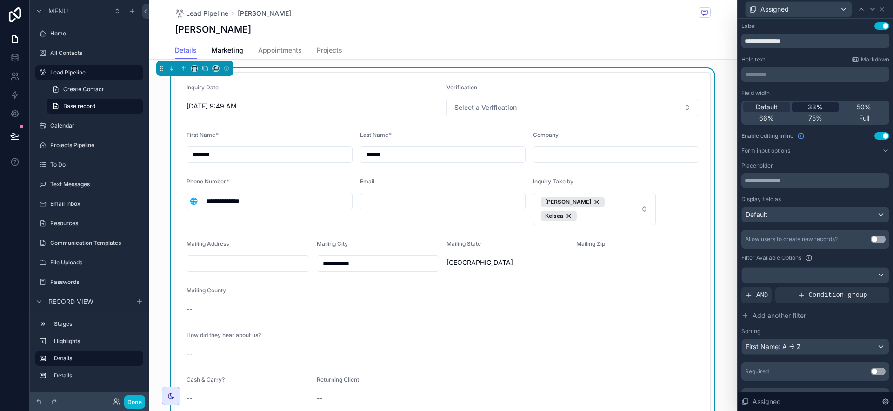
click at [556, 106] on span "33%" at bounding box center [815, 106] width 15 height 9
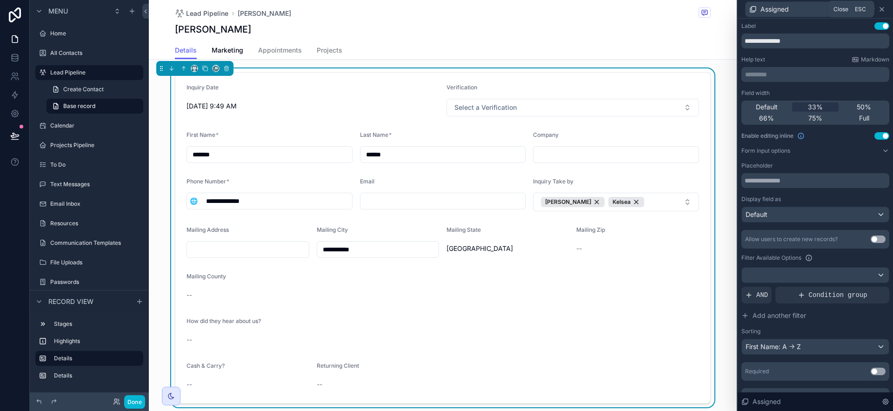
click at [556, 12] on icon at bounding box center [881, 9] width 7 height 7
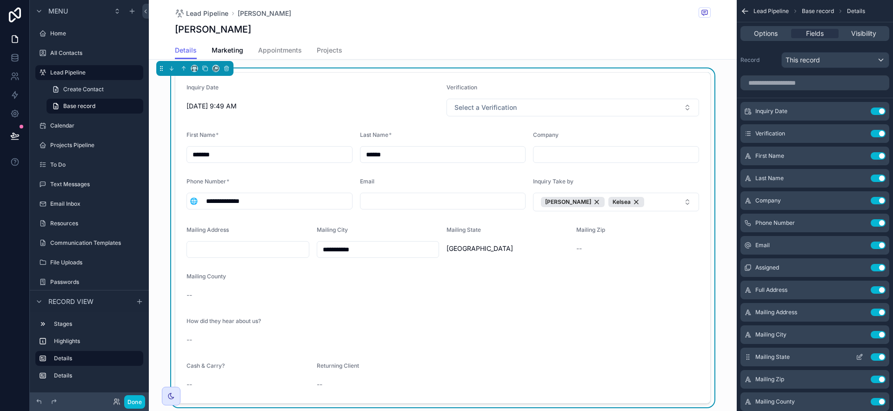
click at [556, 353] on icon "scrollable content" at bounding box center [858, 356] width 7 height 7
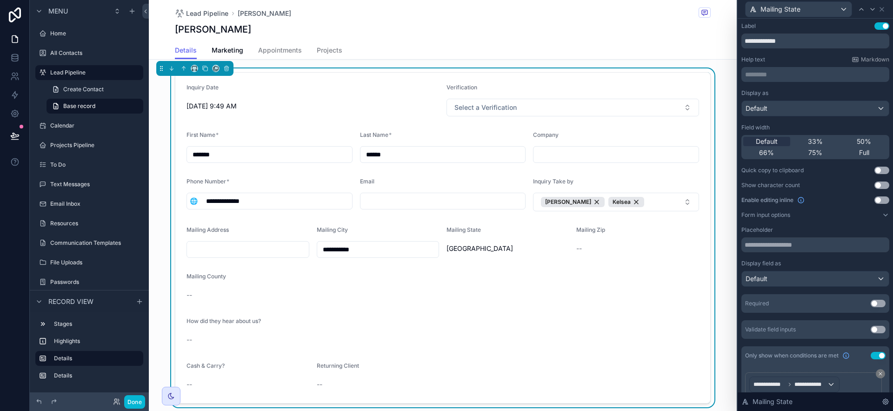
click at [556, 201] on button "Use setting" at bounding box center [881, 199] width 15 height 7
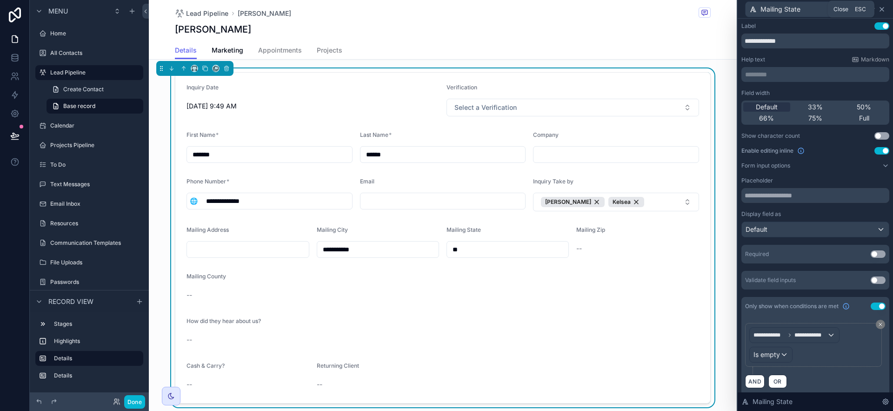
click at [556, 10] on icon at bounding box center [882, 9] width 4 height 4
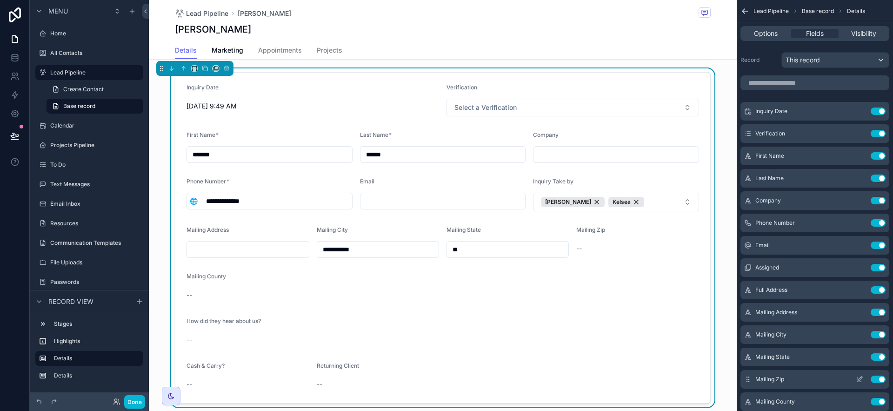
click at [556, 378] on icon "scrollable content" at bounding box center [858, 378] width 7 height 7
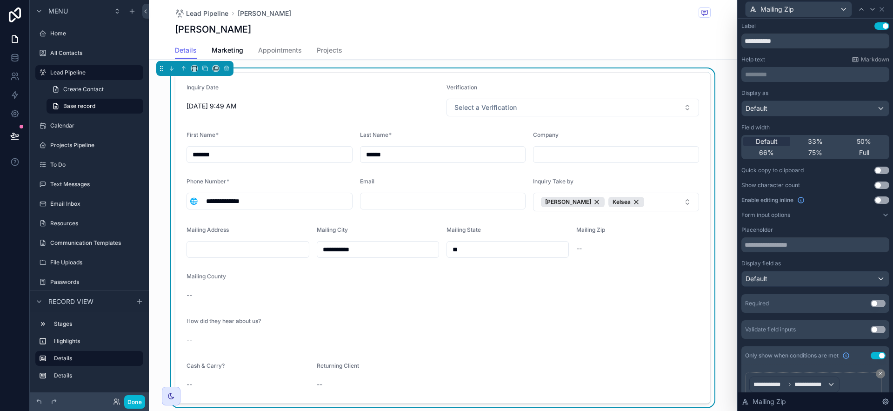
click at [556, 202] on button "Use setting" at bounding box center [881, 199] width 15 height 7
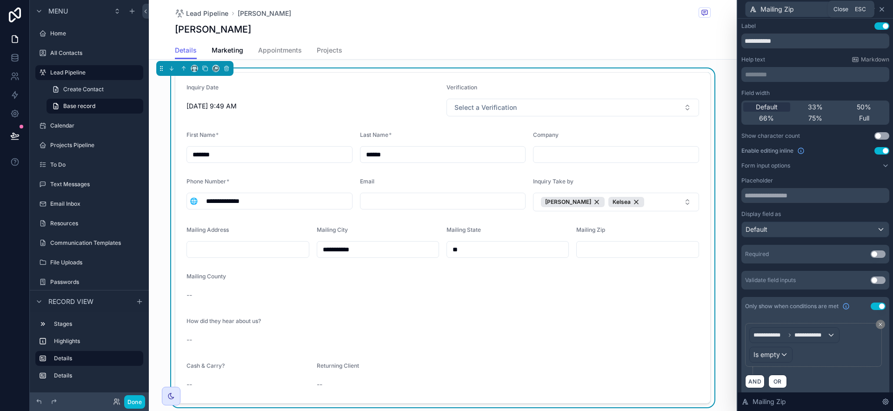
click at [556, 11] on icon at bounding box center [881, 9] width 7 height 7
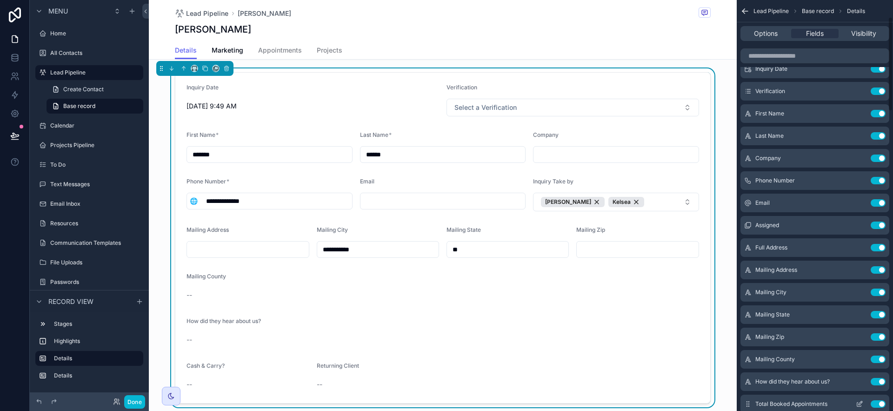
scroll to position [157, 0]
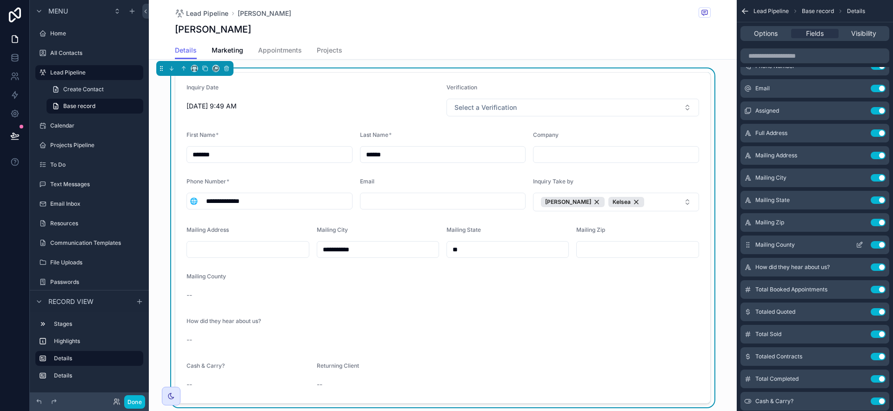
click at [556, 243] on icon "scrollable content" at bounding box center [860, 244] width 4 height 4
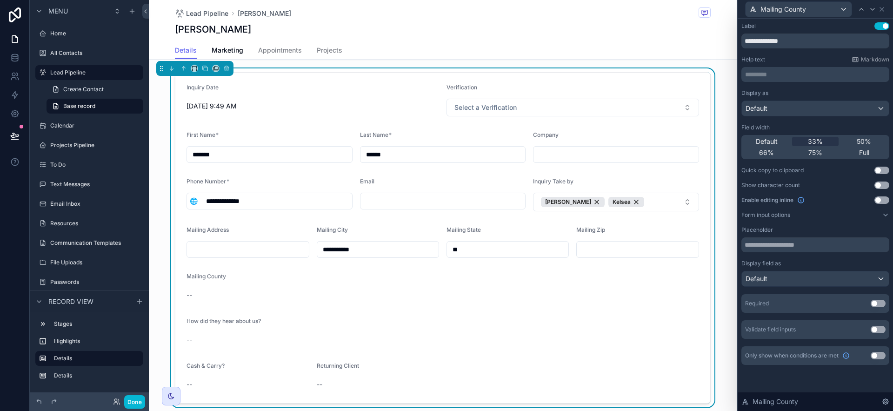
click at [556, 201] on button "Use setting" at bounding box center [881, 199] width 15 height 7
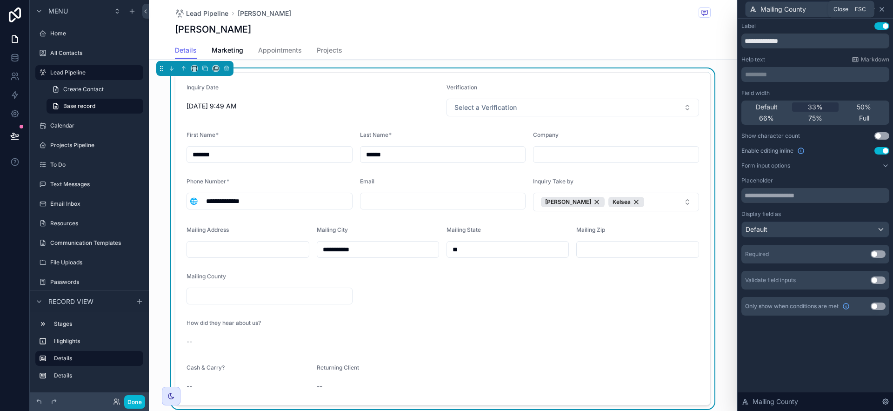
click at [556, 10] on icon at bounding box center [882, 9] width 4 height 4
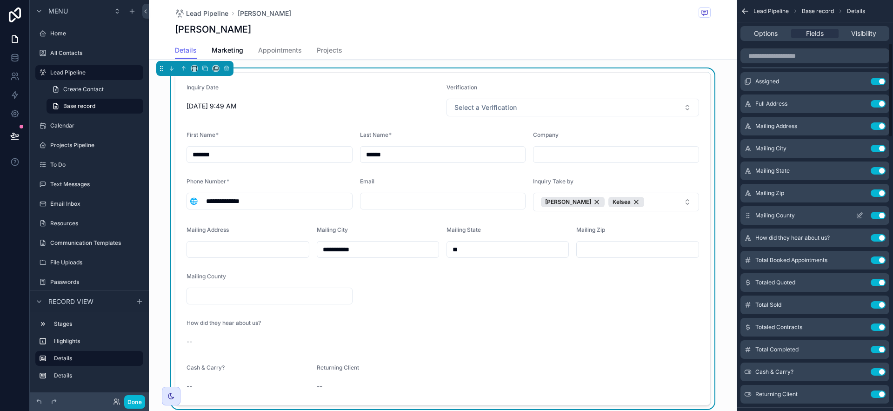
scroll to position [187, 0]
click at [556, 238] on icon "scrollable content" at bounding box center [858, 236] width 7 height 7
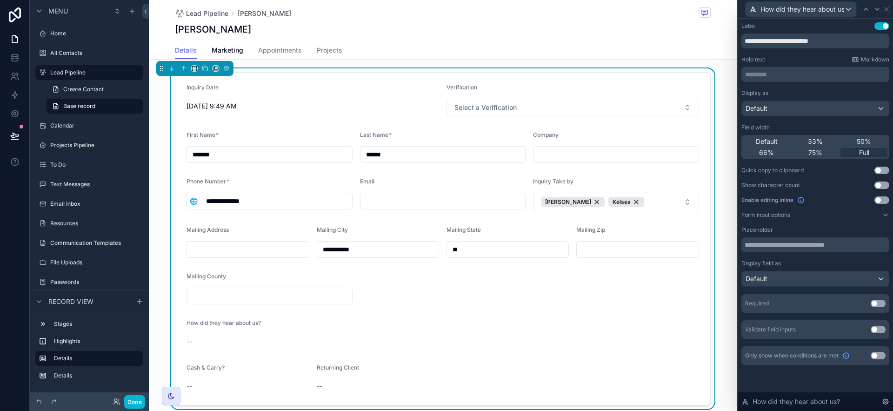
click at [556, 198] on button "Use setting" at bounding box center [881, 199] width 15 height 7
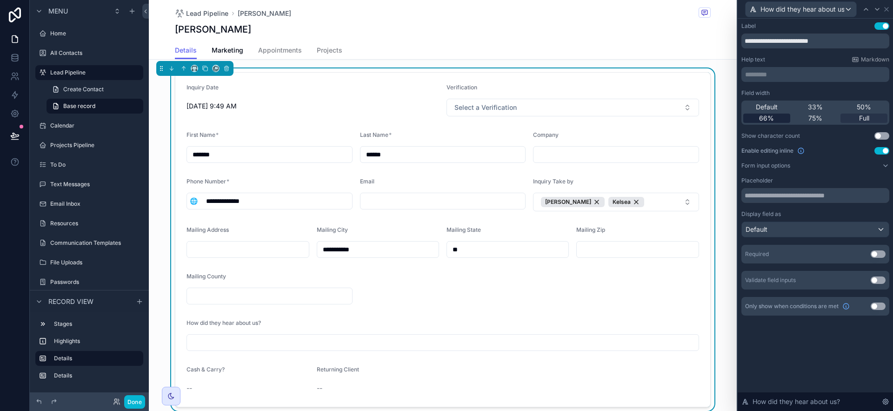
click at [556, 119] on span "66%" at bounding box center [766, 117] width 15 height 9
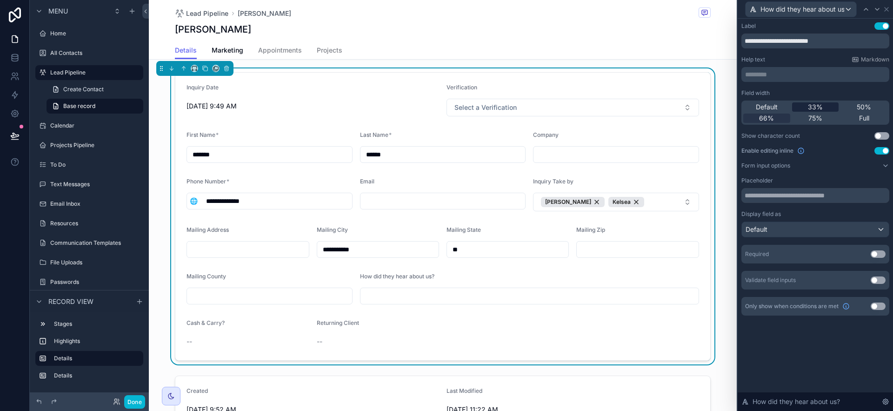
click at [556, 108] on span "33%" at bounding box center [815, 106] width 15 height 9
click at [556, 9] on icon at bounding box center [885, 9] width 7 height 7
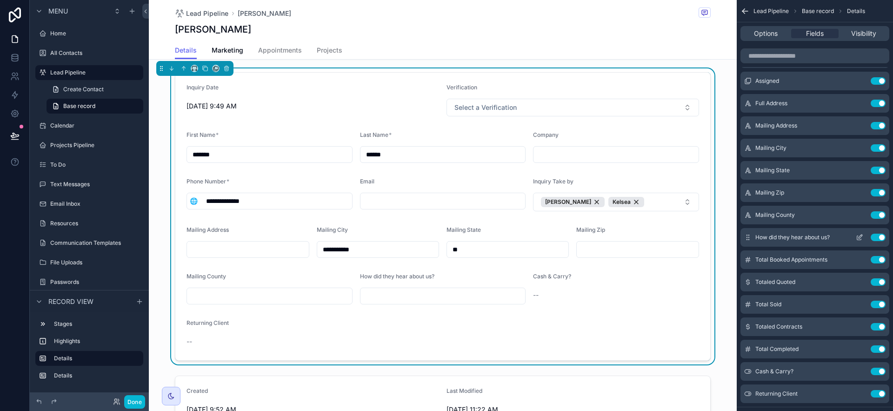
click at [556, 237] on icon "scrollable content" at bounding box center [859, 238] width 4 height 4
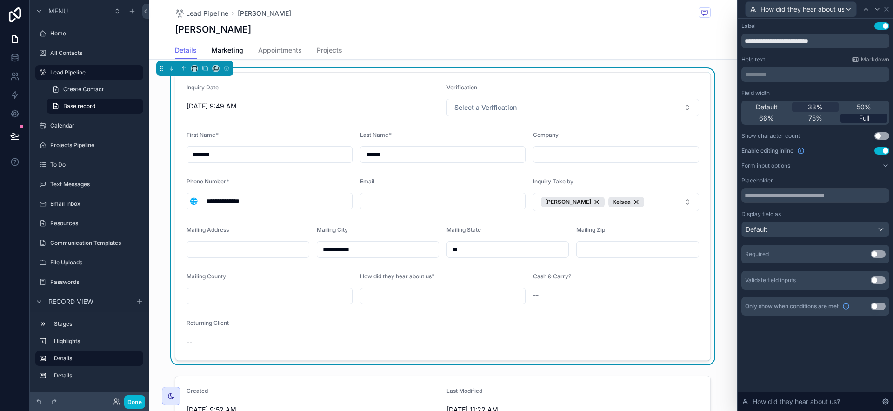
click at [556, 118] on span "Full" at bounding box center [864, 117] width 10 height 9
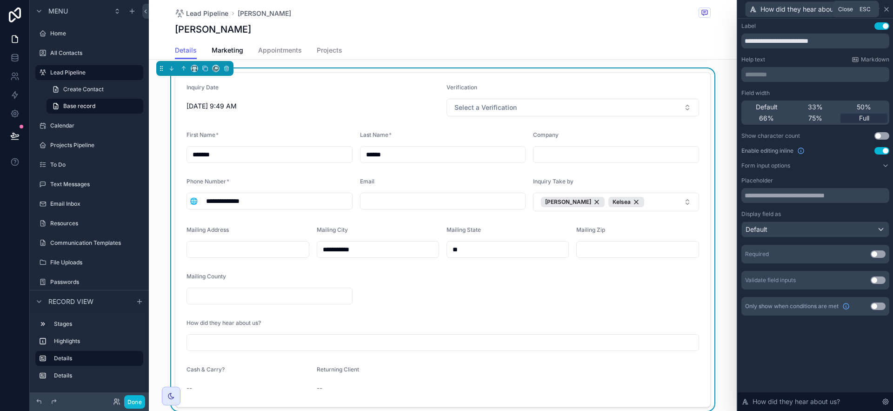
click at [556, 6] on icon at bounding box center [885, 9] width 7 height 7
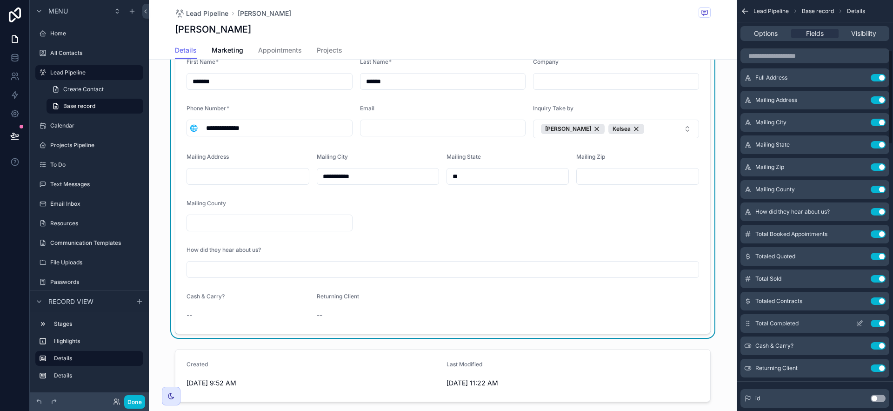
scroll to position [218, 0]
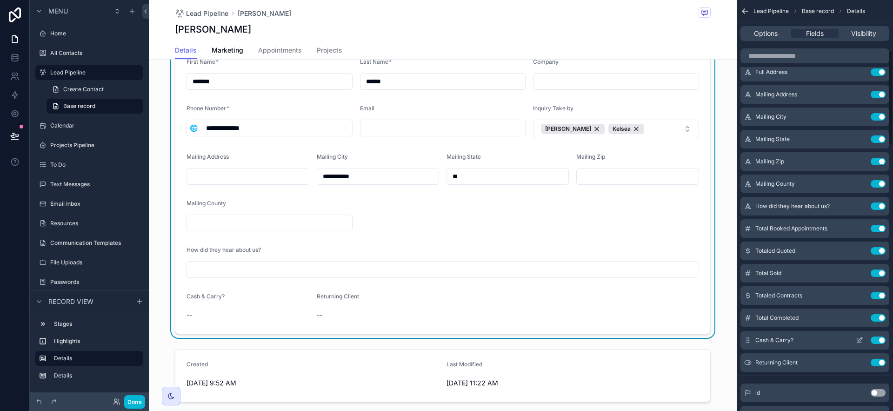
click at [556, 339] on icon "scrollable content" at bounding box center [858, 339] width 7 height 7
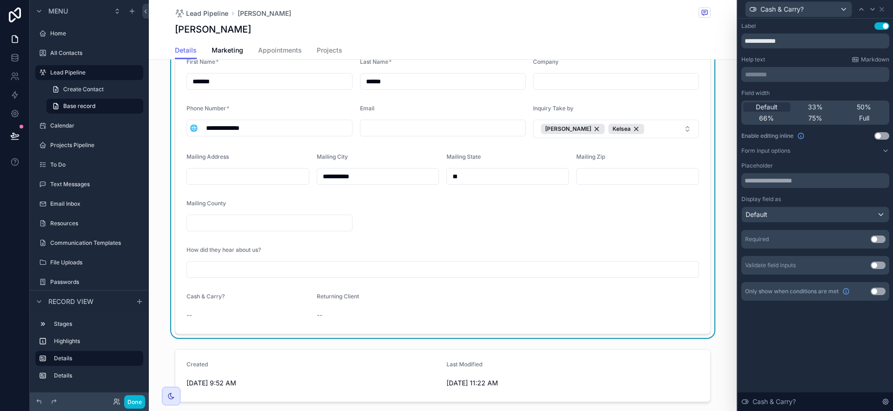
click at [556, 136] on button "Use setting" at bounding box center [881, 135] width 15 height 7
click at [556, 7] on icon at bounding box center [881, 9] width 7 height 7
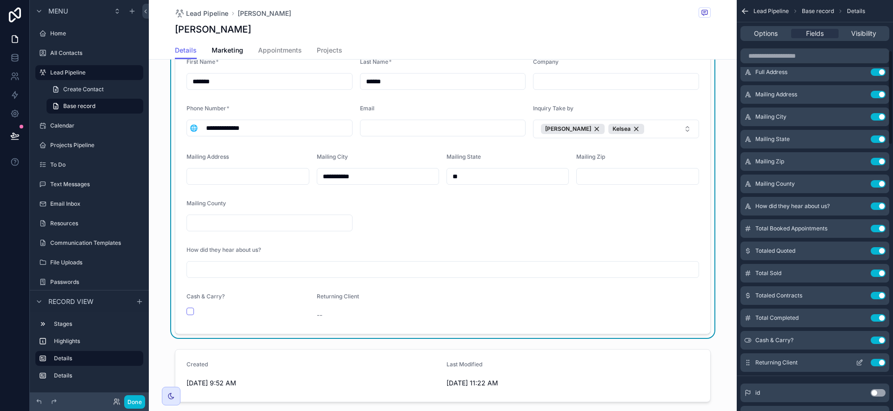
click at [556, 360] on icon "scrollable content" at bounding box center [860, 361] width 4 height 4
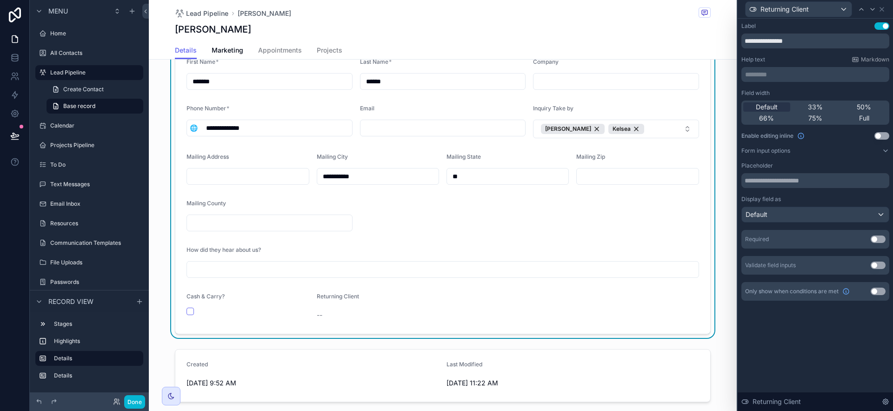
click at [556, 137] on button "Use setting" at bounding box center [881, 135] width 15 height 7
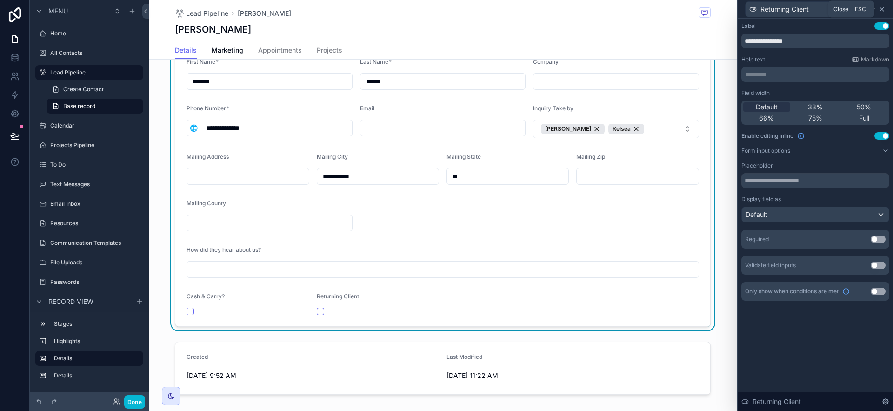
click at [556, 11] on icon at bounding box center [881, 9] width 7 height 7
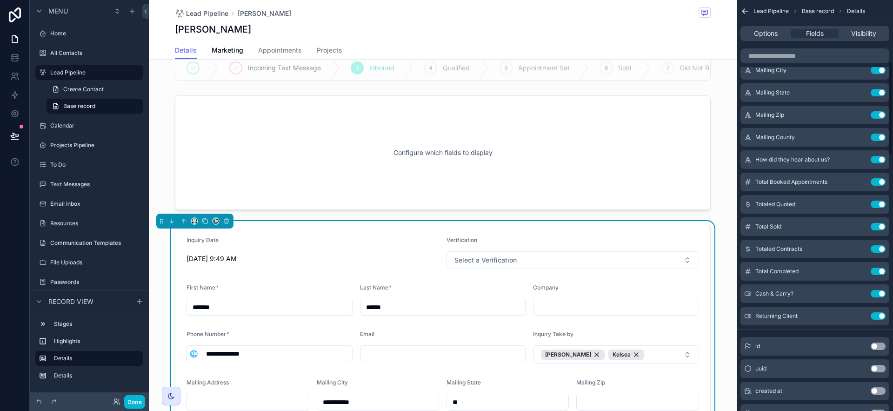
scroll to position [0, 0]
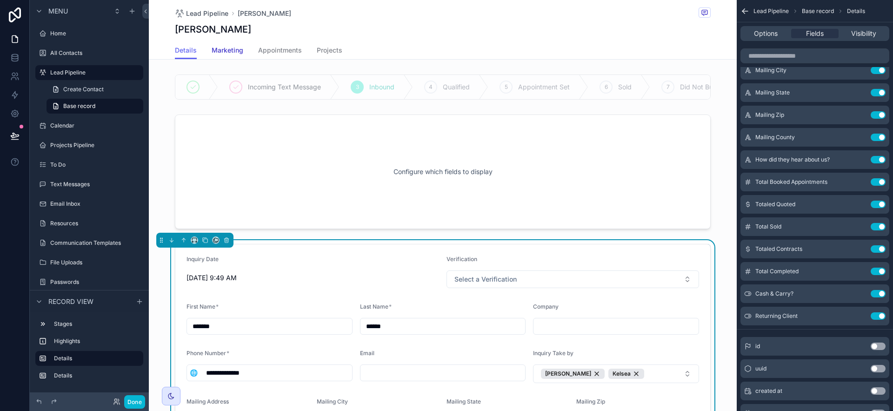
click at [234, 51] on span "Marketing" at bounding box center [228, 50] width 32 height 9
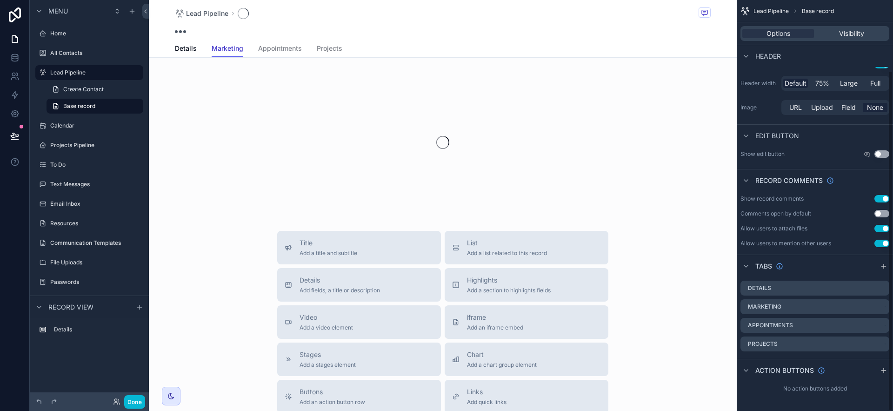
scroll to position [85, 0]
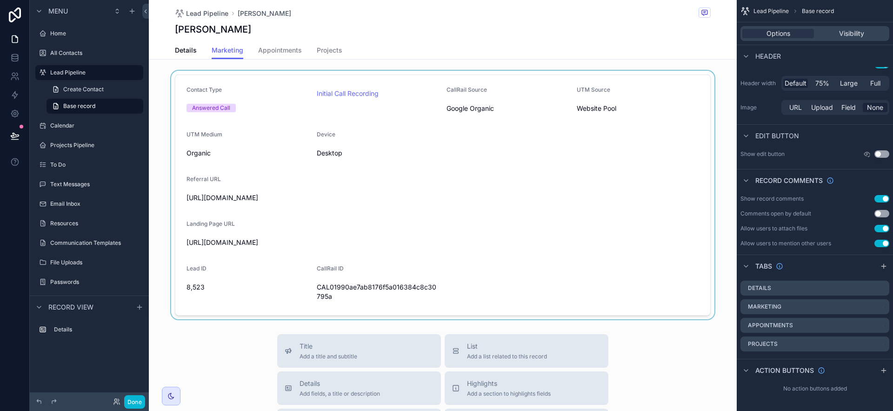
click at [556, 269] on div "scrollable content" at bounding box center [443, 195] width 588 height 248
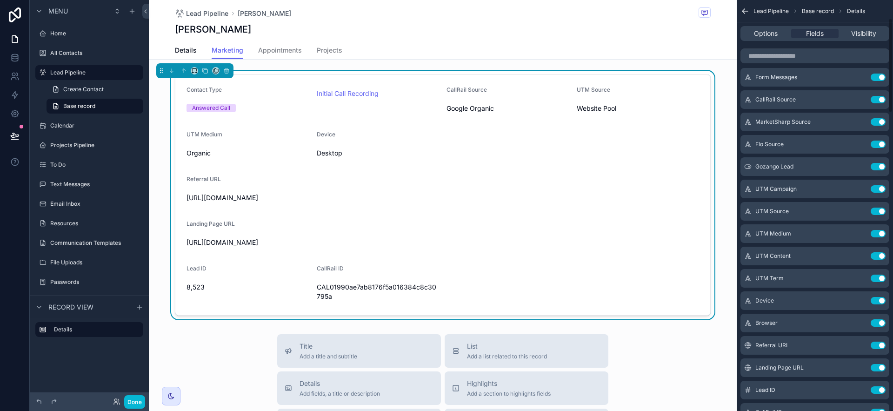
scroll to position [78, 0]
click at [556, 367] on icon "scrollable content" at bounding box center [859, 369] width 4 height 4
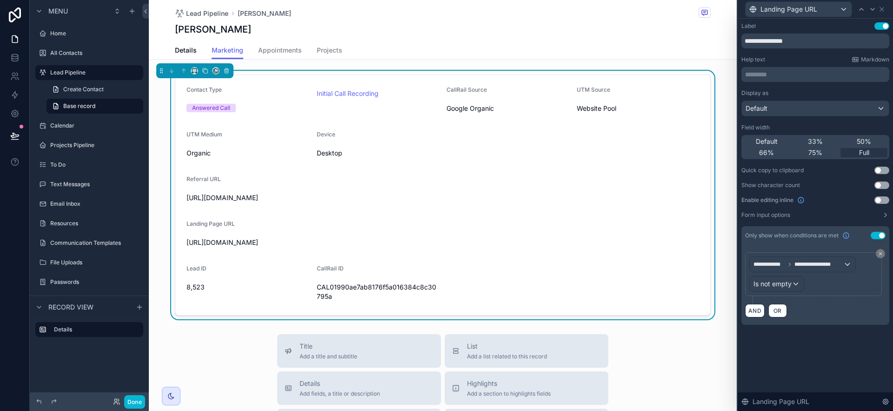
click at [556, 116] on div "Display as Default Field width Default 33% 50% 66% 75% Full Quick copy to clipb…" at bounding box center [815, 153] width 148 height 129
click at [556, 111] on div "Default" at bounding box center [815, 108] width 147 height 15
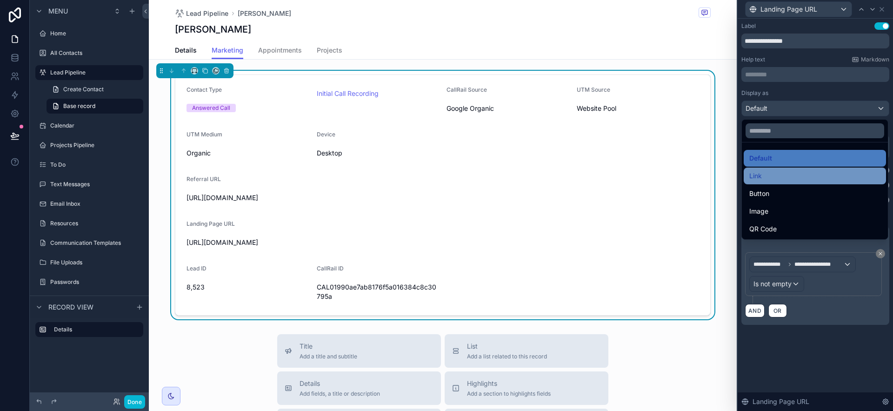
click at [556, 174] on div "Link" at bounding box center [814, 175] width 131 height 11
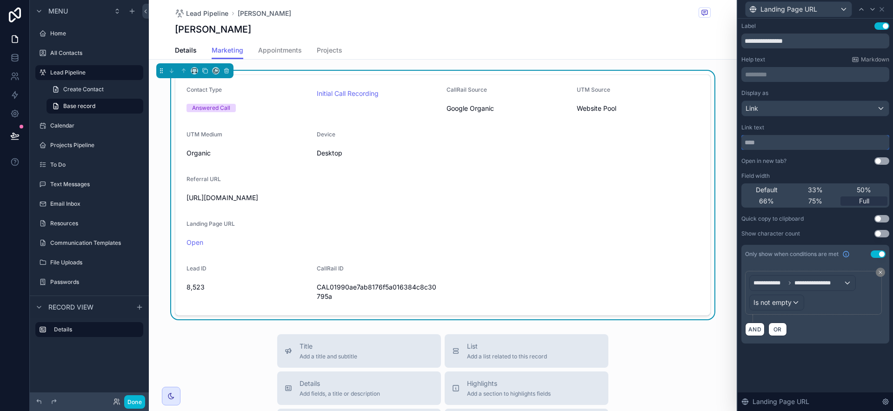
click at [556, 145] on input "text" at bounding box center [815, 142] width 148 height 15
type input "**********"
click at [556, 29] on button "Use setting" at bounding box center [881, 25] width 15 height 7
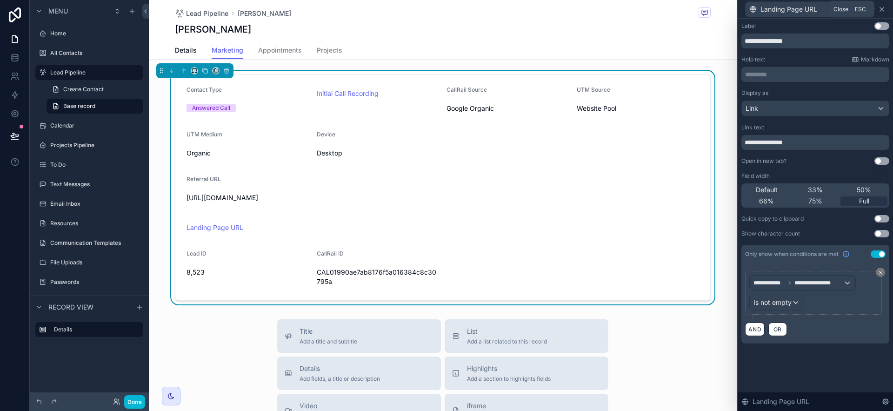
click at [556, 9] on icon at bounding box center [882, 9] width 4 height 4
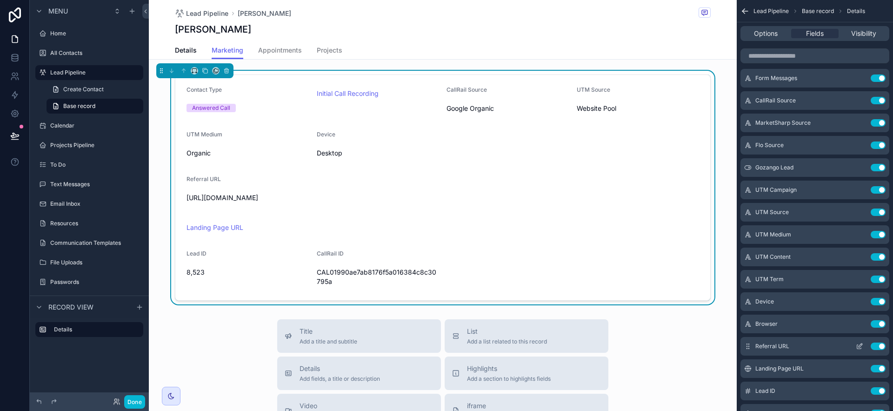
click at [556, 344] on icon "scrollable content" at bounding box center [860, 345] width 4 height 4
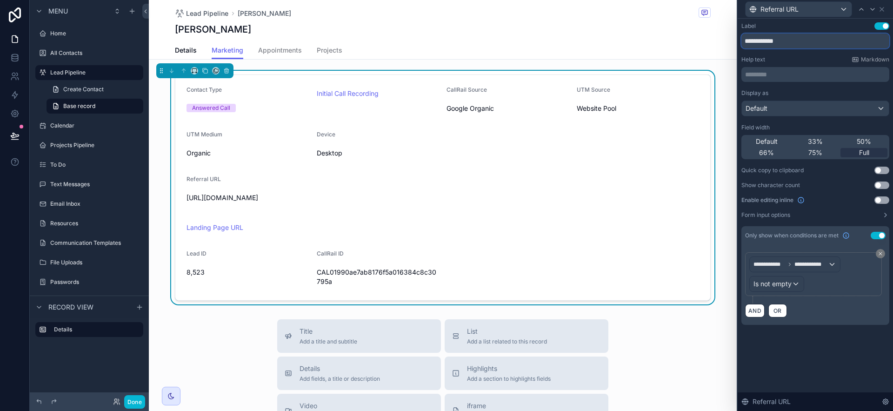
click at [556, 39] on input "**********" at bounding box center [815, 40] width 148 height 15
click at [556, 111] on div "Default" at bounding box center [815, 108] width 147 height 15
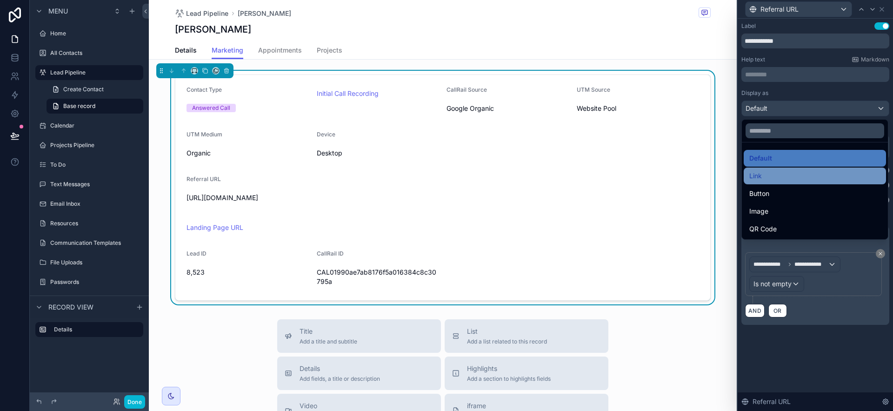
click at [556, 178] on div "Link" at bounding box center [814, 175] width 131 height 11
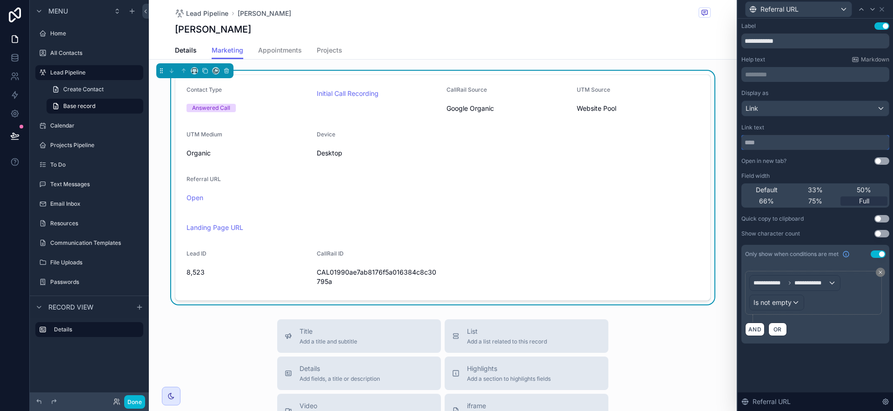
click at [556, 141] on input "text" at bounding box center [815, 142] width 148 height 15
paste input "**********"
type input "**********"
click at [556, 26] on button "Use setting" at bounding box center [881, 25] width 15 height 7
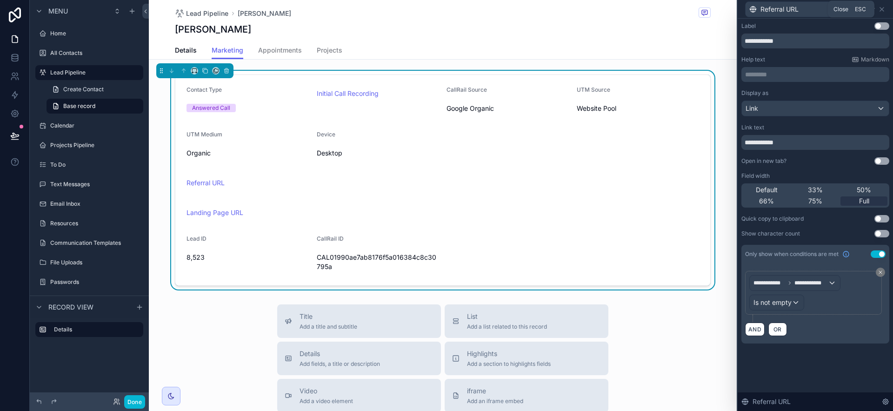
click at [556, 11] on icon at bounding box center [881, 9] width 7 height 7
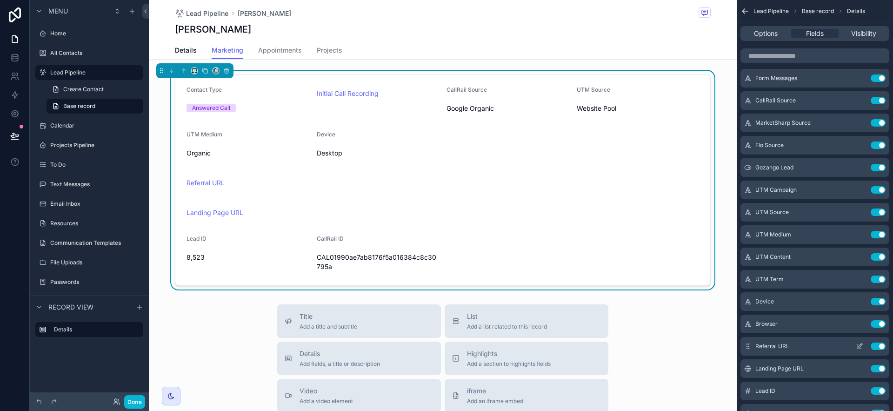
click at [556, 342] on icon "scrollable content" at bounding box center [858, 345] width 7 height 7
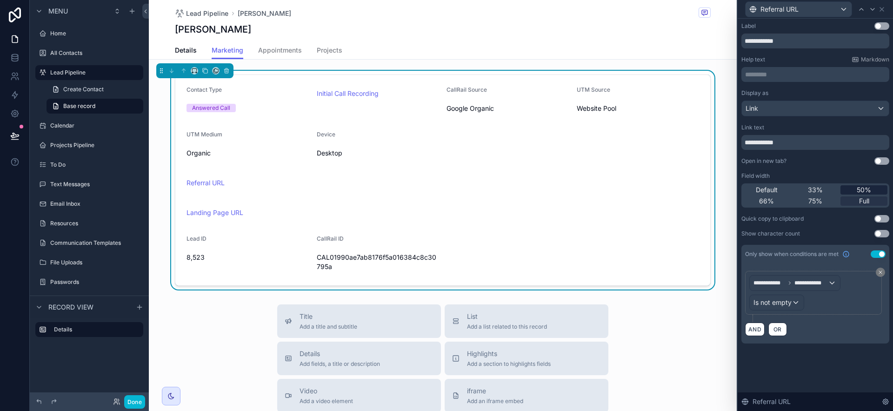
click at [556, 190] on div "50%" at bounding box center [863, 189] width 47 height 9
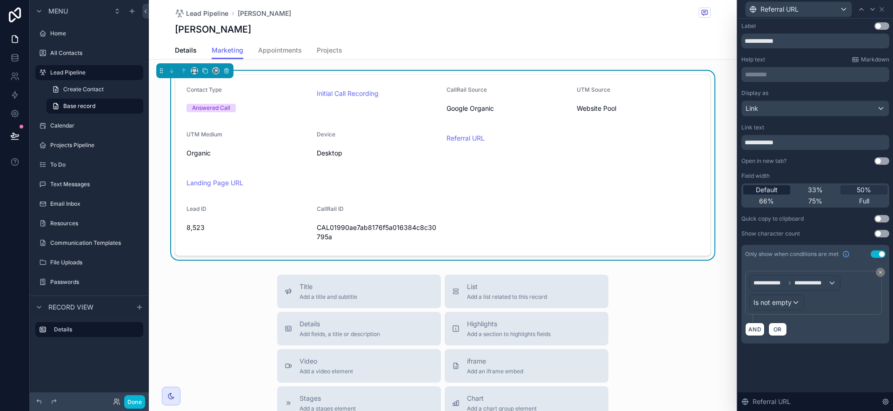
click at [556, 189] on span "Default" at bounding box center [766, 189] width 22 height 9
click at [556, 10] on icon at bounding box center [881, 9] width 7 height 7
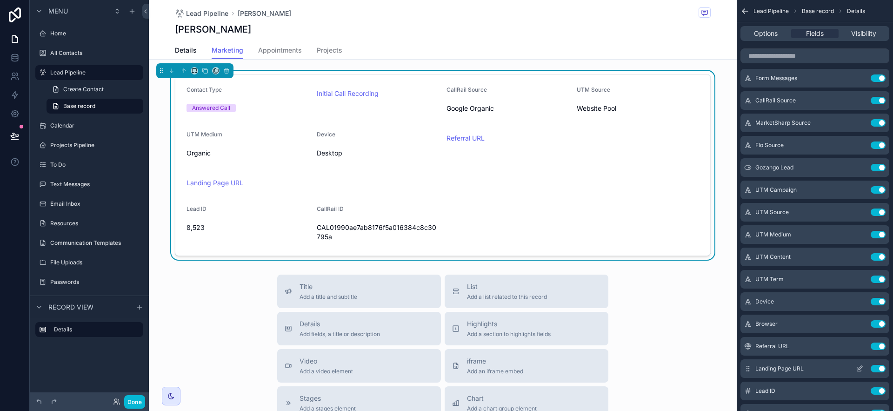
click at [556, 367] on icon "scrollable content" at bounding box center [858, 367] width 7 height 7
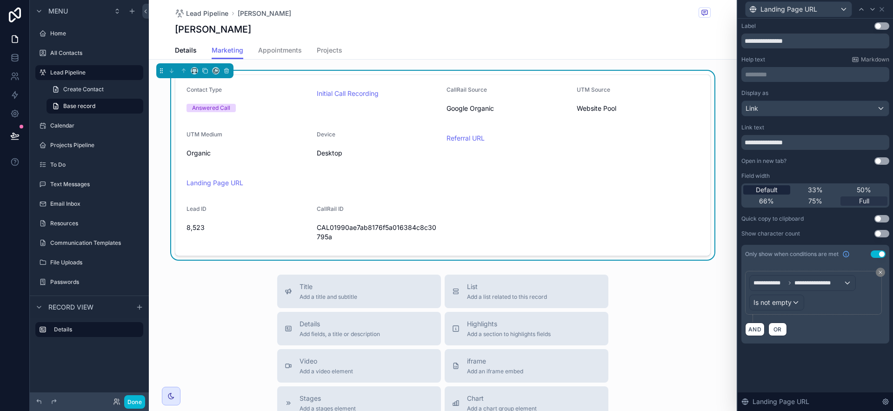
click at [556, 190] on div "Default" at bounding box center [766, 189] width 47 height 9
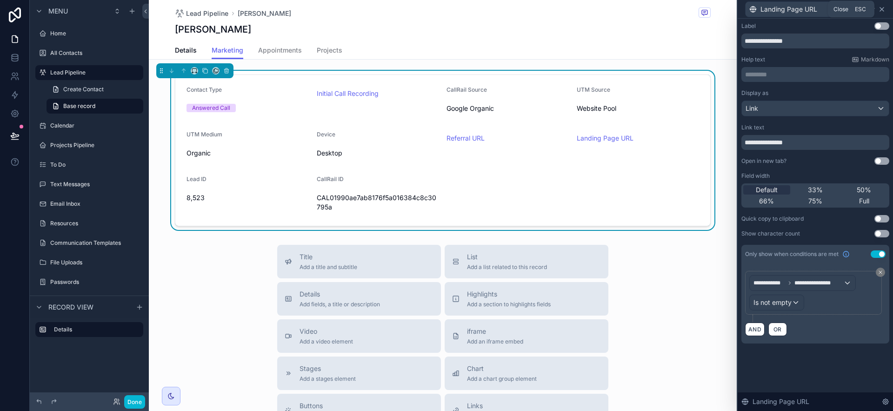
click at [556, 10] on icon at bounding box center [881, 9] width 7 height 7
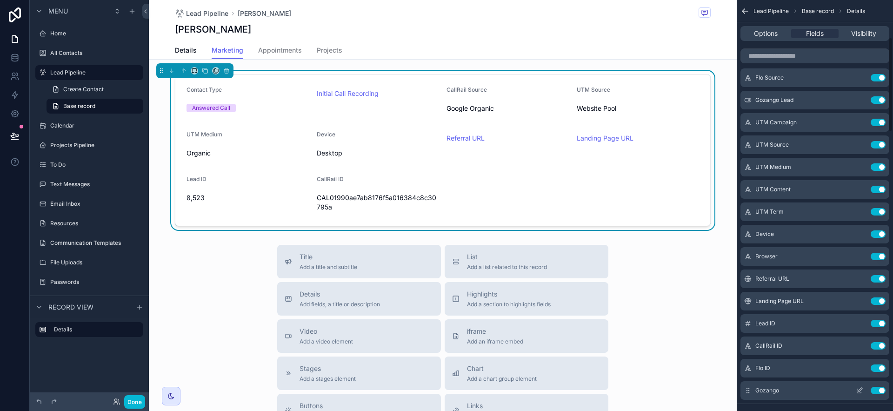
scroll to position [164, 0]
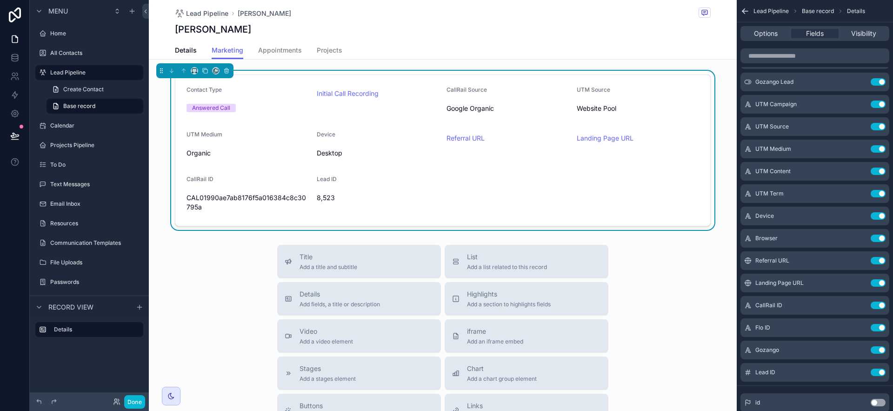
click at [556, 12] on span "Lead Pipeline" at bounding box center [770, 10] width 35 height 7
click at [556, 9] on icon "scrollable content" at bounding box center [744, 11] width 9 height 9
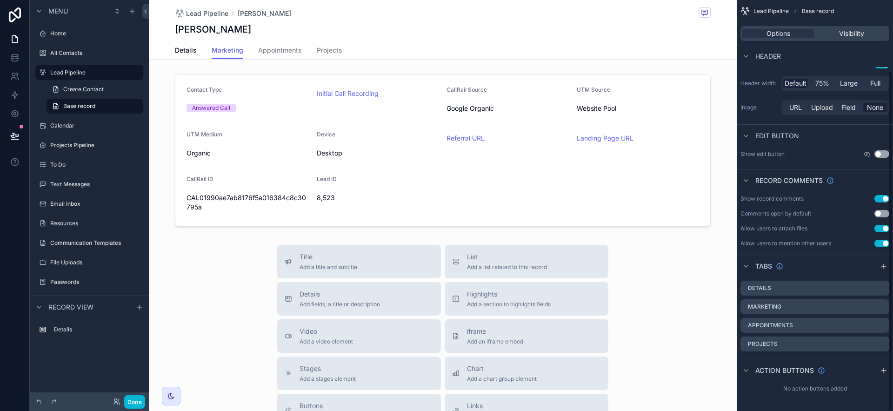
scroll to position [85, 0]
click at [277, 46] on span "Appointments" at bounding box center [280, 50] width 44 height 9
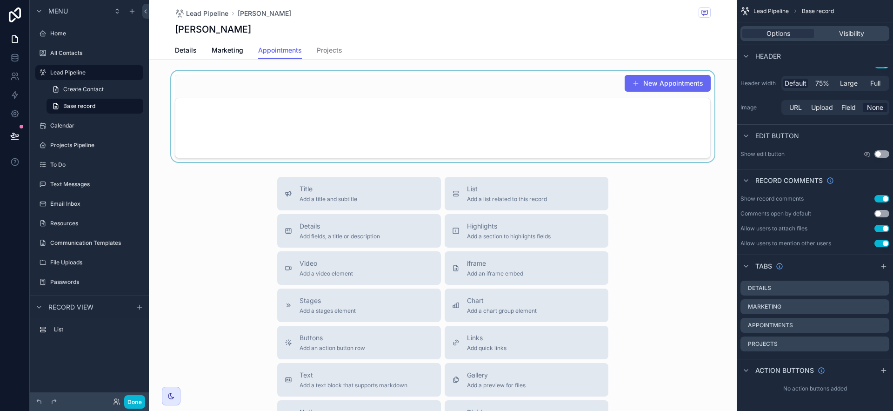
click at [544, 115] on div "scrollable content" at bounding box center [443, 116] width 588 height 91
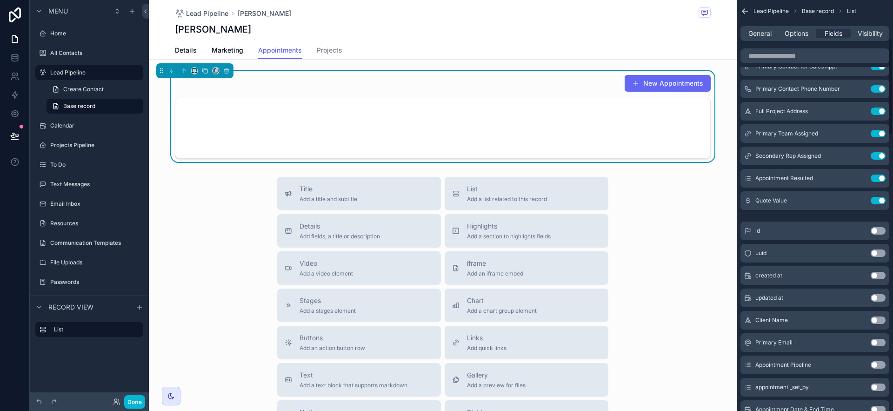
scroll to position [164, 0]
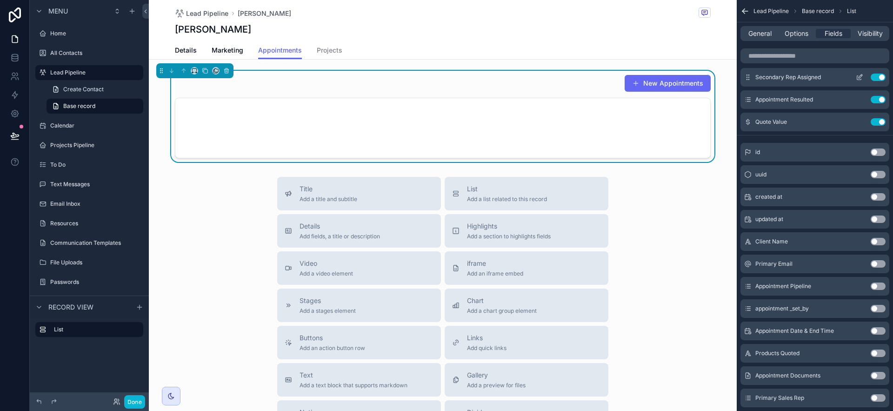
click at [556, 76] on icon "scrollable content" at bounding box center [860, 76] width 4 height 4
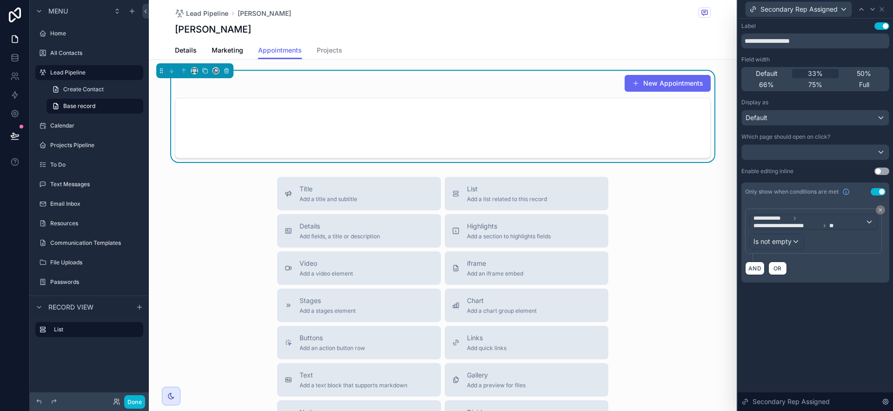
click at [556, 169] on button "Use setting" at bounding box center [881, 170] width 15 height 7
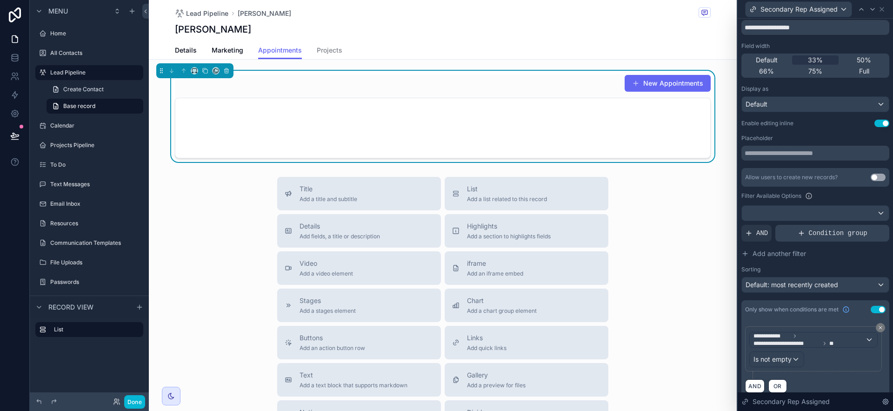
scroll to position [25, 0]
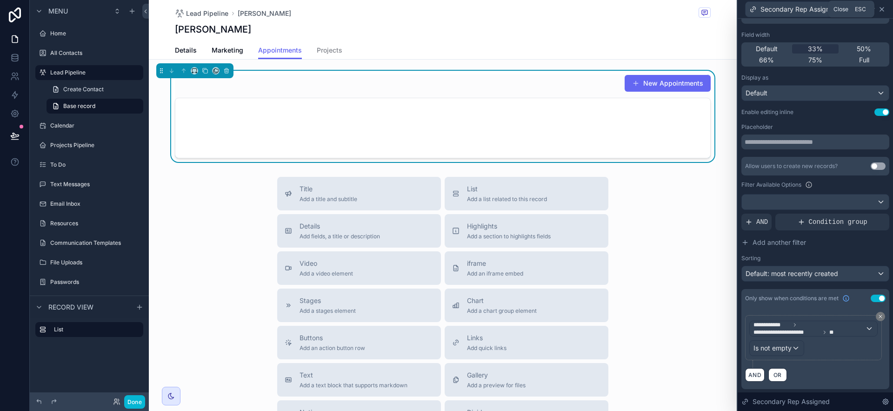
click at [556, 7] on icon at bounding box center [881, 9] width 7 height 7
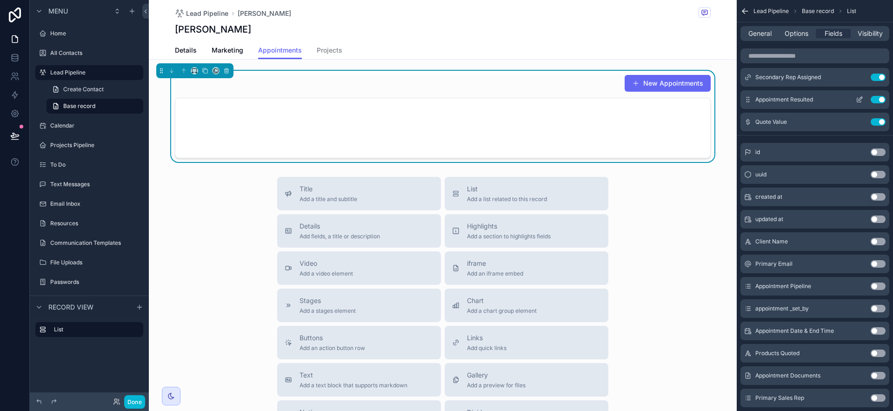
click at [556, 98] on icon "scrollable content" at bounding box center [861, 97] width 1 height 1
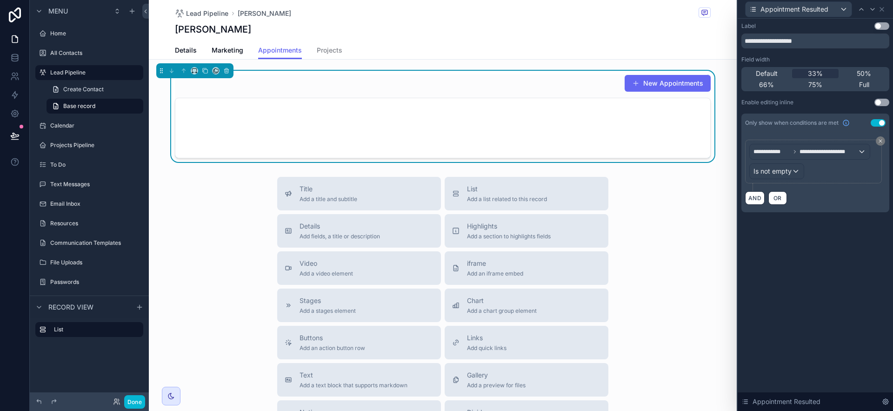
click at [556, 104] on button "Use setting" at bounding box center [881, 102] width 15 height 7
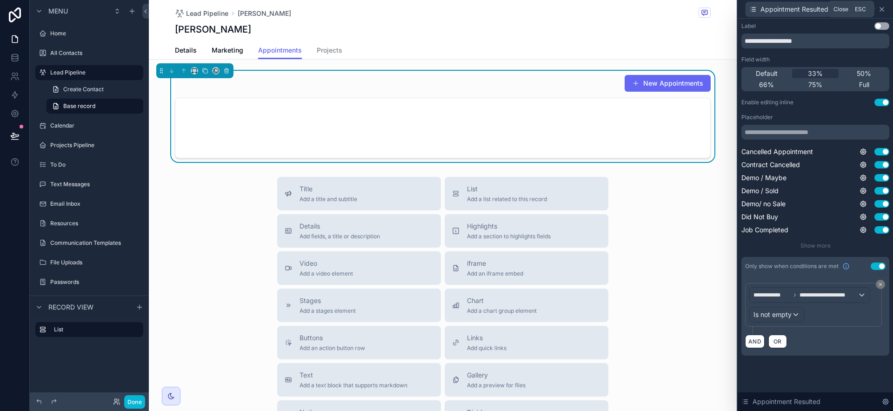
click at [556, 8] on icon at bounding box center [881, 9] width 7 height 7
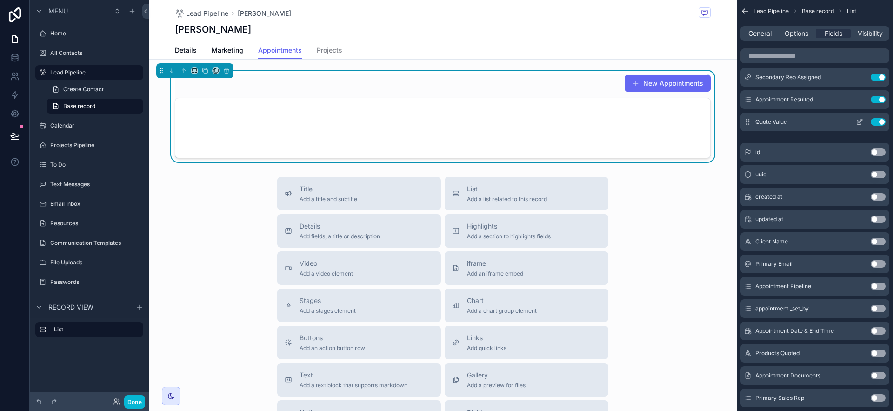
click at [556, 121] on icon "scrollable content" at bounding box center [858, 121] width 7 height 7
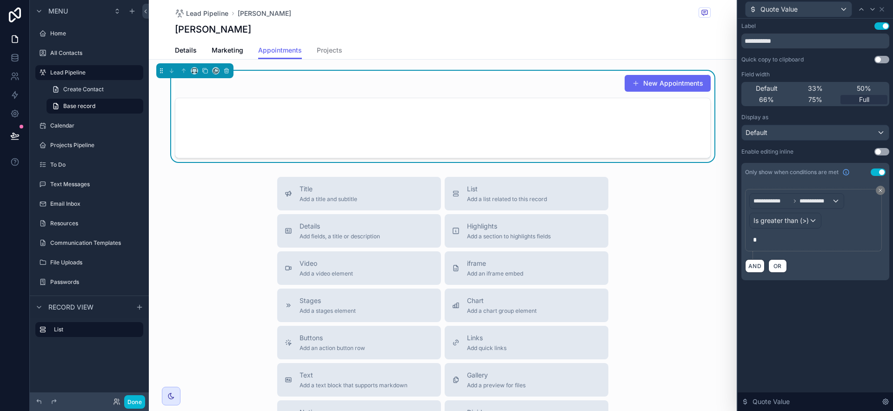
click at [556, 153] on button "Use setting" at bounding box center [881, 151] width 15 height 7
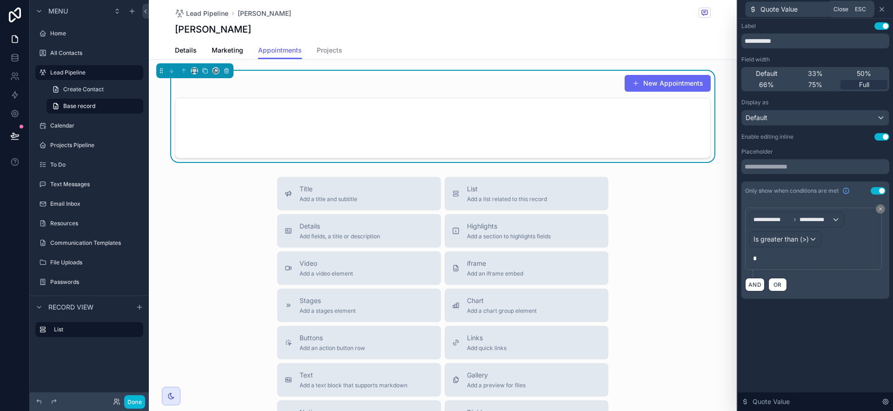
click at [556, 10] on icon at bounding box center [881, 9] width 7 height 7
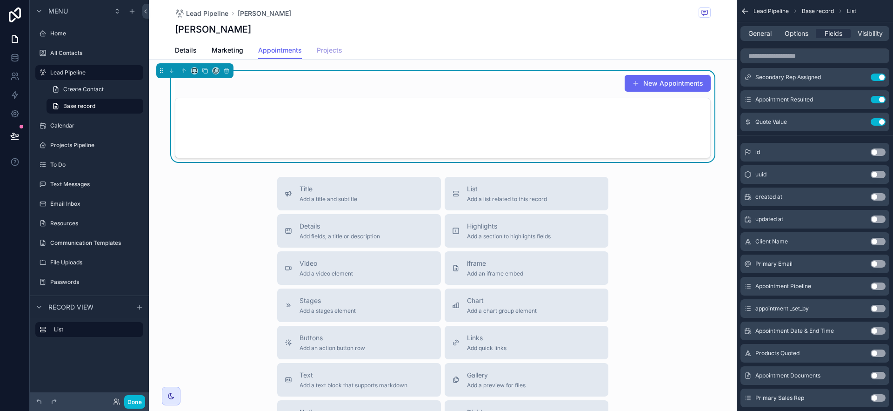
click at [327, 51] on span "Projects" at bounding box center [330, 50] width 26 height 9
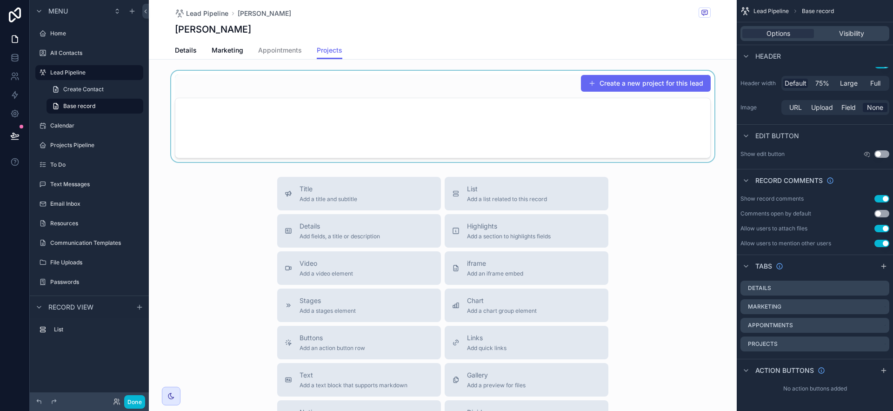
click at [510, 80] on div "scrollable content" at bounding box center [443, 116] width 588 height 91
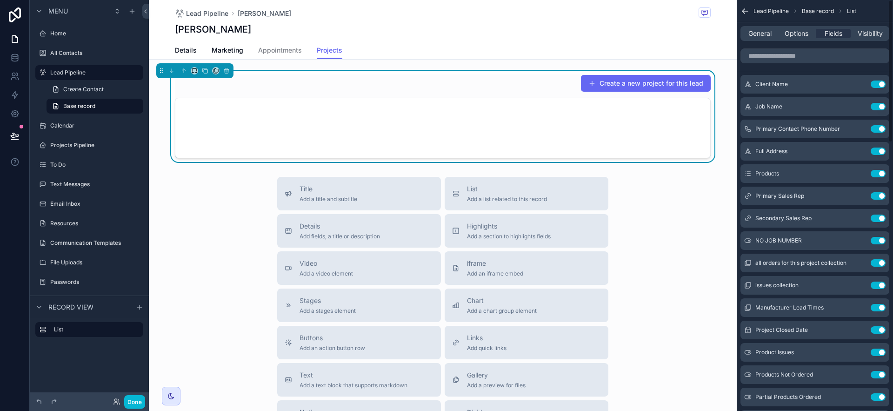
scroll to position [0, 0]
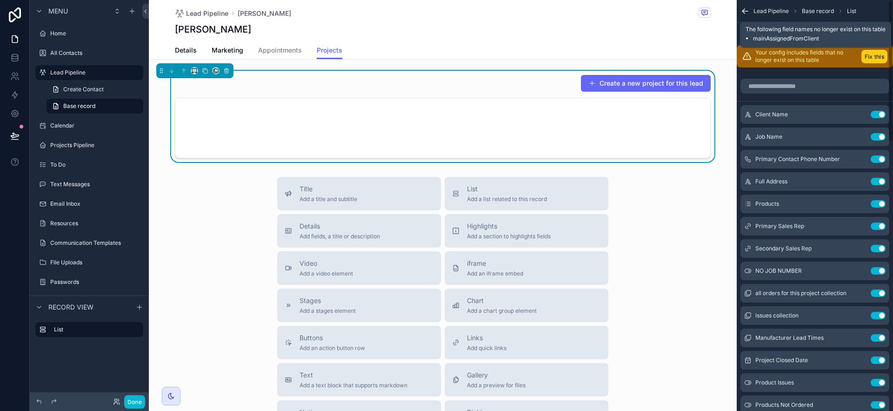
click at [556, 53] on button "Fix this" at bounding box center [874, 56] width 26 height 13
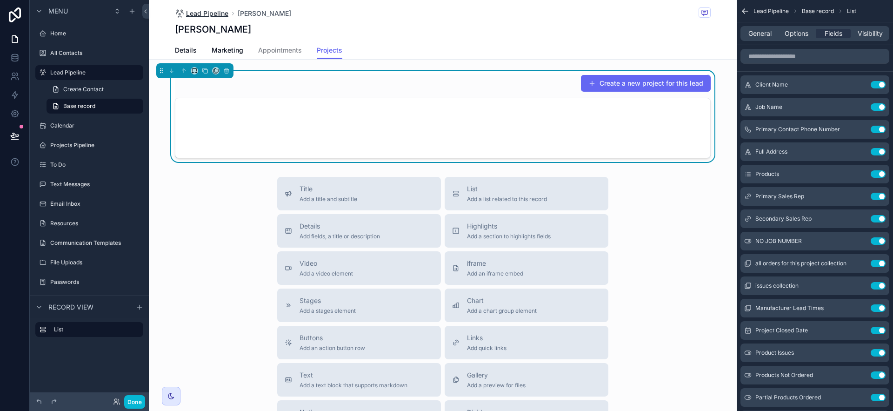
click at [192, 16] on span "Lead Pipeline" at bounding box center [207, 13] width 42 height 9
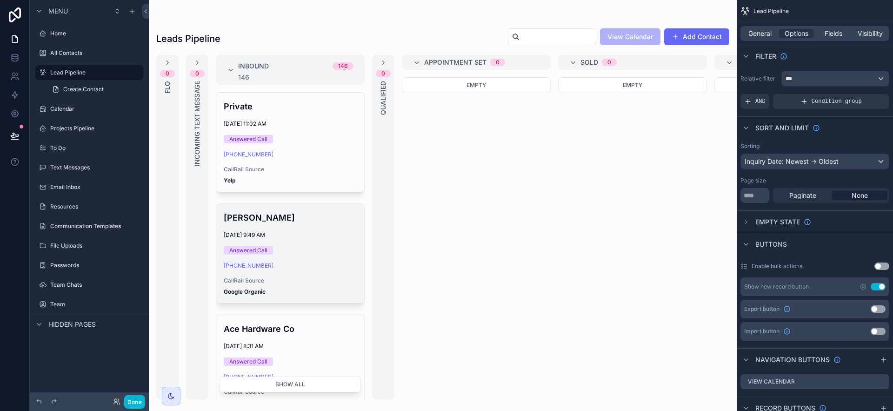
click at [314, 269] on div "[PHONE_NUMBER]" at bounding box center [290, 265] width 133 height 7
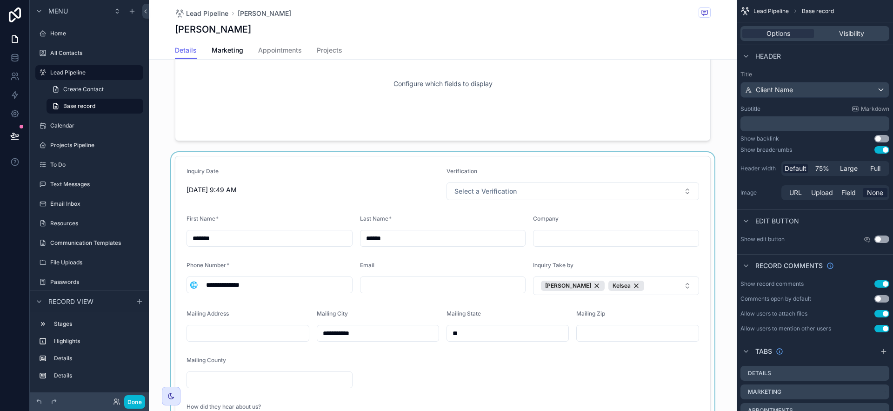
scroll to position [103, 0]
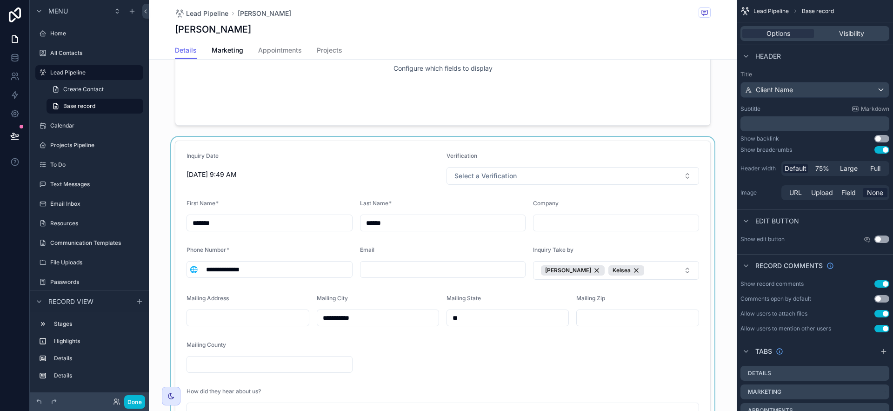
click at [430, 227] on div "scrollable content" at bounding box center [443, 304] width 588 height 335
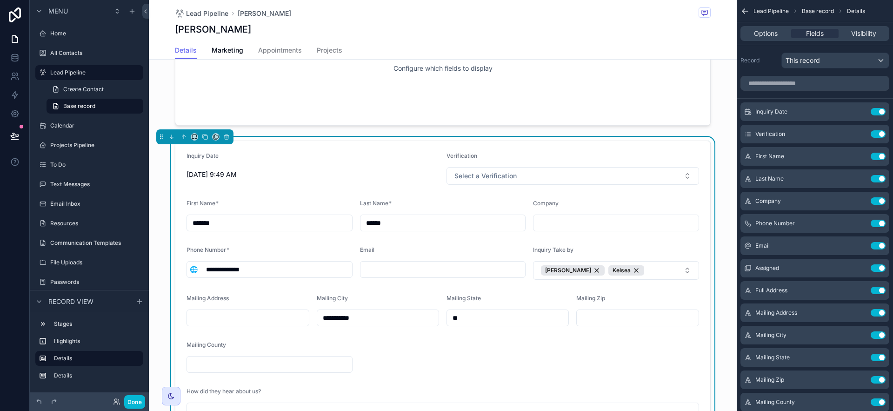
click at [421, 229] on input "*****" at bounding box center [442, 222] width 165 height 13
click at [17, 135] on icon at bounding box center [14, 135] width 9 height 9
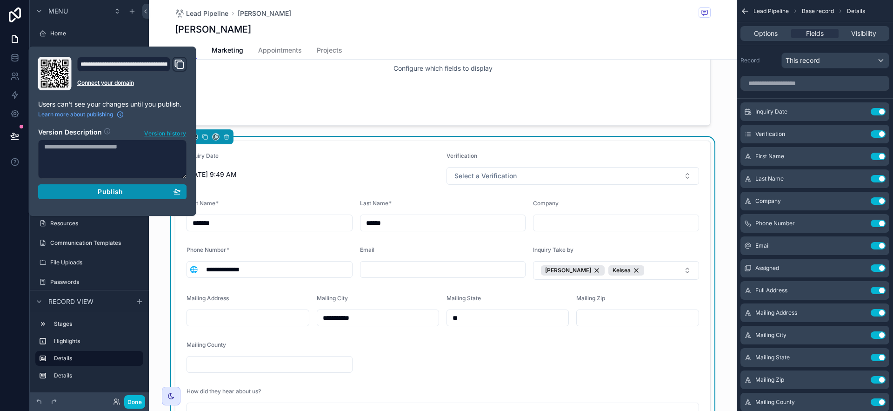
click at [116, 192] on span "Publish" at bounding box center [110, 191] width 25 height 8
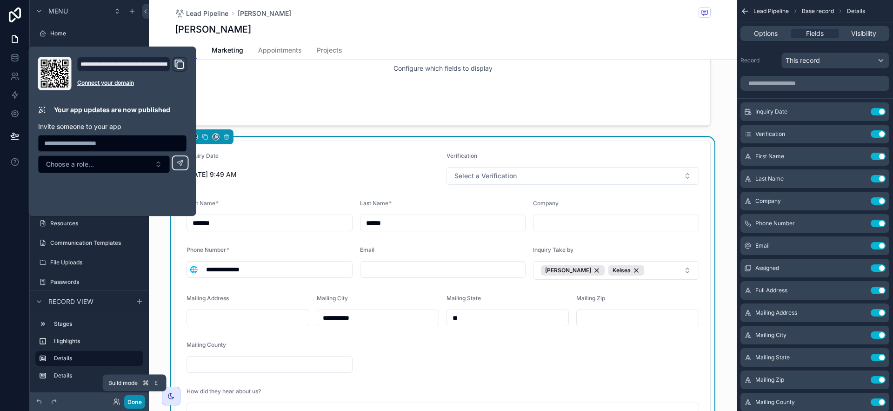
click at [131, 404] on button "Done" at bounding box center [134, 401] width 21 height 13
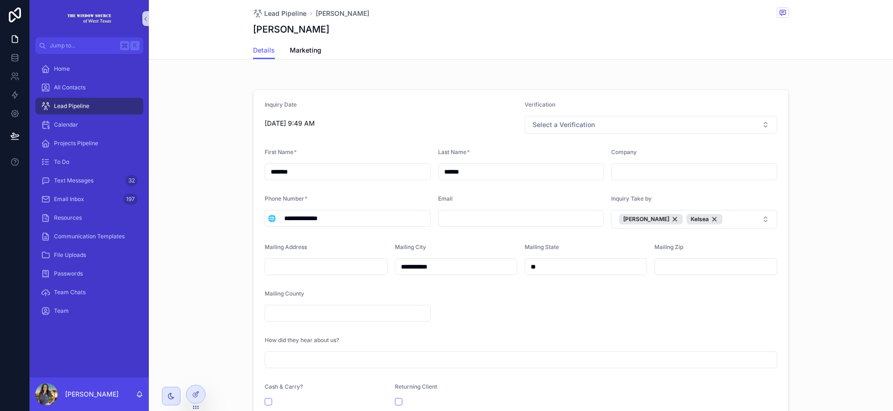
click at [468, 174] on input "*****" at bounding box center [520, 171] width 165 height 13
paste input "scrollable content"
type input "*****"
click at [556, 191] on form "**********" at bounding box center [520, 253] width 535 height 326
click at [197, 393] on icon at bounding box center [195, 393] width 7 height 7
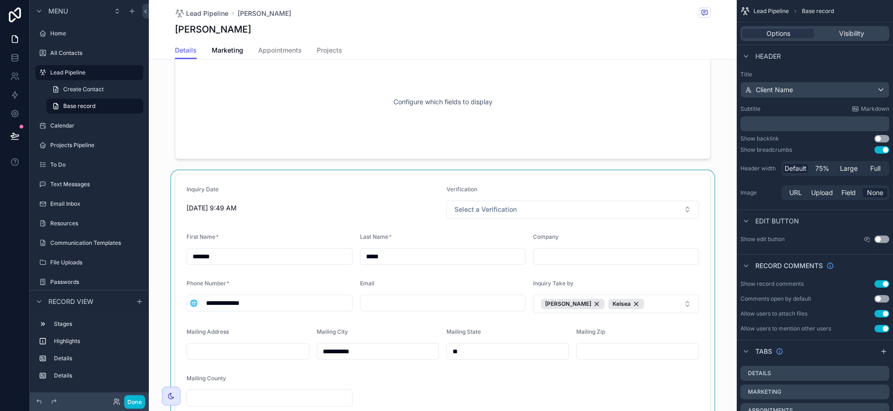
scroll to position [72, 0]
click at [338, 218] on div "scrollable content" at bounding box center [443, 335] width 588 height 335
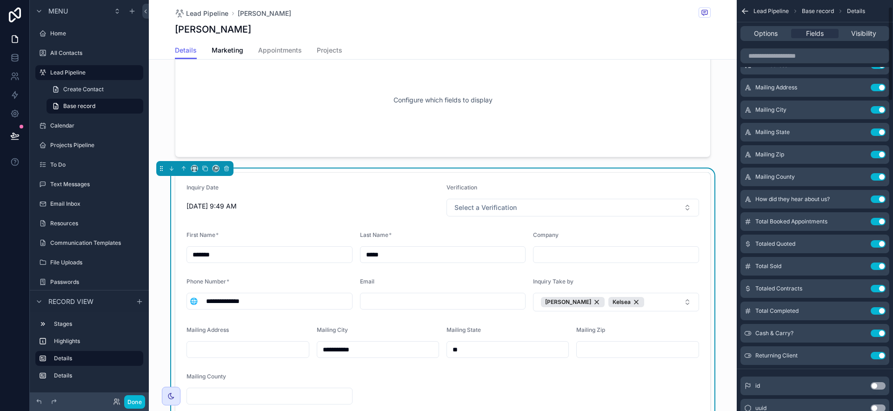
scroll to position [453, 0]
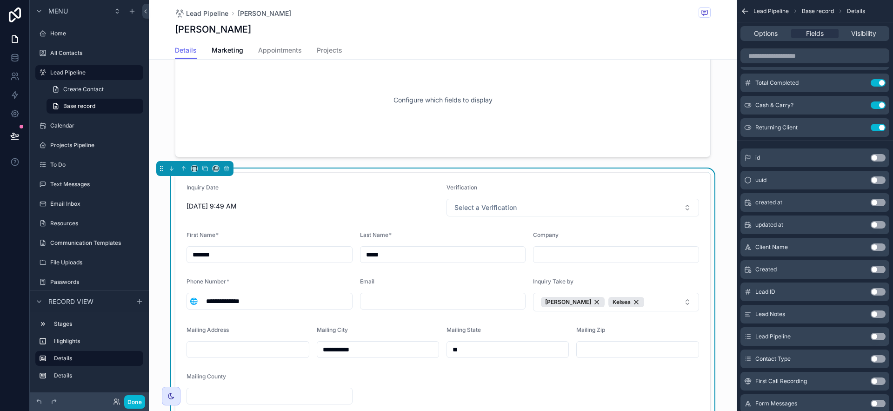
click at [556, 246] on button "Use setting" at bounding box center [877, 246] width 15 height 7
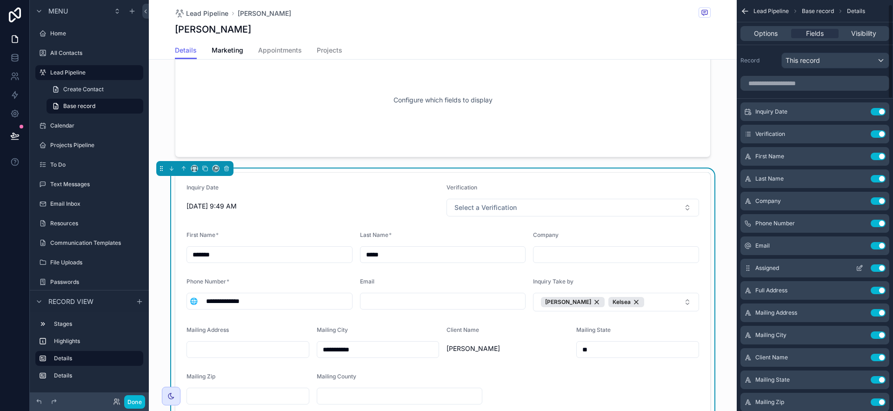
scroll to position [0, 0]
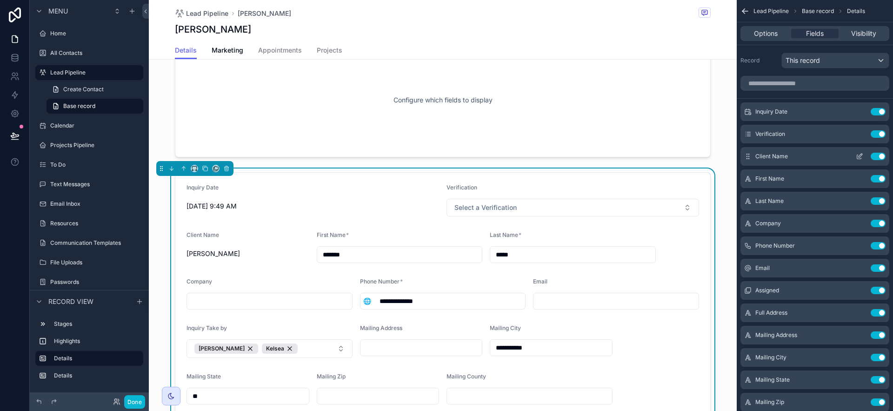
click at [556, 155] on icon "scrollable content" at bounding box center [858, 155] width 7 height 7
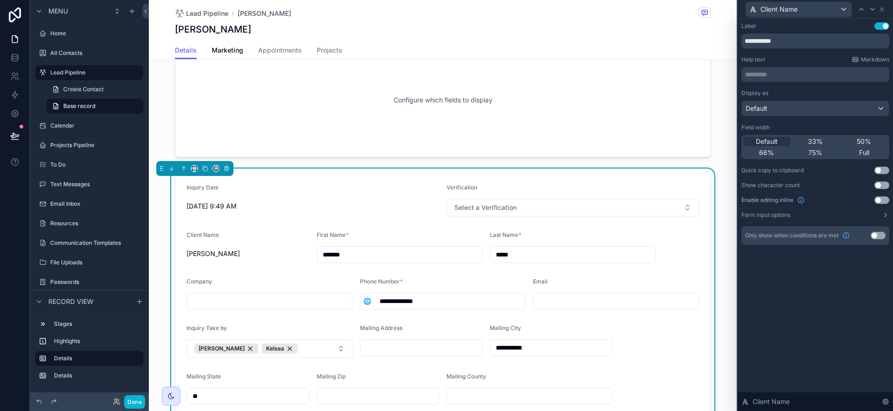
click at [556, 232] on button "Use setting" at bounding box center [877, 235] width 15 height 7
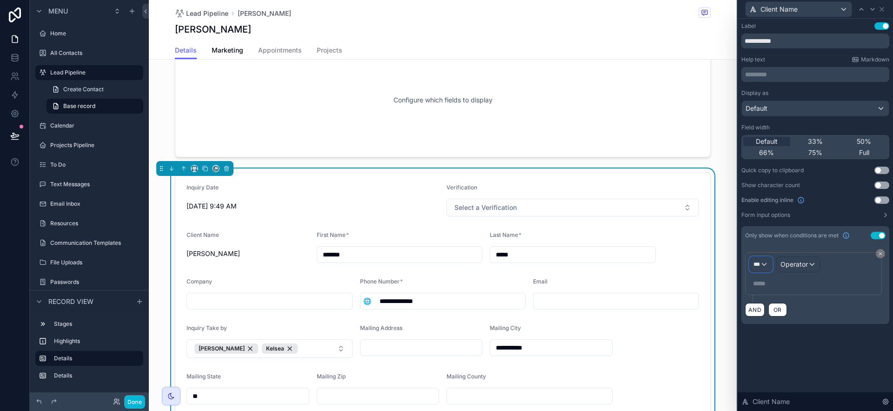
click at [556, 266] on span "***" at bounding box center [756, 263] width 7 height 7
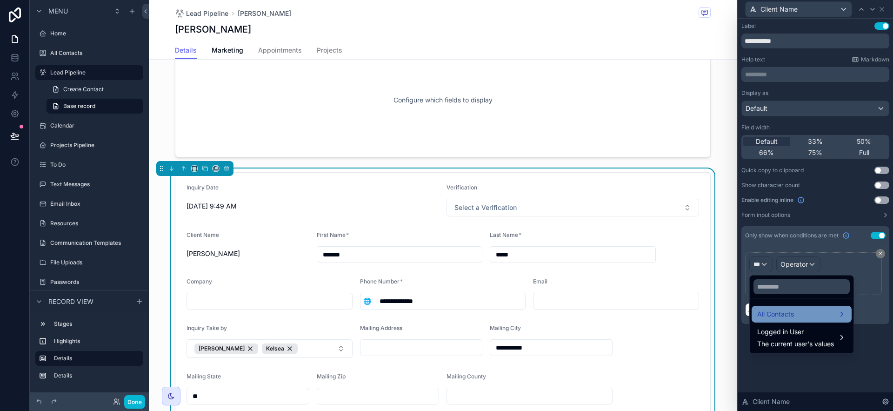
click at [556, 311] on span "All Contacts" at bounding box center [775, 313] width 37 height 11
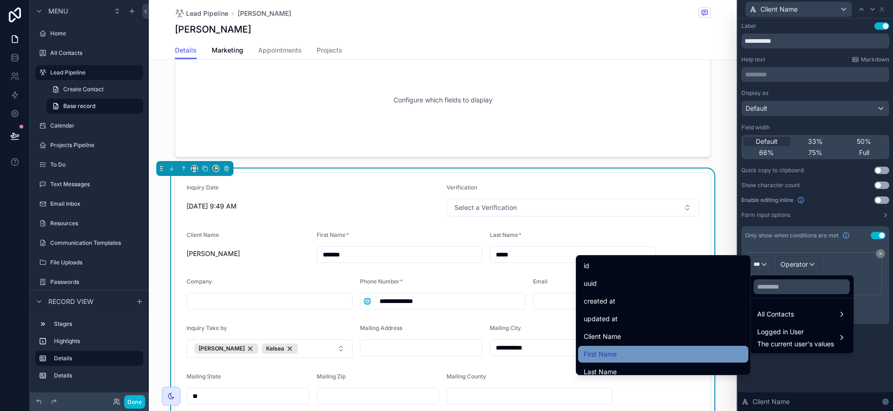
click at [556, 354] on div "First Name" at bounding box center [662, 353] width 159 height 11
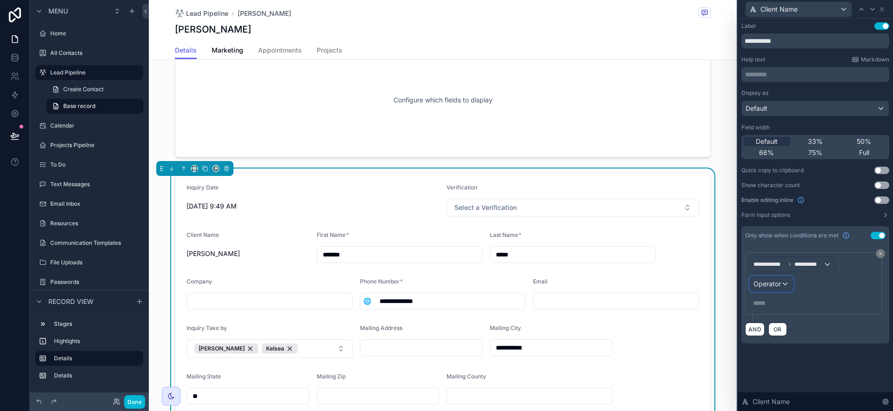
click at [556, 284] on span "Operator" at bounding box center [766, 283] width 27 height 8
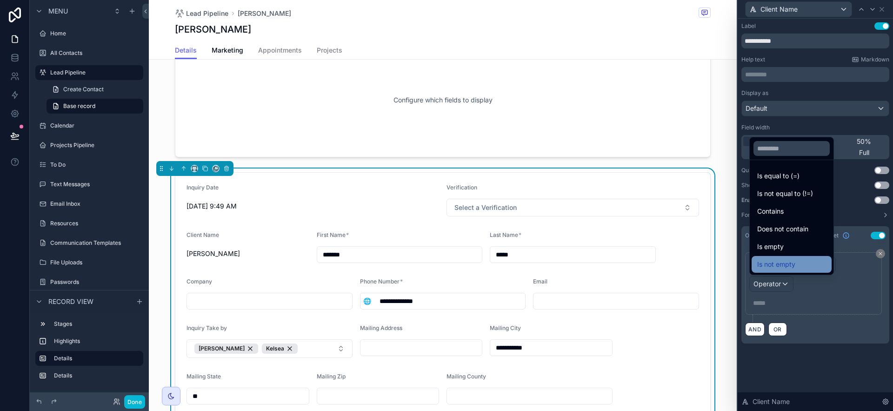
click at [556, 257] on div "Is not empty" at bounding box center [791, 264] width 80 height 17
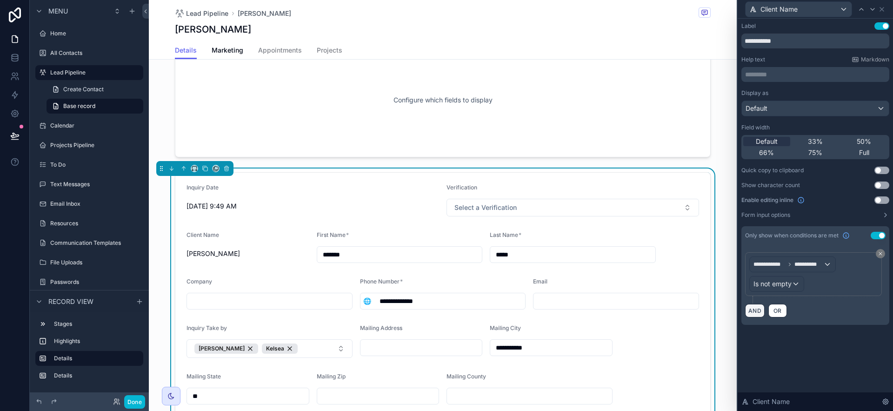
click at [556, 311] on button "AND" at bounding box center [755, 310] width 20 height 13
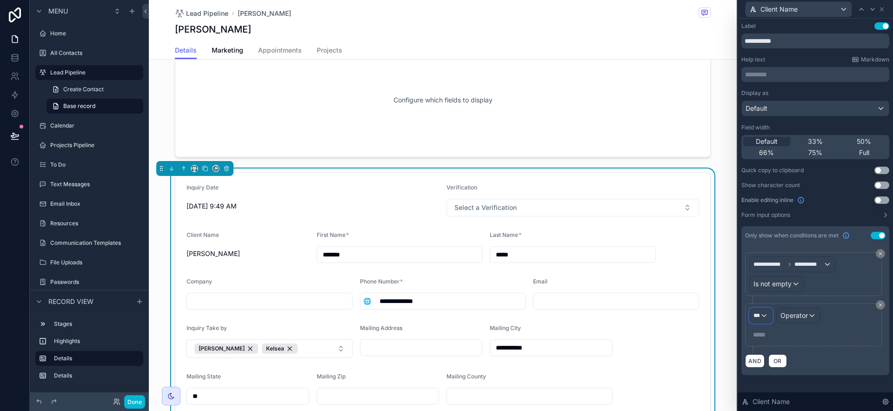
click at [556, 316] on div "***" at bounding box center [760, 315] width 22 height 15
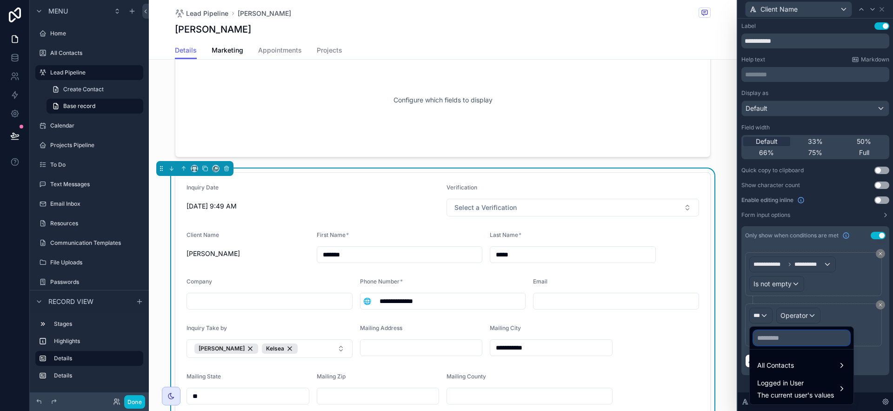
click at [556, 339] on input "text" at bounding box center [801, 337] width 96 height 15
type input "***"
click at [556, 365] on span "All Contacts" at bounding box center [775, 364] width 37 height 11
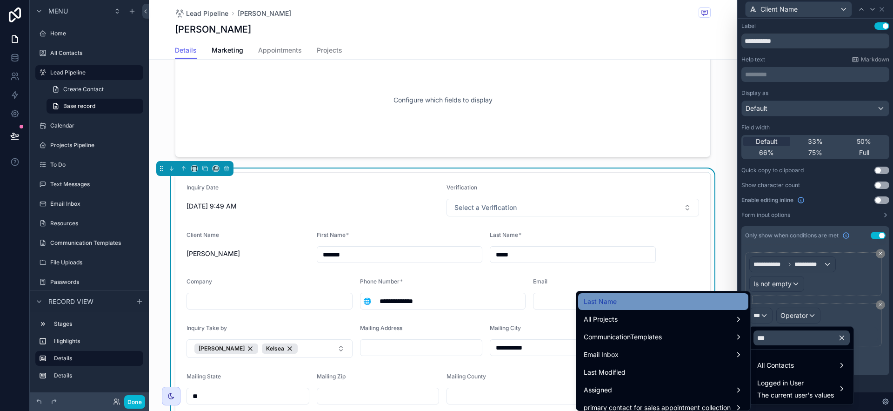
click at [556, 304] on div "Last Name" at bounding box center [662, 301] width 159 height 11
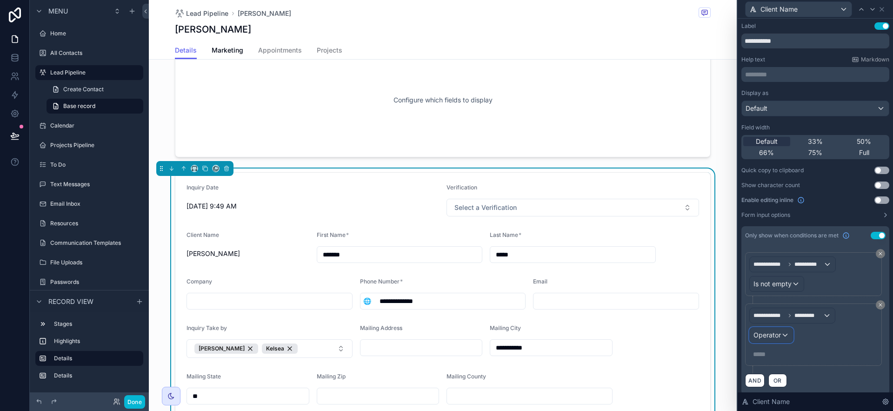
click at [556, 332] on span "Operator" at bounding box center [766, 335] width 27 height 8
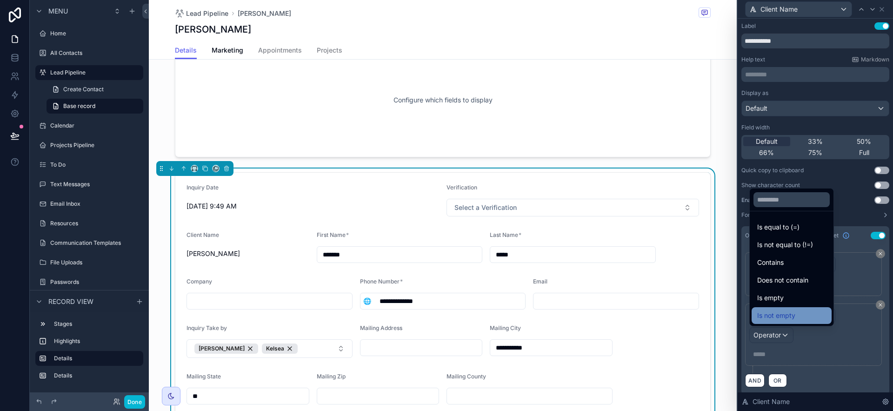
click at [556, 318] on span "Is not empty" at bounding box center [776, 315] width 38 height 11
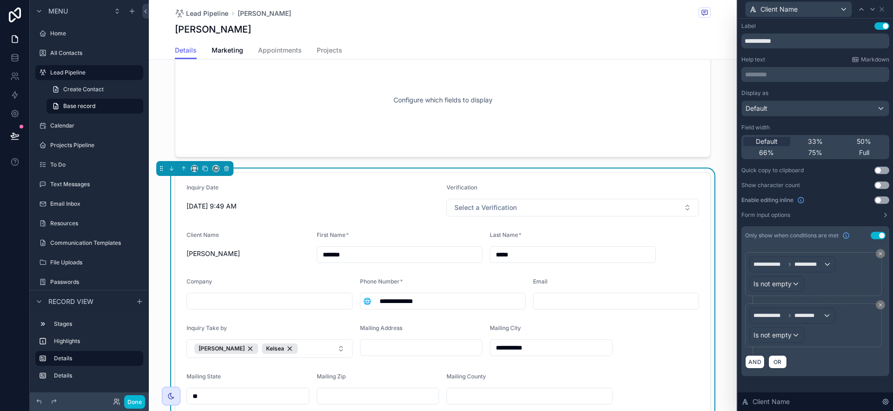
click at [556, 200] on button "Use setting" at bounding box center [881, 199] width 15 height 7
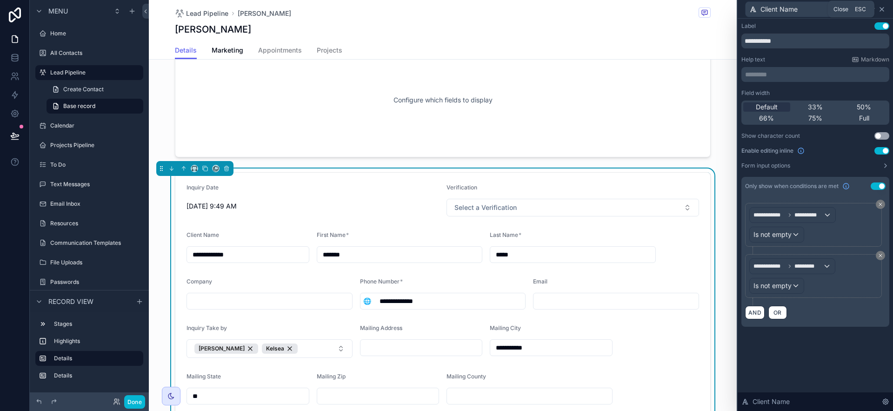
click at [556, 9] on icon at bounding box center [881, 9] width 7 height 7
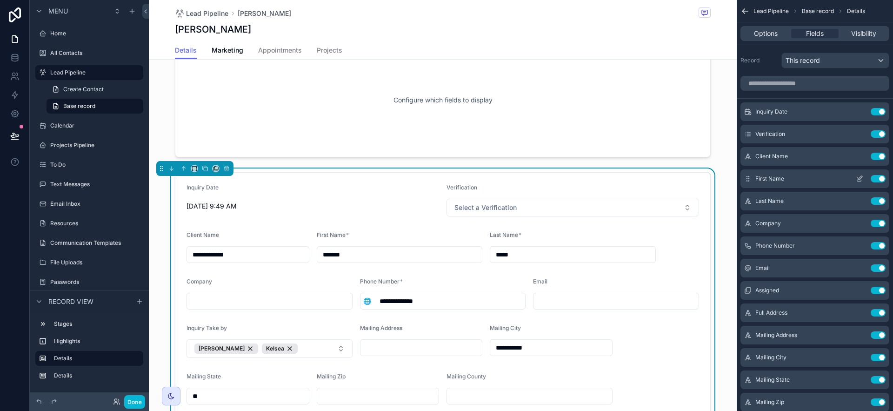
click at [556, 178] on icon "scrollable content" at bounding box center [858, 178] width 7 height 7
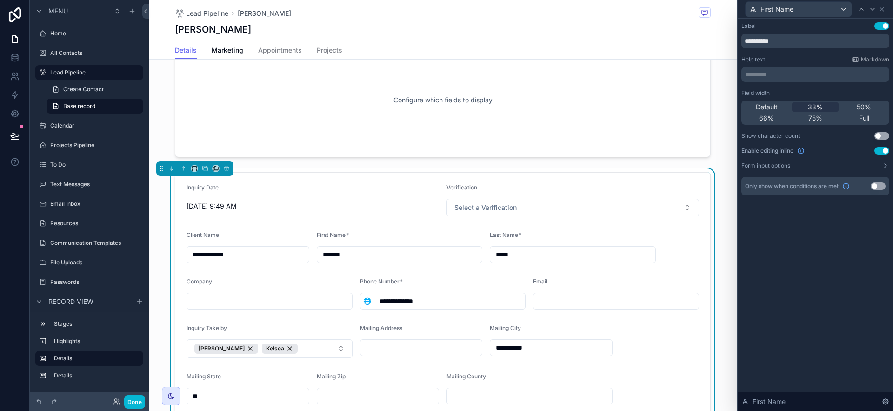
click at [556, 185] on button "Use setting" at bounding box center [877, 185] width 15 height 7
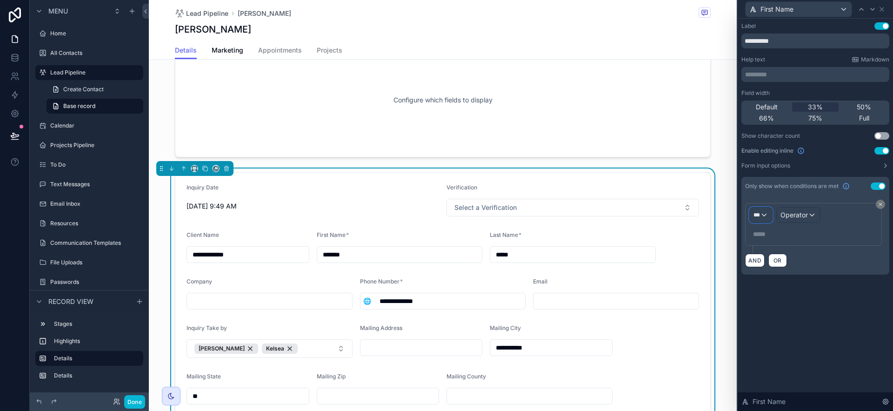
click at [556, 215] on div "***" at bounding box center [760, 214] width 22 height 15
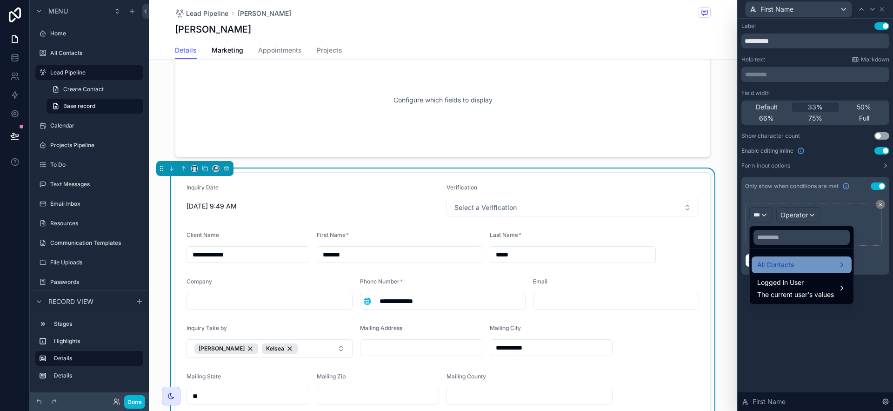
click at [556, 261] on div "All Contacts" at bounding box center [801, 264] width 89 height 11
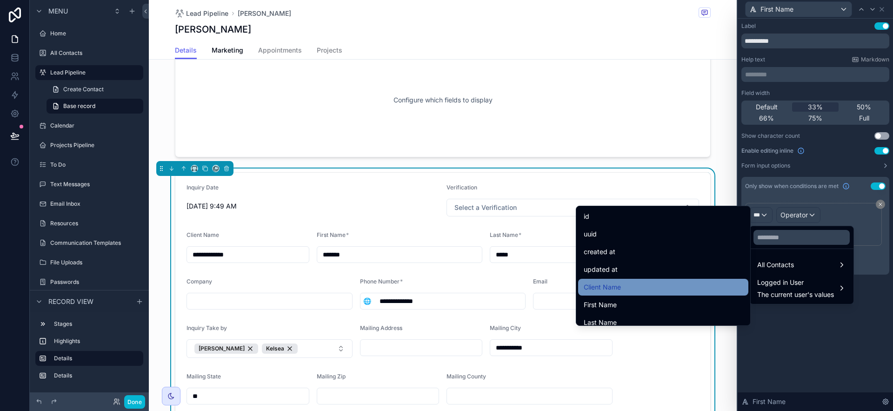
click at [556, 283] on div "Client Name" at bounding box center [662, 286] width 159 height 11
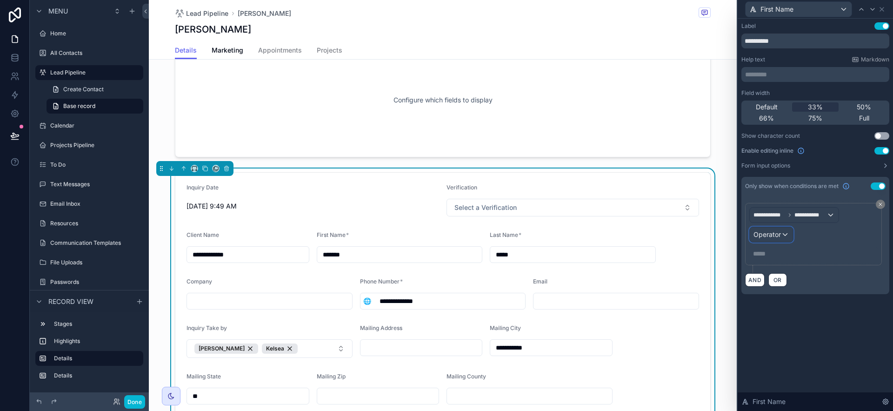
click at [556, 234] on span "Operator" at bounding box center [766, 234] width 27 height 8
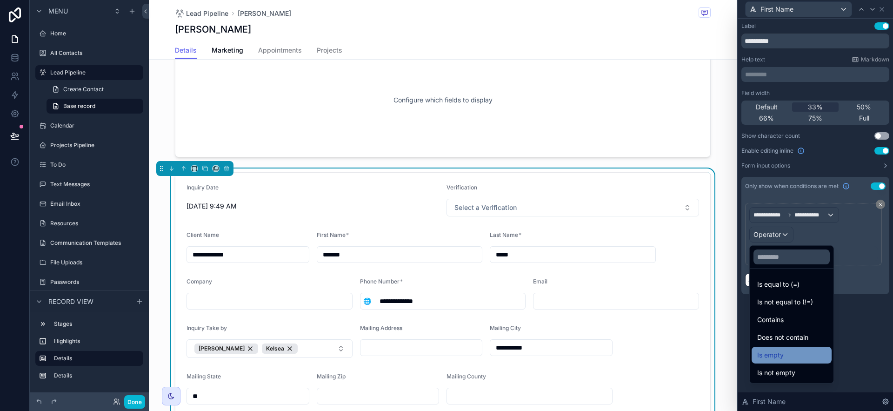
click at [556, 352] on div "Is empty" at bounding box center [791, 354] width 69 height 11
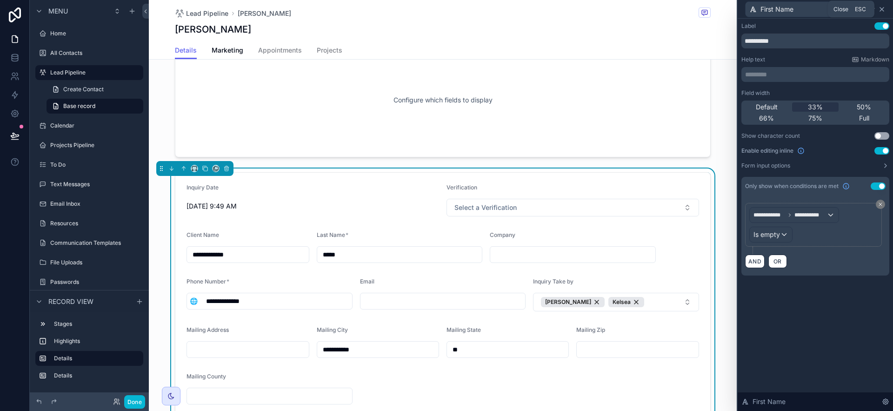
click at [556, 11] on icon at bounding box center [881, 9] width 7 height 7
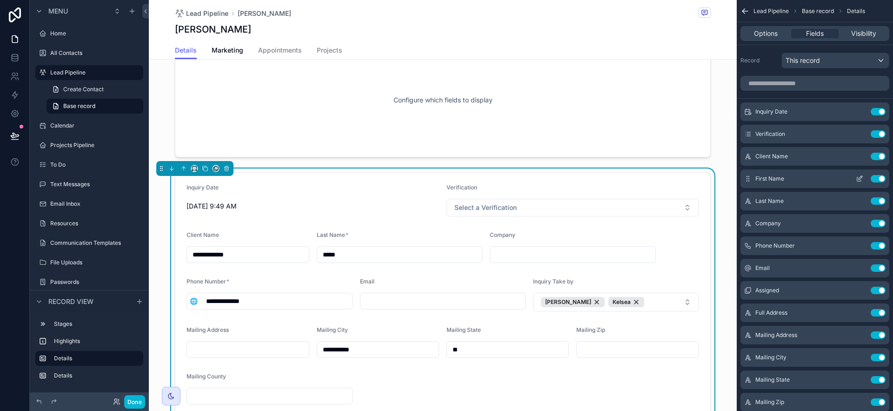
click at [556, 178] on icon "scrollable content" at bounding box center [860, 178] width 4 height 4
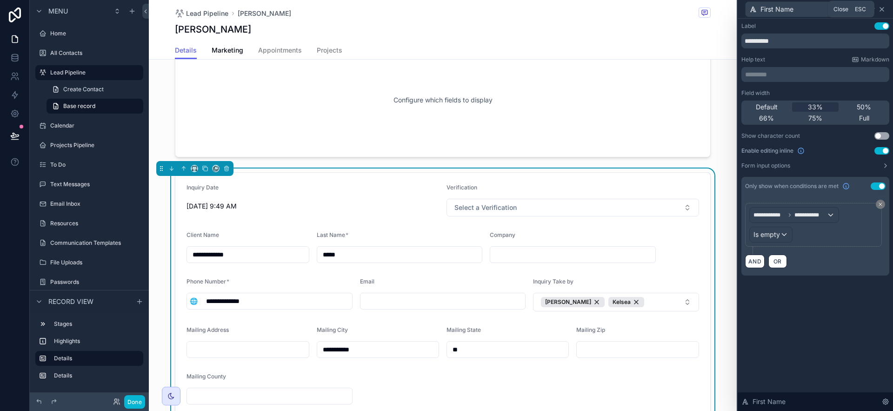
click at [556, 6] on icon at bounding box center [881, 9] width 7 height 7
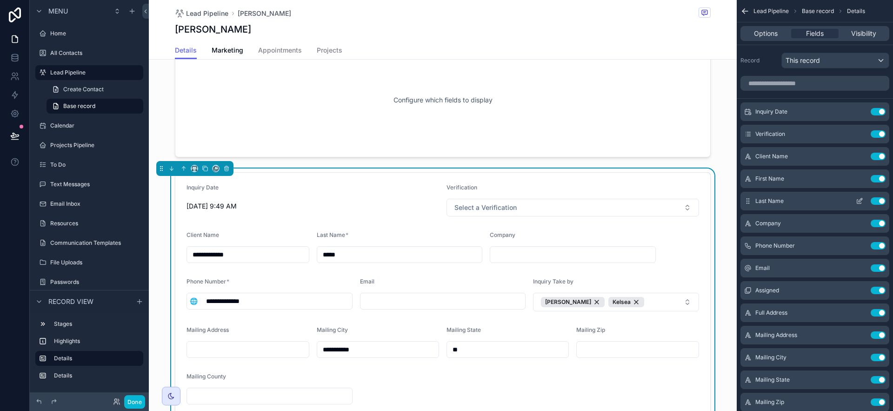
click at [556, 203] on icon "scrollable content" at bounding box center [859, 201] width 4 height 4
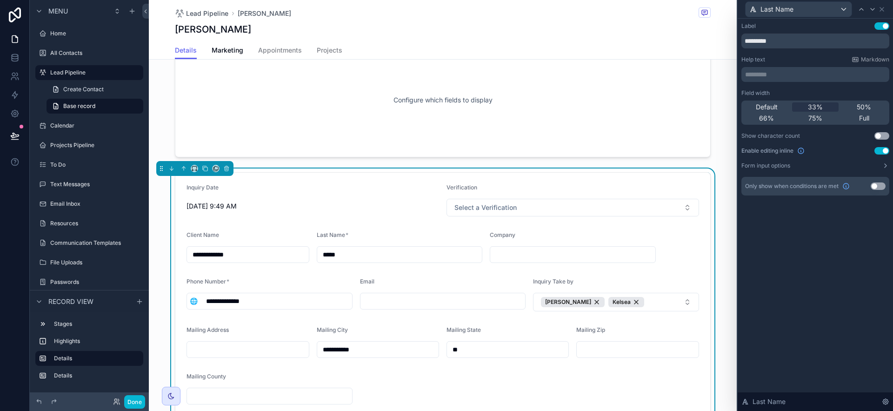
click at [556, 181] on div "Only show when conditions are met Use setting" at bounding box center [815, 186] width 148 height 19
click at [556, 187] on button "Use setting" at bounding box center [877, 185] width 15 height 7
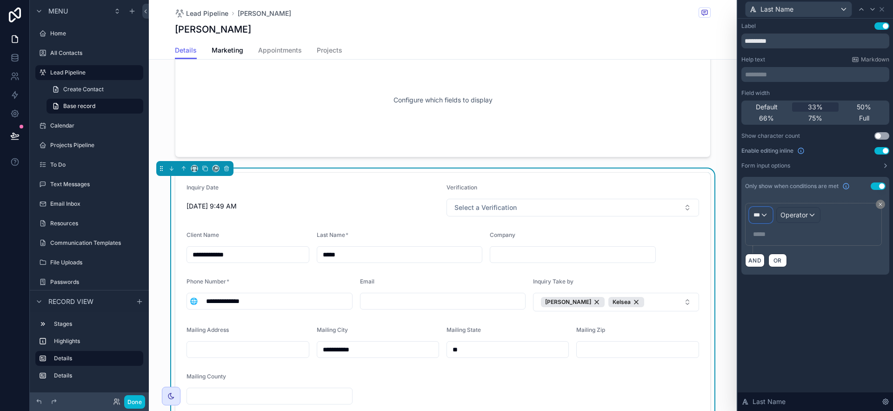
click at [556, 217] on div "***" at bounding box center [760, 214] width 22 height 15
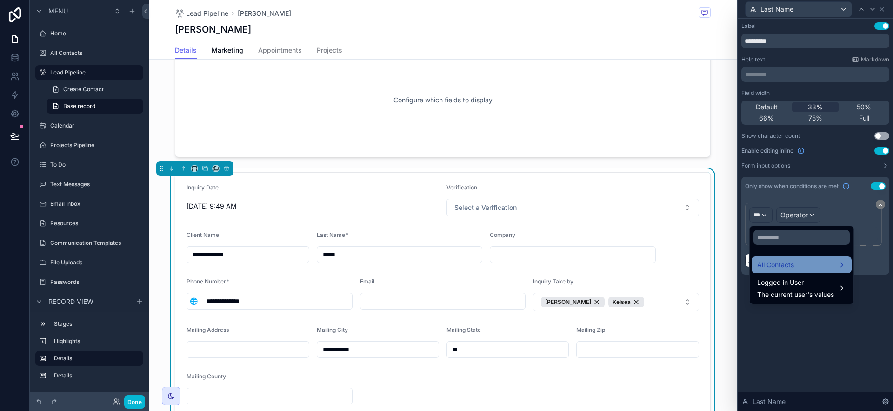
click at [556, 267] on span "All Contacts" at bounding box center [775, 264] width 37 height 11
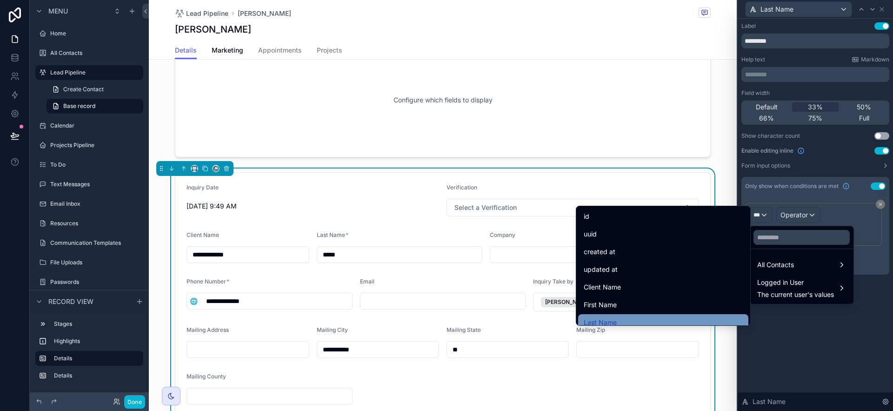
click at [556, 322] on div "Last Name" at bounding box center [662, 322] width 159 height 11
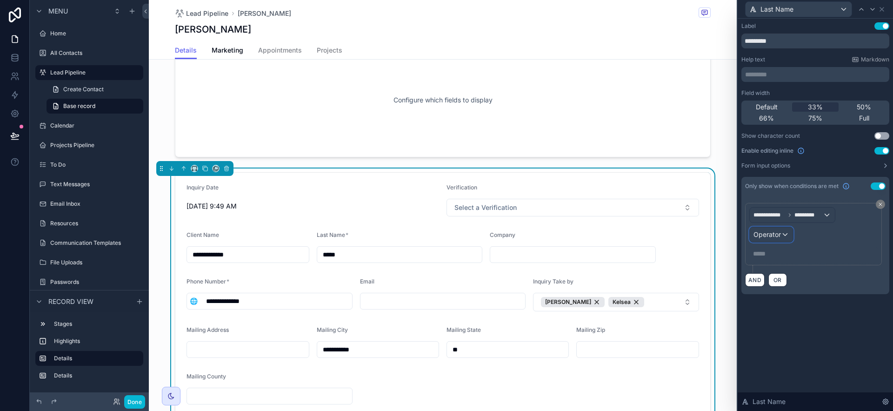
click at [556, 236] on div "Operator" at bounding box center [770, 234] width 43 height 15
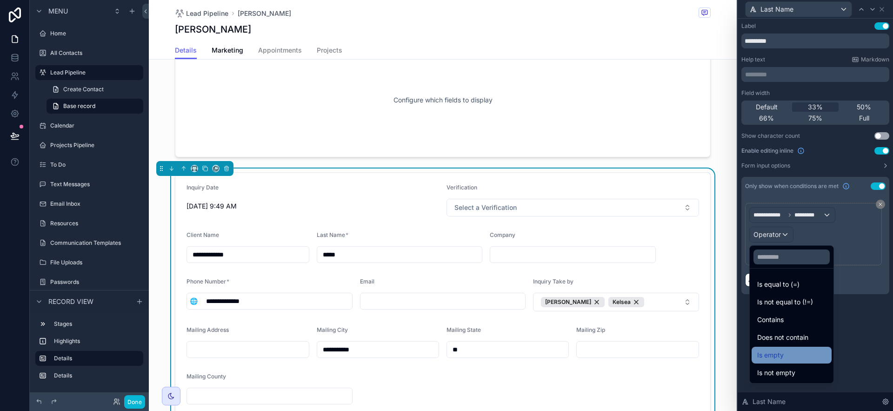
click at [556, 356] on div "Is empty" at bounding box center [791, 354] width 69 height 11
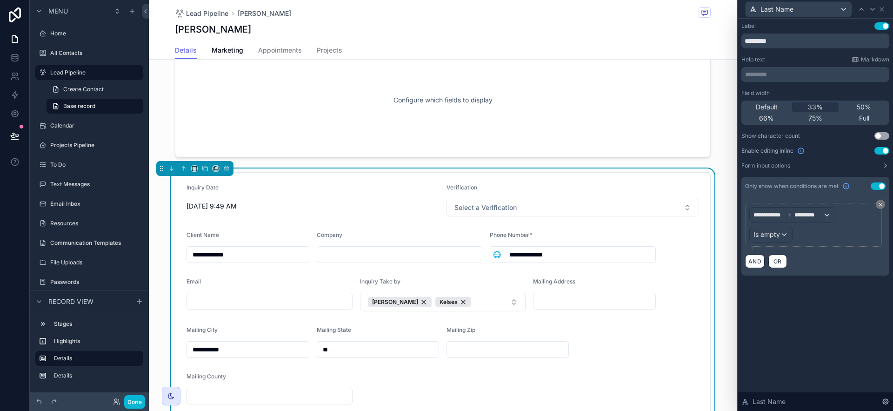
click at [556, 371] on div "**********" at bounding box center [814, 215] width 155 height 392
click at [556, 4] on div "Last Name" at bounding box center [815, 9] width 148 height 18
click at [556, 8] on icon at bounding box center [881, 9] width 7 height 7
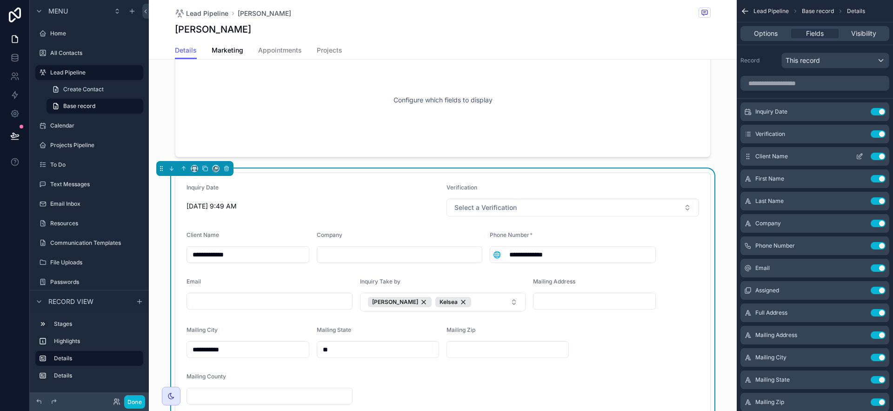
click at [556, 157] on icon "scrollable content" at bounding box center [860, 155] width 4 height 4
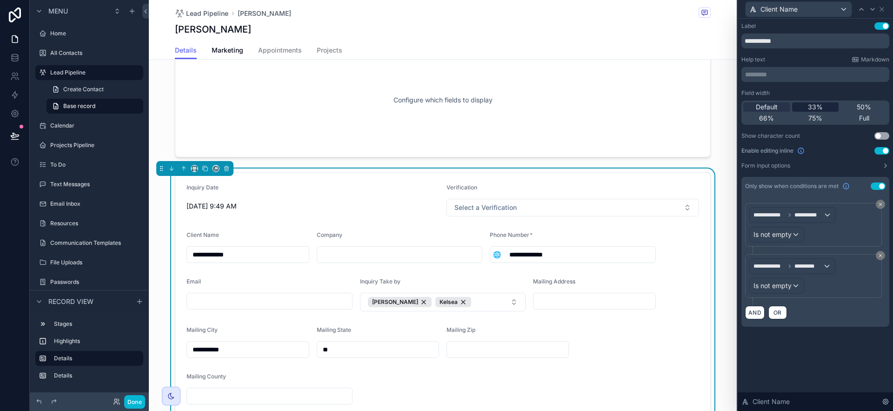
click at [556, 108] on span "33%" at bounding box center [815, 106] width 15 height 9
click at [556, 107] on span "50%" at bounding box center [863, 106] width 14 height 9
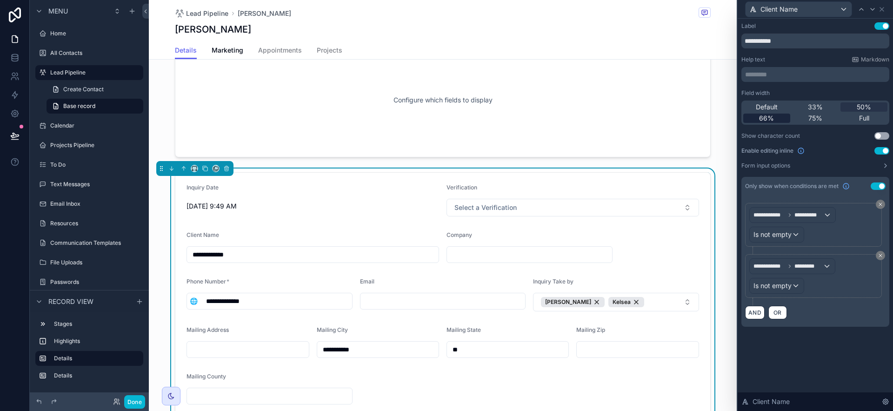
click at [556, 114] on span "66%" at bounding box center [766, 117] width 15 height 9
click at [556, 106] on span "50%" at bounding box center [863, 106] width 14 height 9
click at [556, 11] on icon at bounding box center [881, 9] width 7 height 7
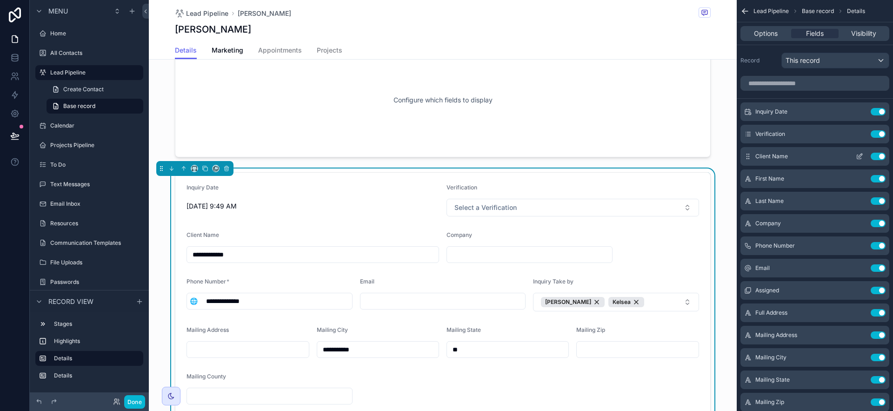
click at [556, 155] on icon "scrollable content" at bounding box center [858, 155] width 7 height 7
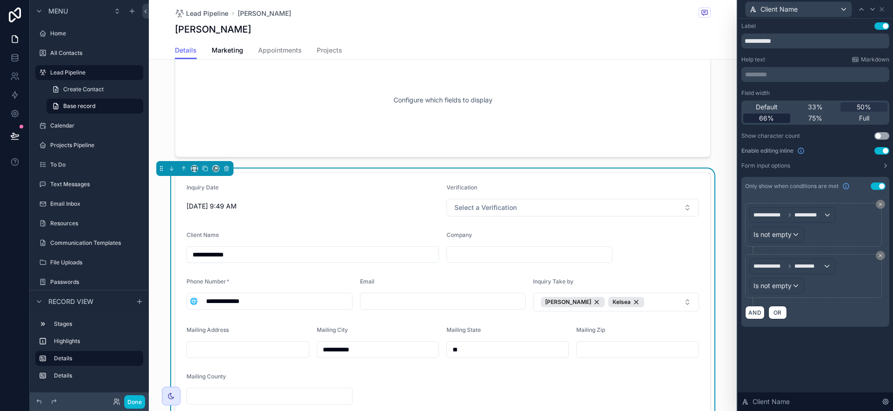
click at [556, 119] on span "66%" at bounding box center [766, 117] width 15 height 9
click at [556, 10] on icon at bounding box center [882, 9] width 4 height 4
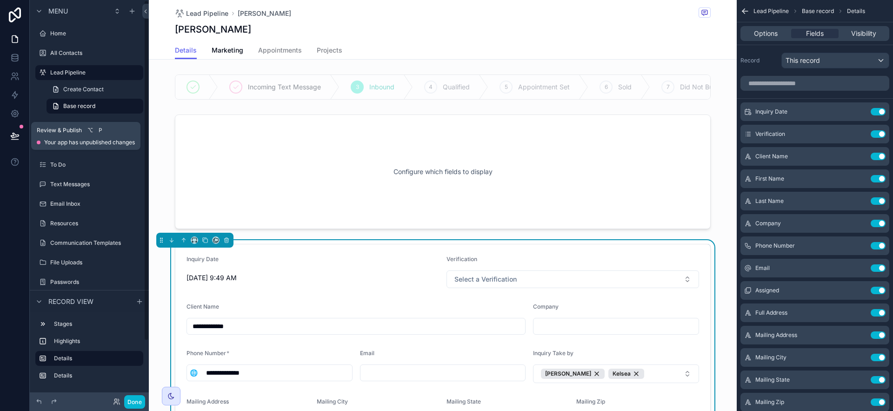
click at [13, 136] on icon at bounding box center [14, 135] width 9 height 9
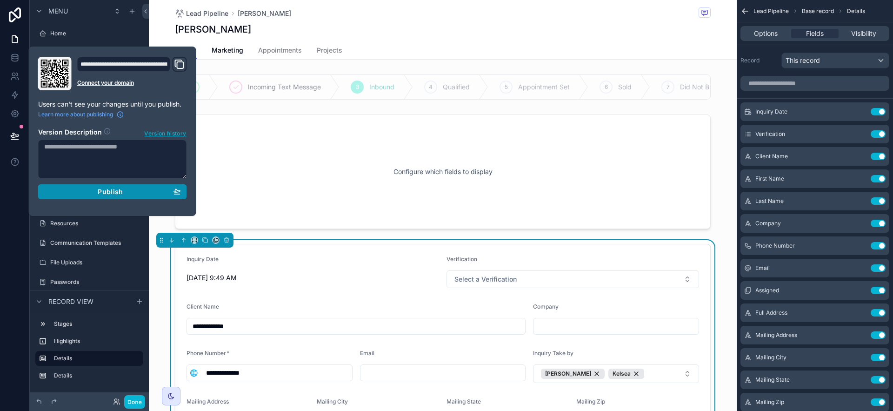
click at [107, 192] on span "Publish" at bounding box center [110, 191] width 25 height 8
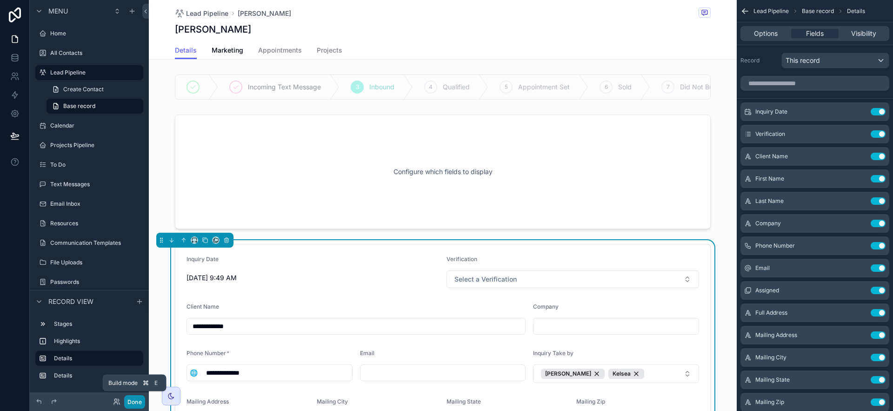
click at [133, 400] on button "Done" at bounding box center [134, 401] width 21 height 13
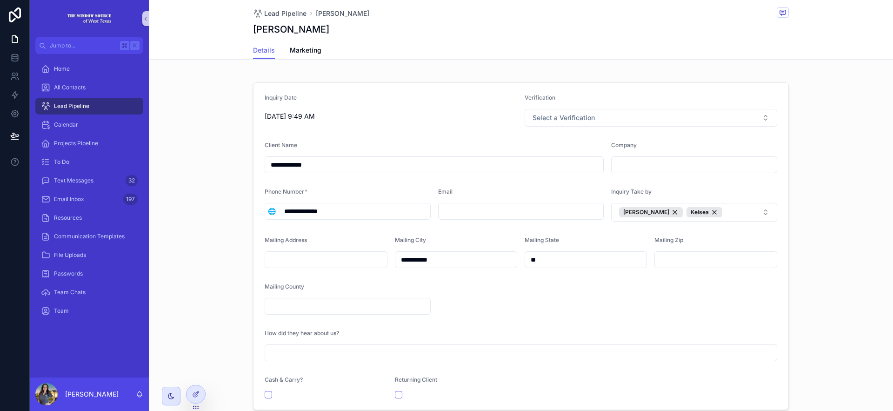
scroll to position [14, 0]
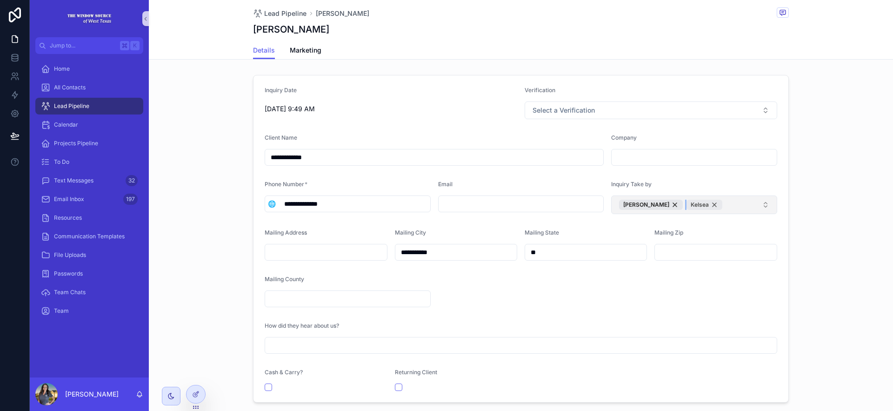
click at [556, 203] on div "Kelsea" at bounding box center [704, 204] width 36 height 10
click at [556, 203] on div "[PERSON_NAME]" at bounding box center [651, 204] width 64 height 10
click at [556, 217] on div "**********" at bounding box center [521, 237] width 744 height 333
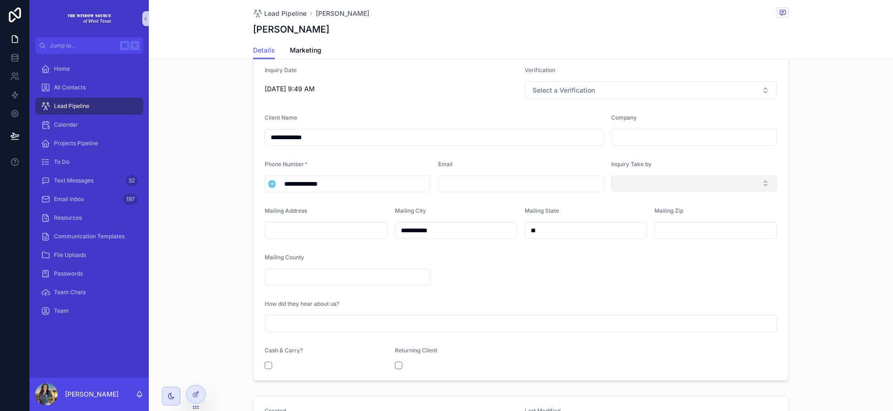
scroll to position [0, 0]
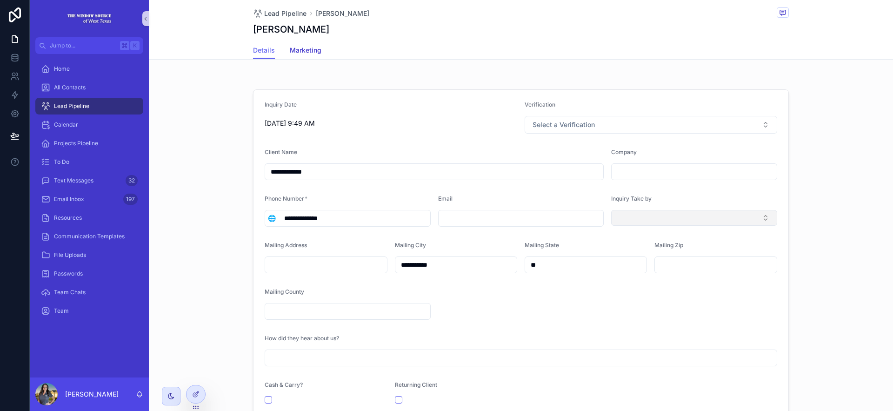
click at [314, 49] on span "Marketing" at bounding box center [306, 50] width 32 height 9
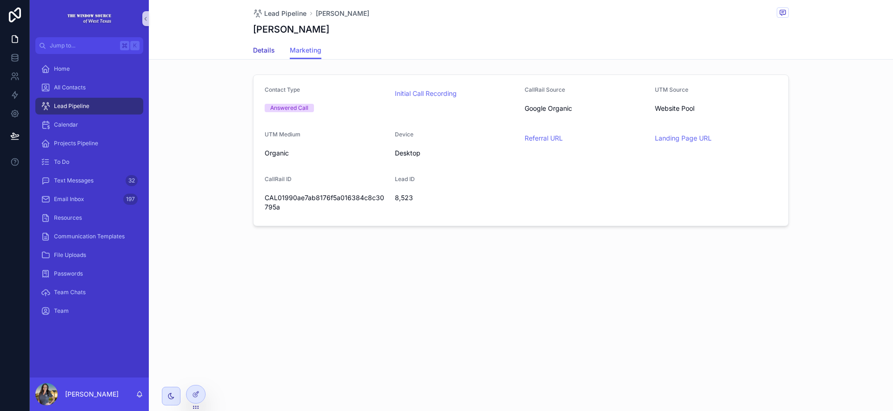
click at [273, 54] on span "Details" at bounding box center [264, 50] width 22 height 9
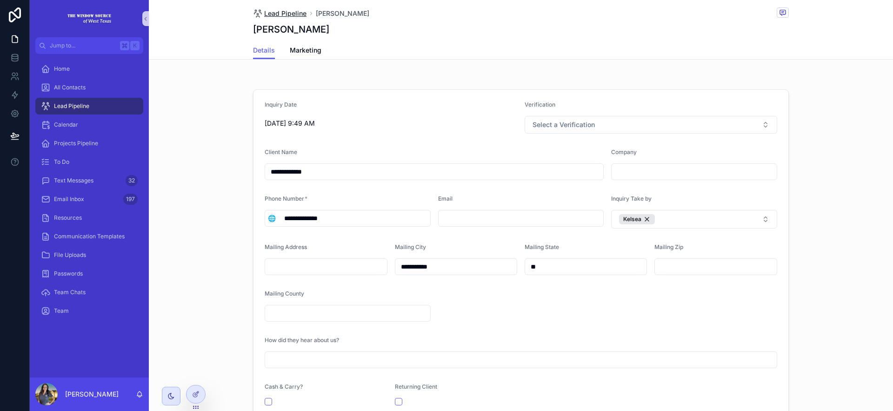
click at [284, 13] on span "Lead Pipeline" at bounding box center [285, 13] width 42 height 9
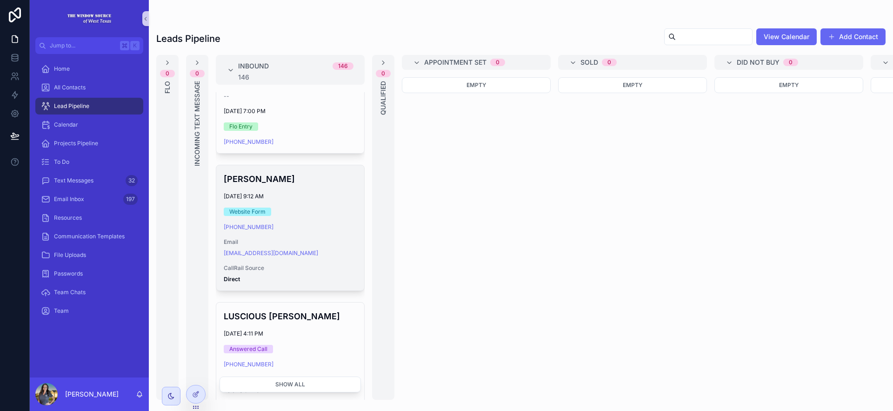
scroll to position [795, 0]
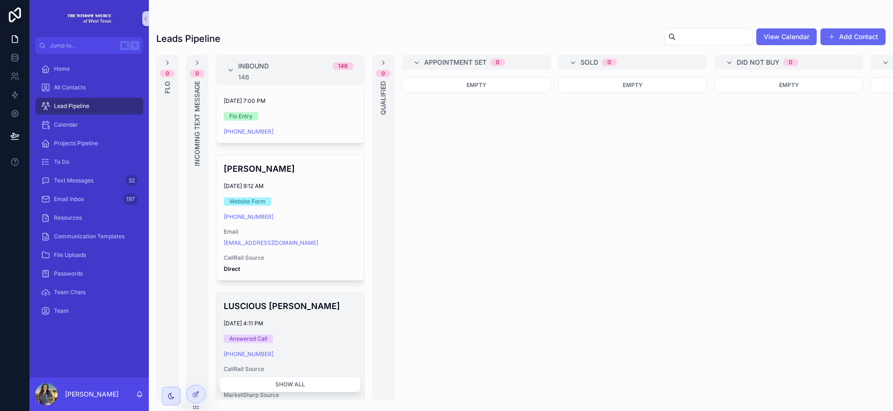
click at [333, 311] on h4 "LUSCIOUS [PERSON_NAME]" at bounding box center [290, 305] width 133 height 13
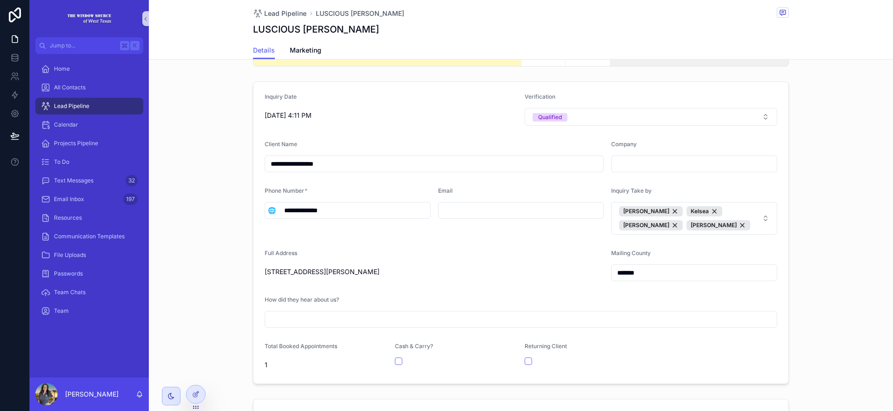
scroll to position [94, 0]
click at [556, 218] on div "[PERSON_NAME]" at bounding box center [651, 212] width 64 height 10
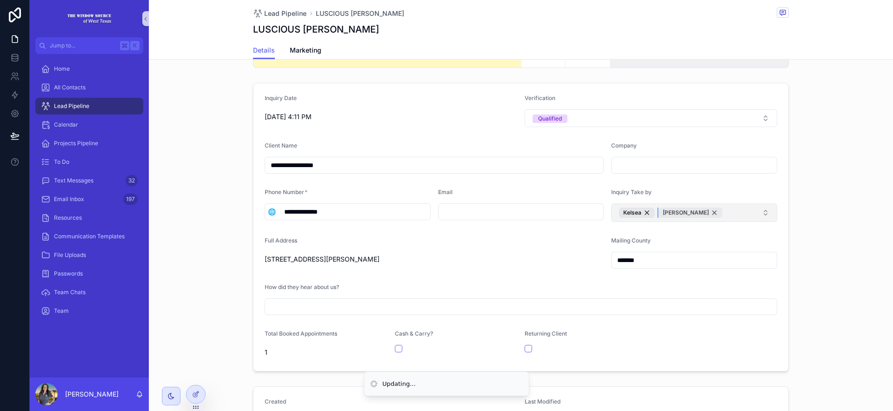
click at [556, 217] on div "[PERSON_NAME]" at bounding box center [690, 212] width 64 height 10
click at [556, 214] on div "**********" at bounding box center [521, 227] width 744 height 296
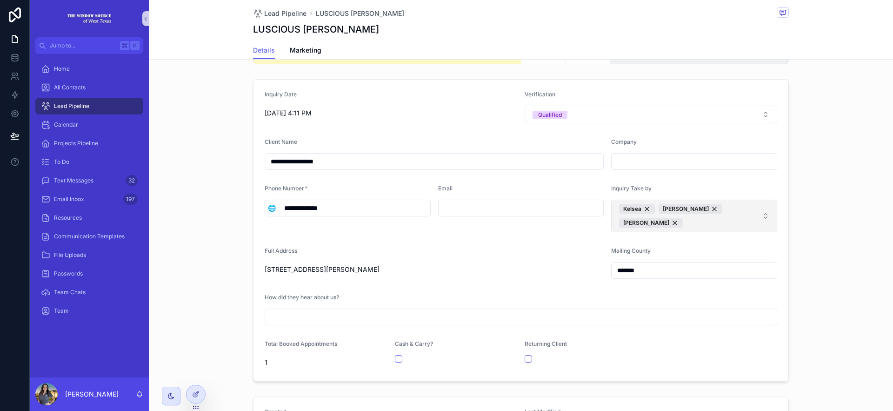
scroll to position [89, 0]
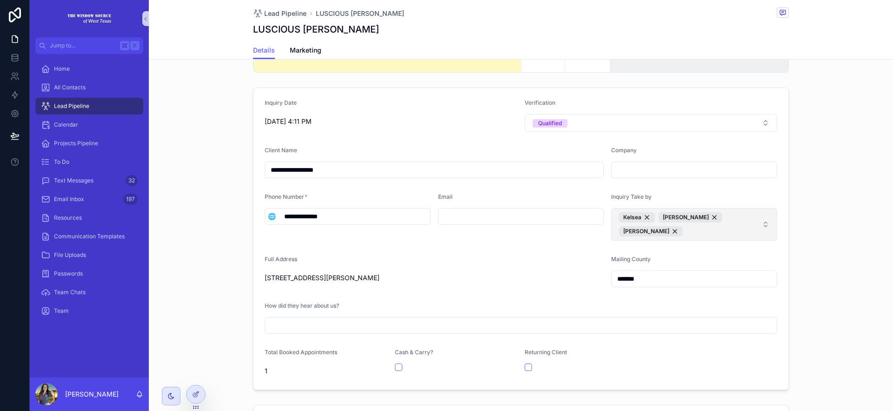
click at [556, 227] on button "[PERSON_NAME] [PERSON_NAME]" at bounding box center [694, 224] width 166 height 33
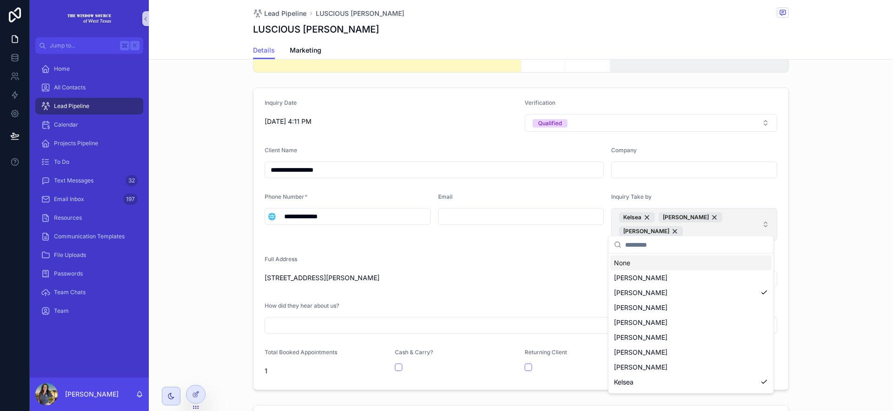
click at [556, 227] on button "[PERSON_NAME] [PERSON_NAME]" at bounding box center [694, 224] width 166 height 33
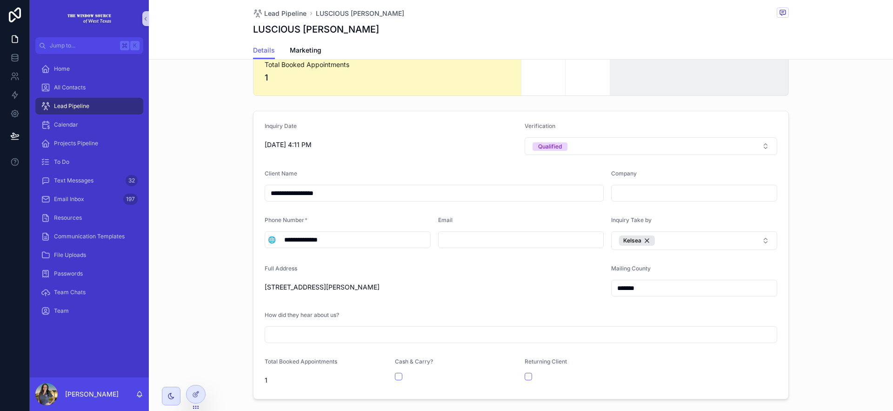
scroll to position [100, 0]
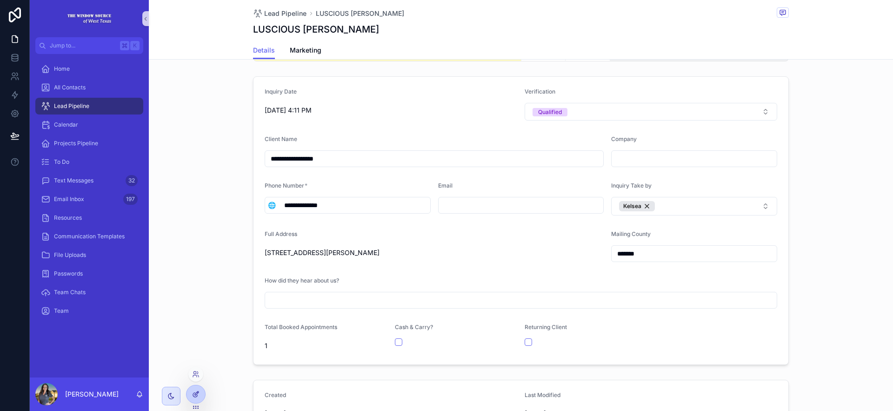
click at [192, 389] on div at bounding box center [195, 394] width 19 height 18
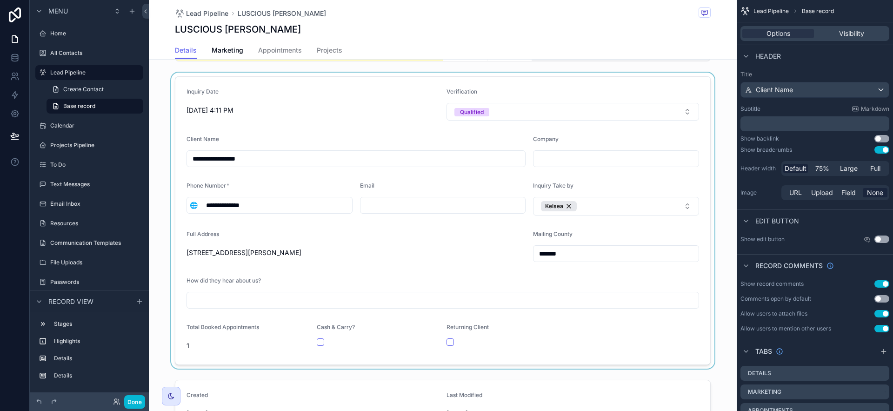
click at [556, 302] on div "scrollable content" at bounding box center [443, 221] width 588 height 296
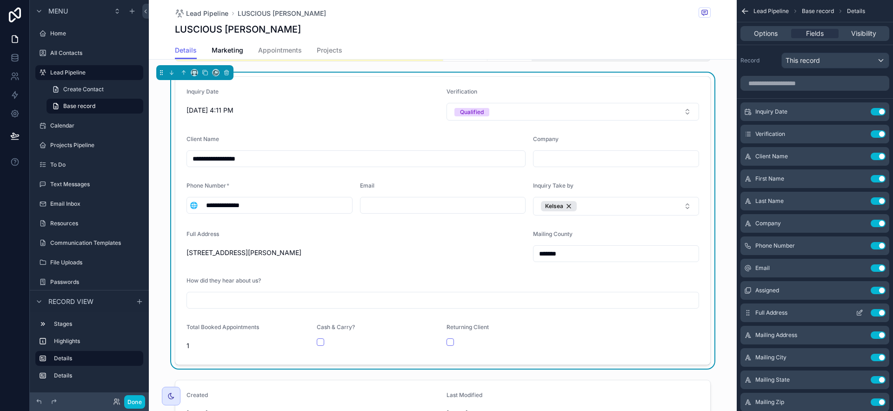
click at [556, 311] on icon "scrollable content" at bounding box center [858, 312] width 7 height 7
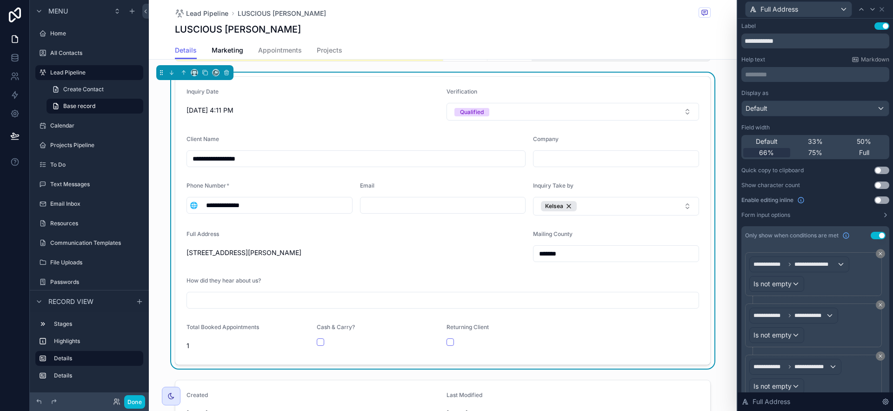
click at [556, 200] on button "Use setting" at bounding box center [881, 199] width 15 height 7
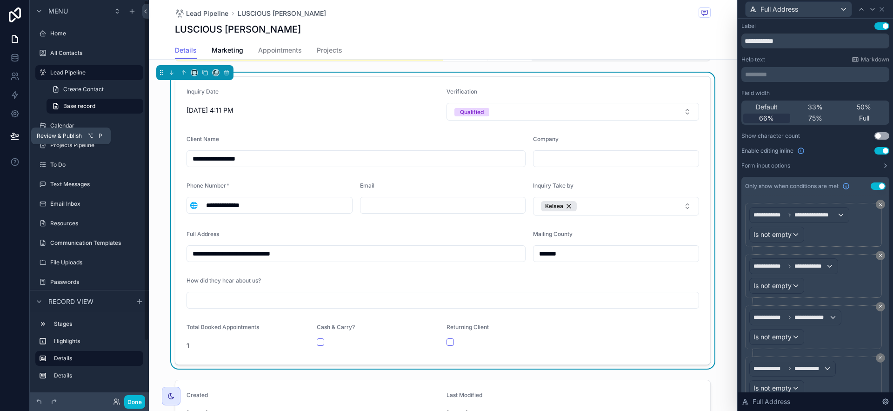
click at [16, 133] on icon at bounding box center [14, 135] width 9 height 9
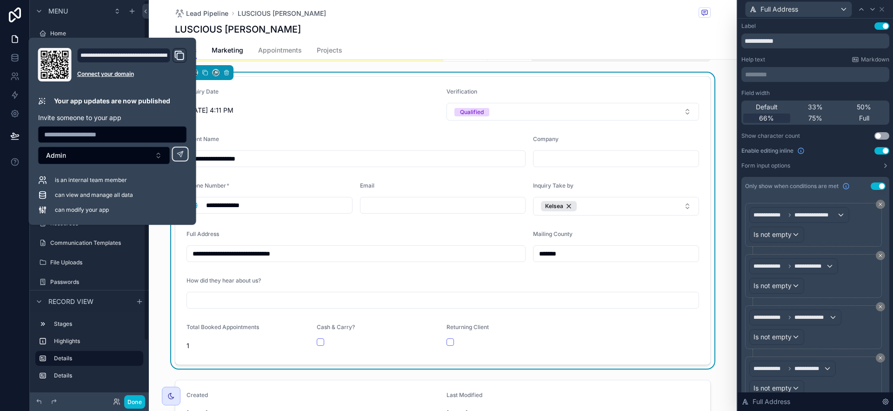
click at [11, 194] on div at bounding box center [15, 205] width 30 height 411
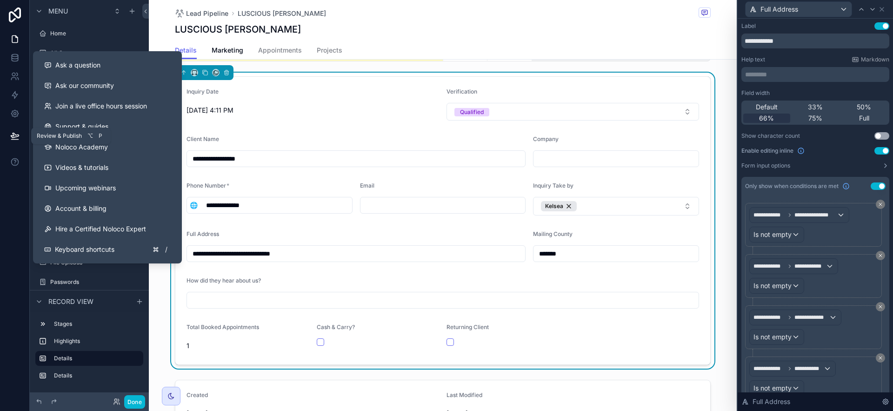
click at [17, 140] on icon at bounding box center [14, 135] width 9 height 9
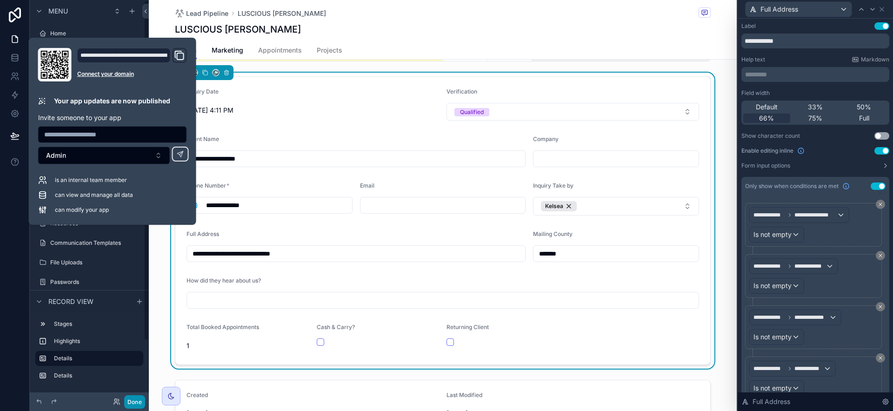
click at [130, 403] on button "Done" at bounding box center [134, 401] width 21 height 13
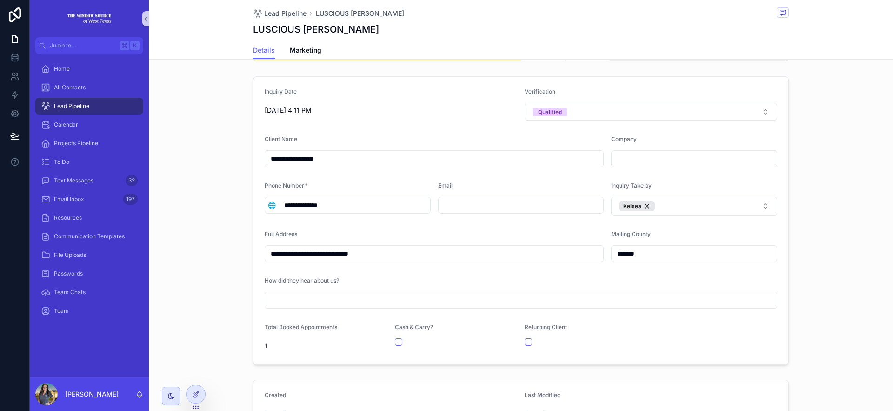
click at [556, 226] on div "**********" at bounding box center [521, 221] width 744 height 296
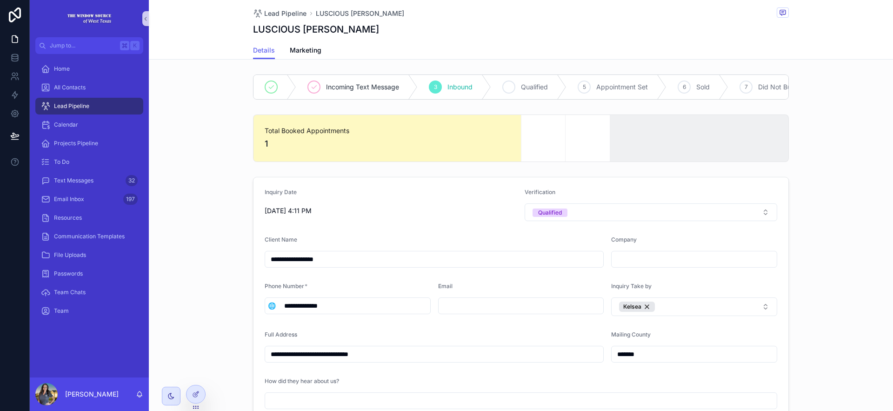
click at [505, 86] on icon "scrollable content" at bounding box center [508, 86] width 7 height 7
click at [502, 87] on icon "scrollable content" at bounding box center [505, 86] width 7 height 7
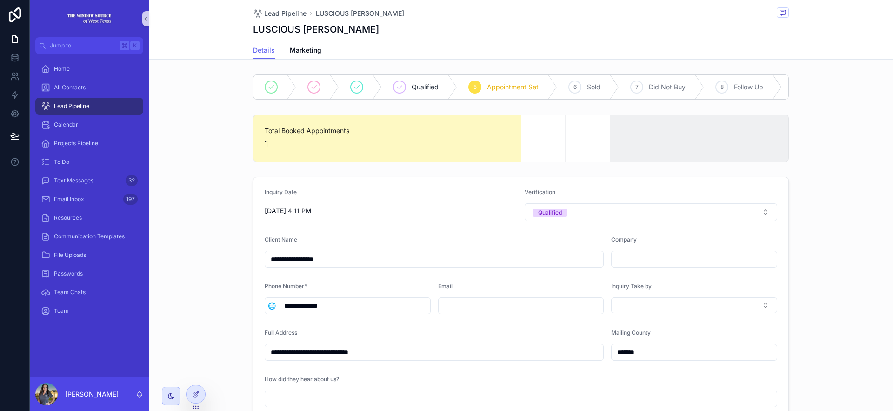
click at [556, 177] on div "**********" at bounding box center [521, 303] width 744 height 464
